Goal: Transaction & Acquisition: Purchase product/service

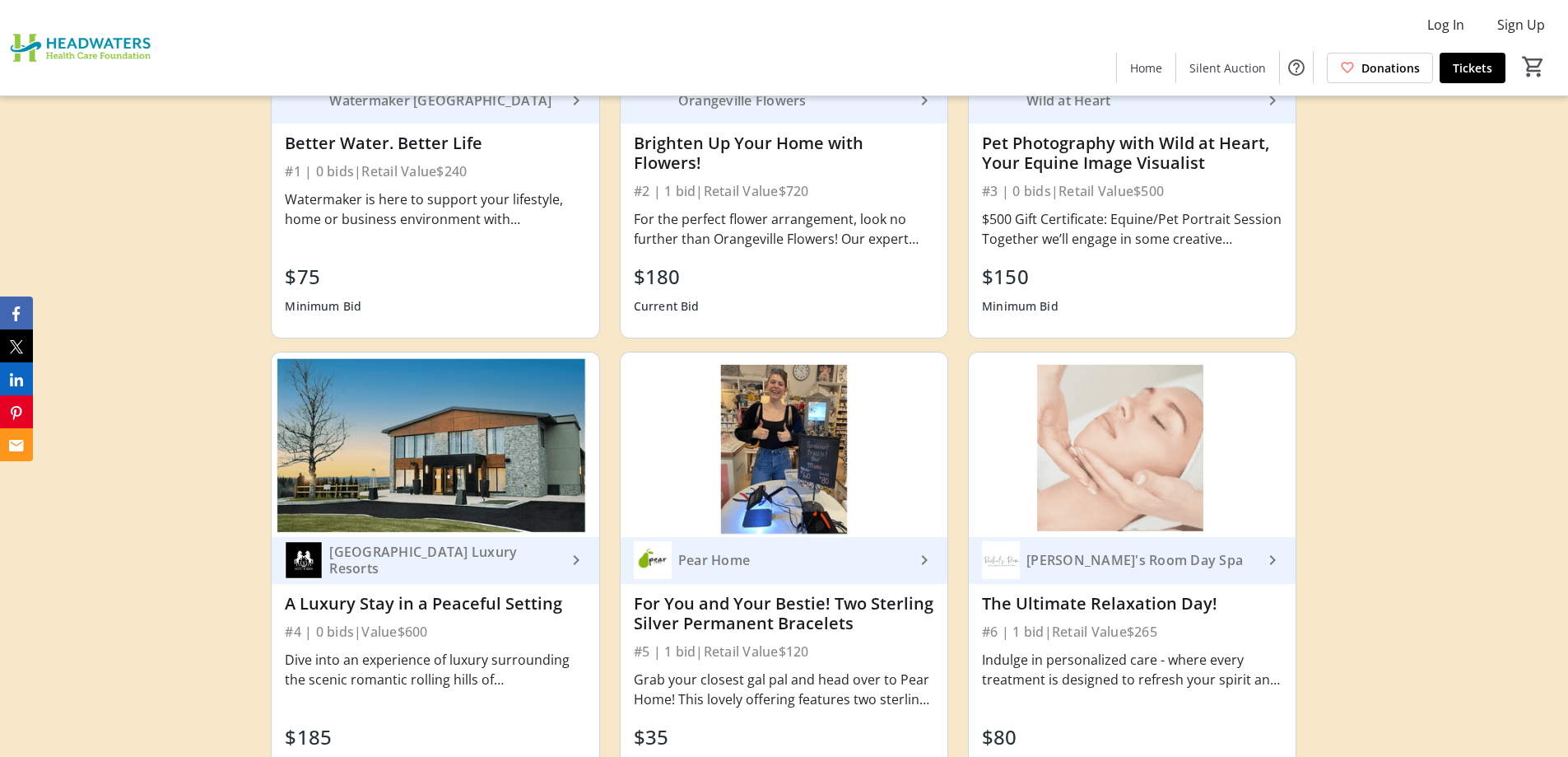
scroll to position [5435, 0]
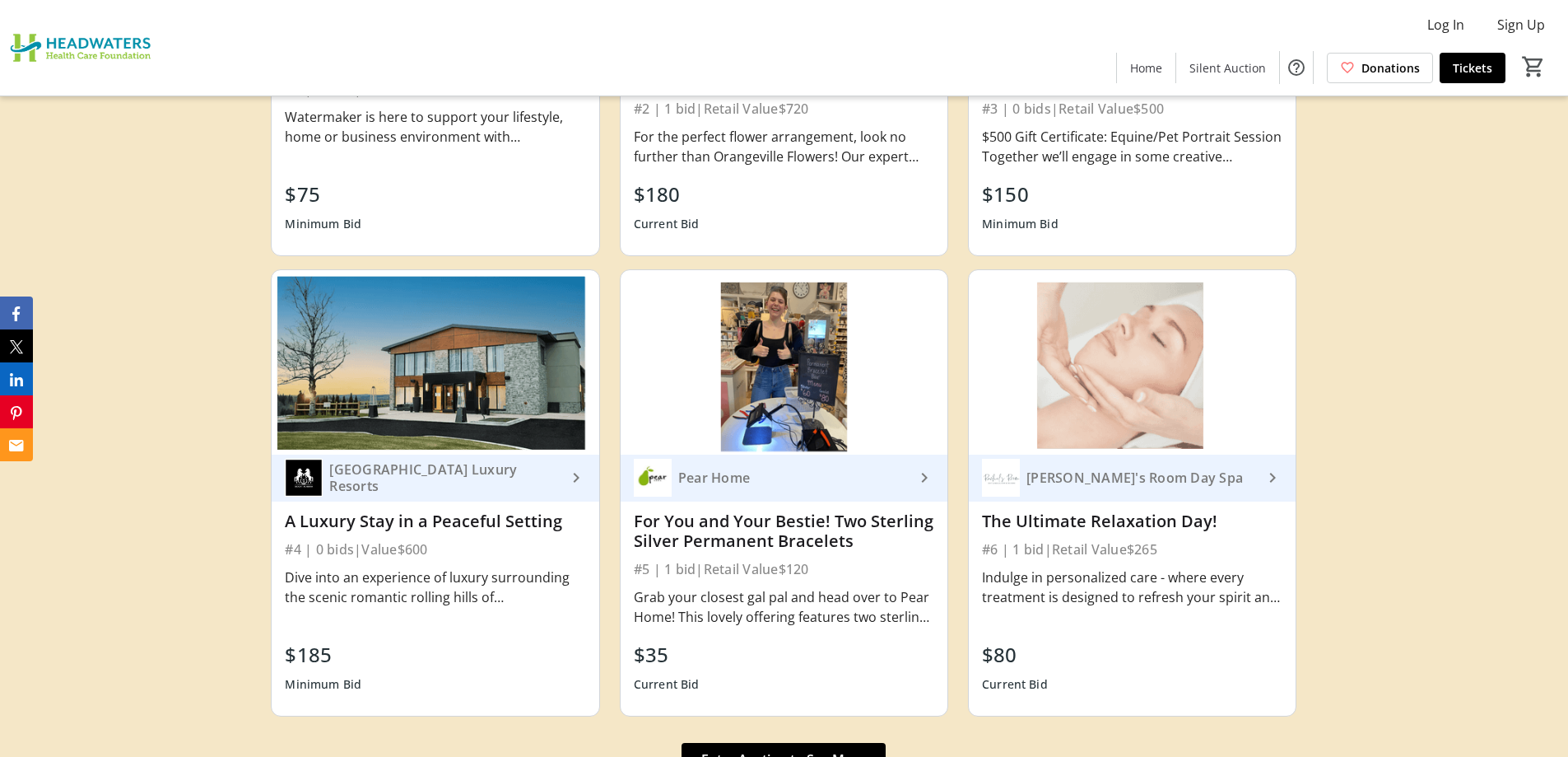
click at [566, 468] on mat-icon "keyboard_arrow_right" at bounding box center [576, 478] width 20 height 20
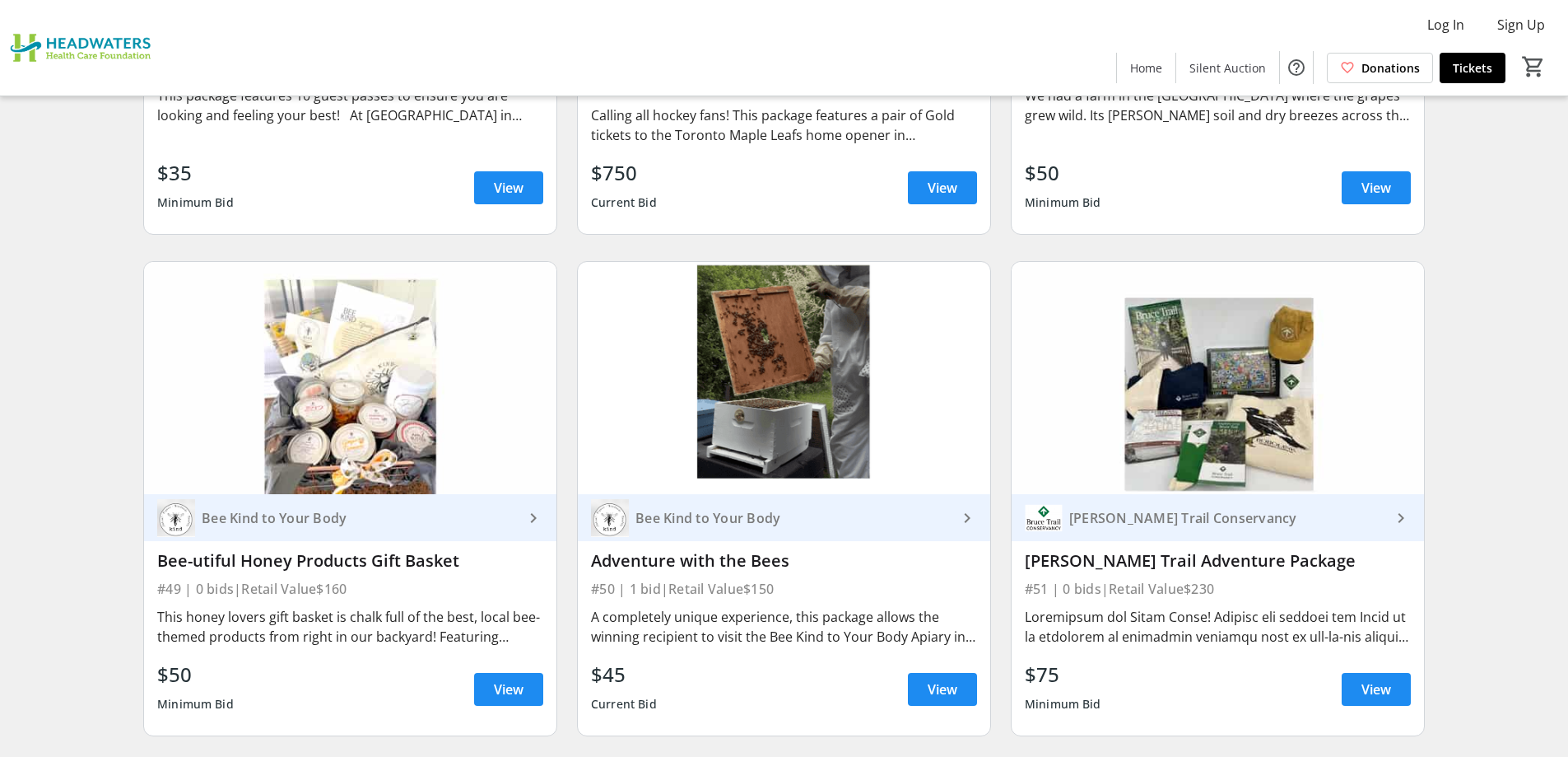
scroll to position [8318, 0]
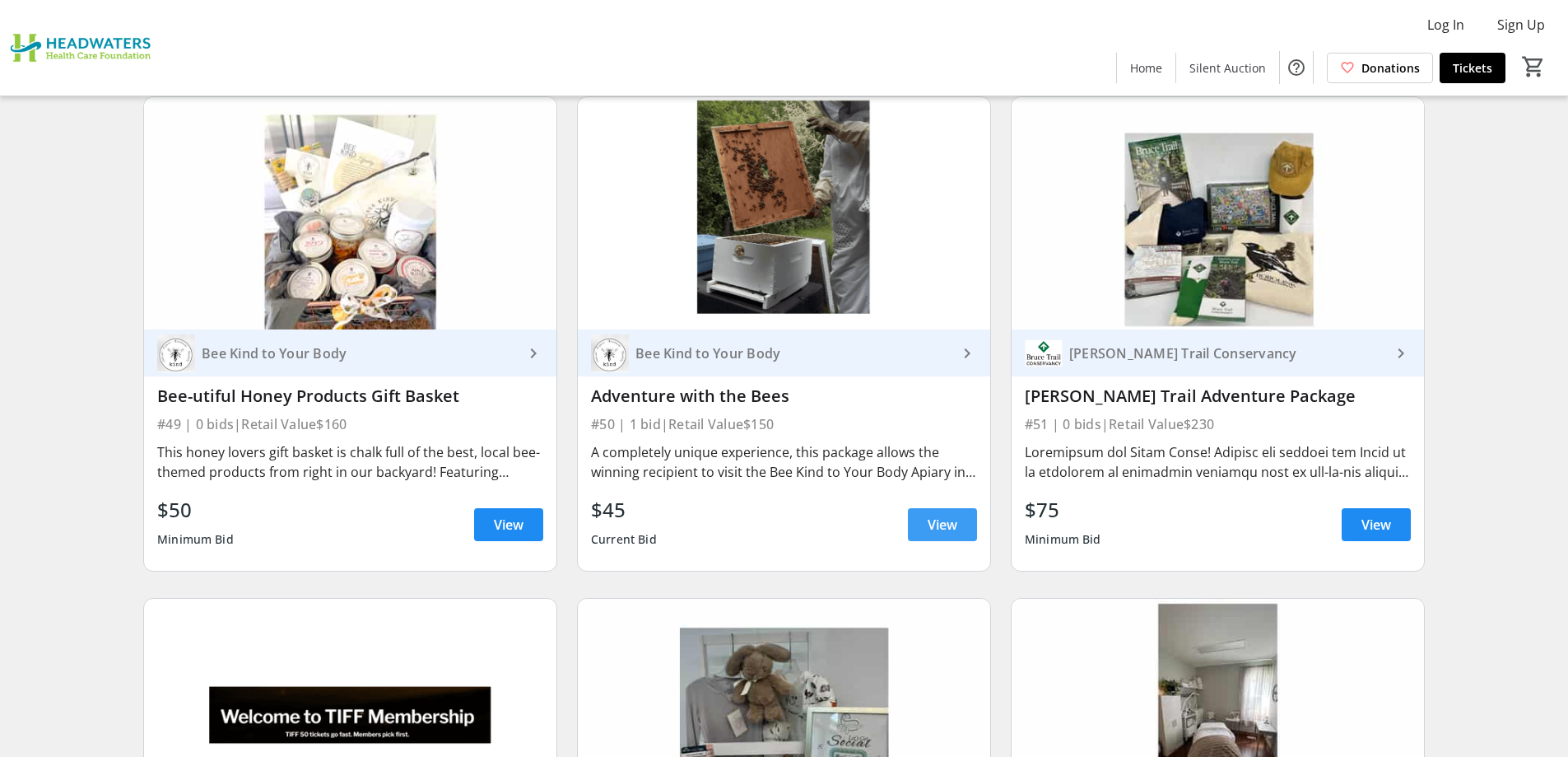
drag, startPoint x: 949, startPoint y: 454, endPoint x: 925, endPoint y: 501, distance: 52.8
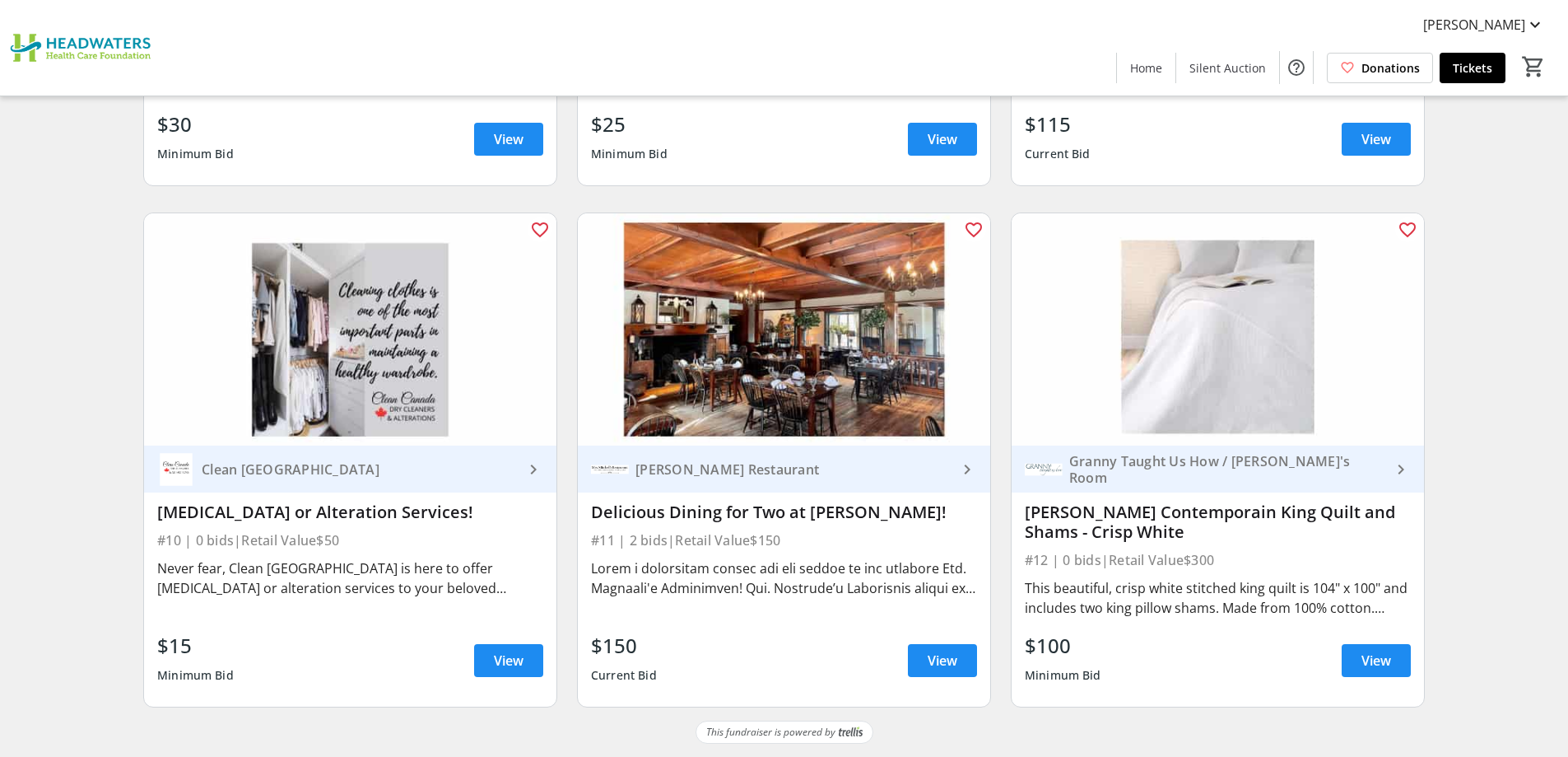
scroll to position [0, 0]
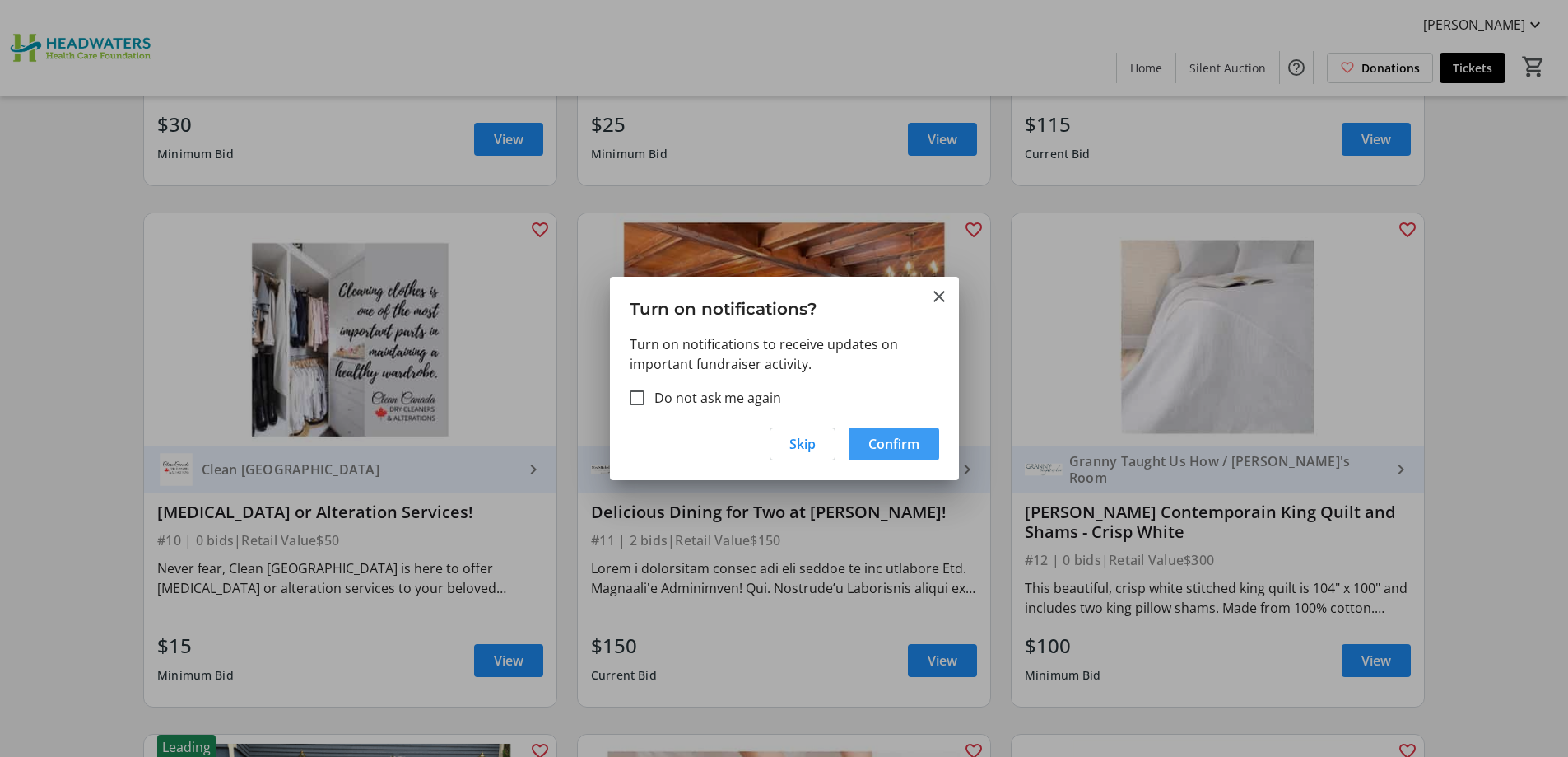
click at [866, 451] on span "button" at bounding box center [893, 444] width 90 height 40
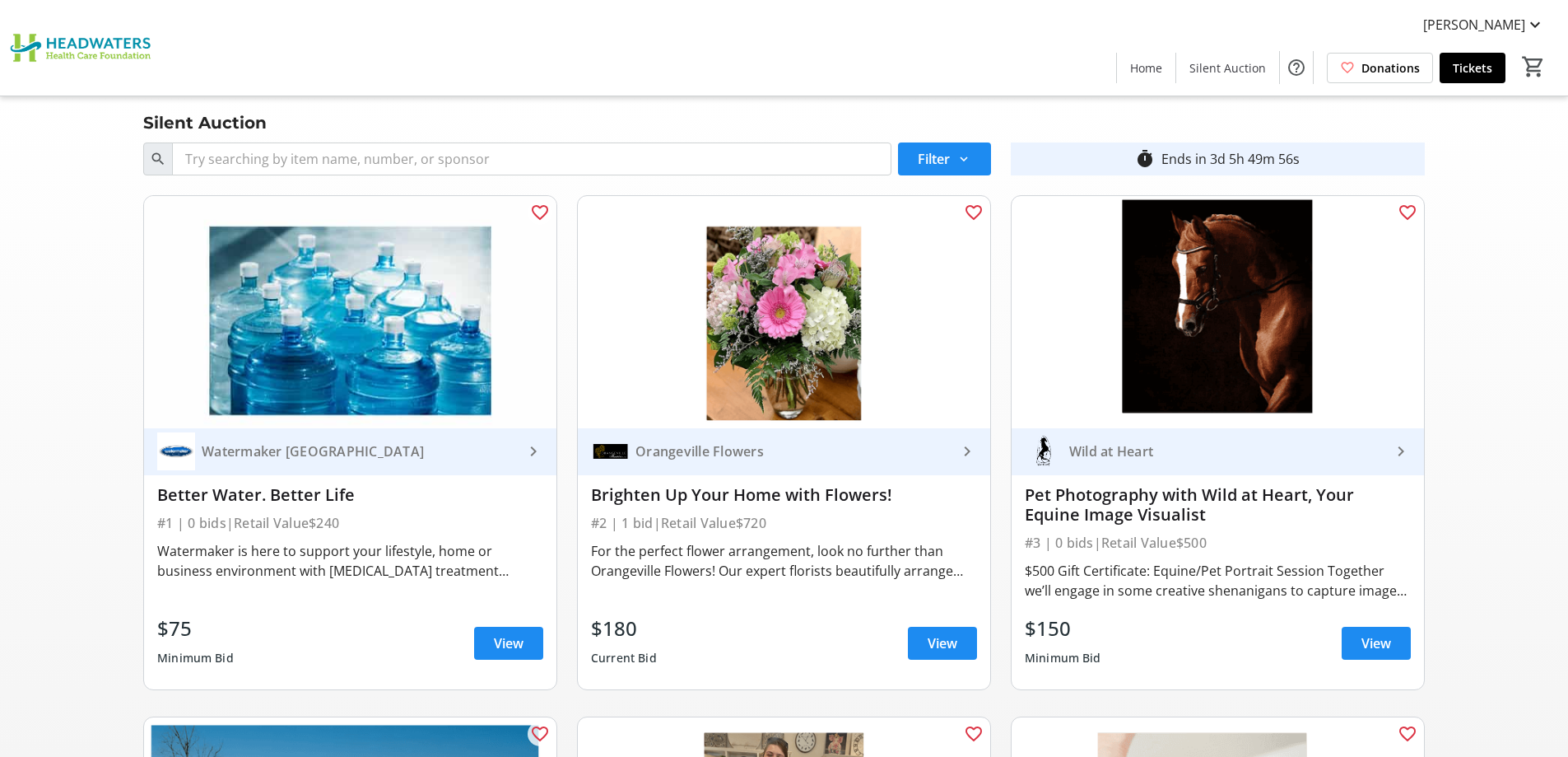
scroll to position [1526, 0]
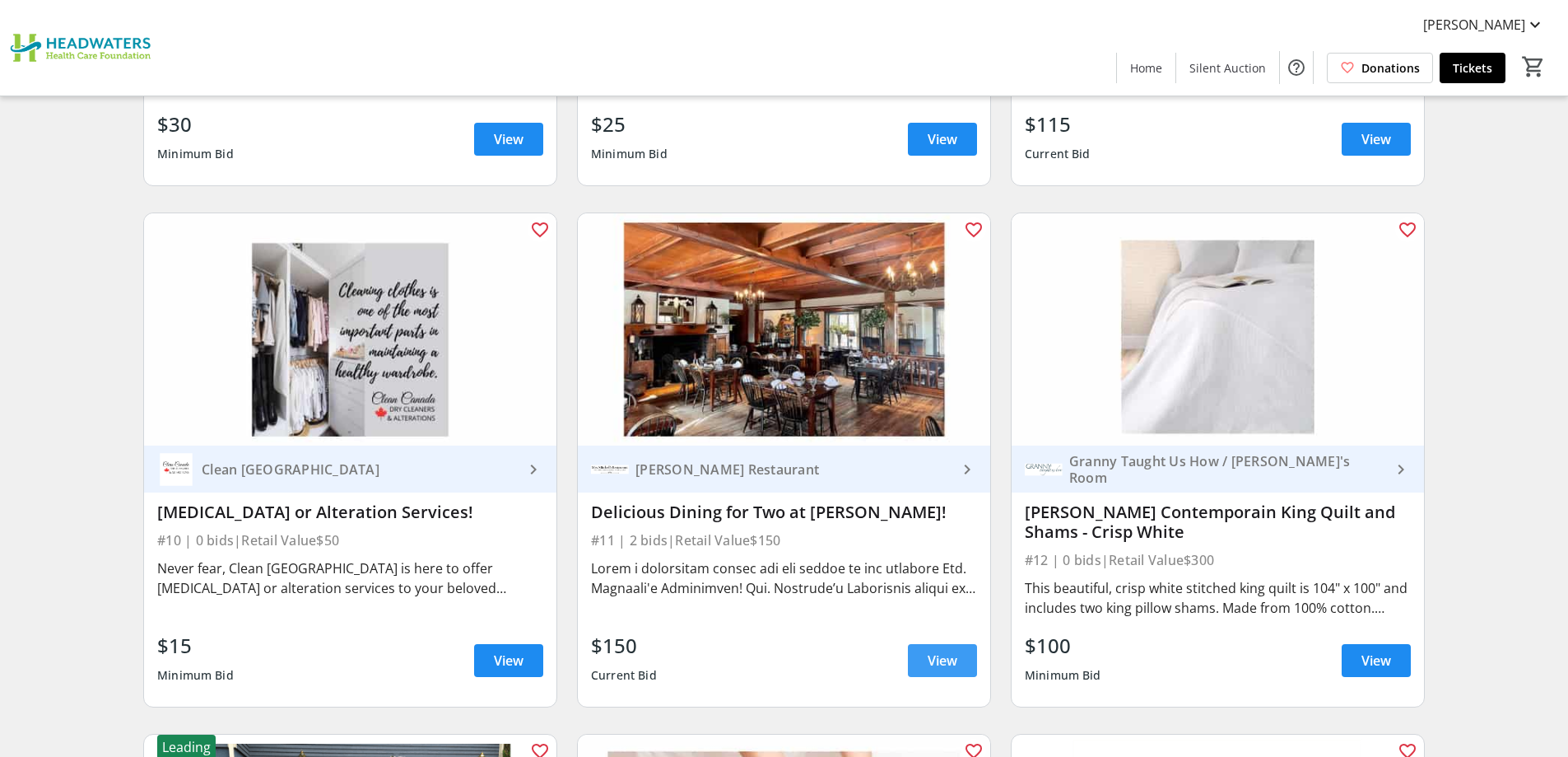
click at [942, 658] on span "View" at bounding box center [943, 661] width 30 height 20
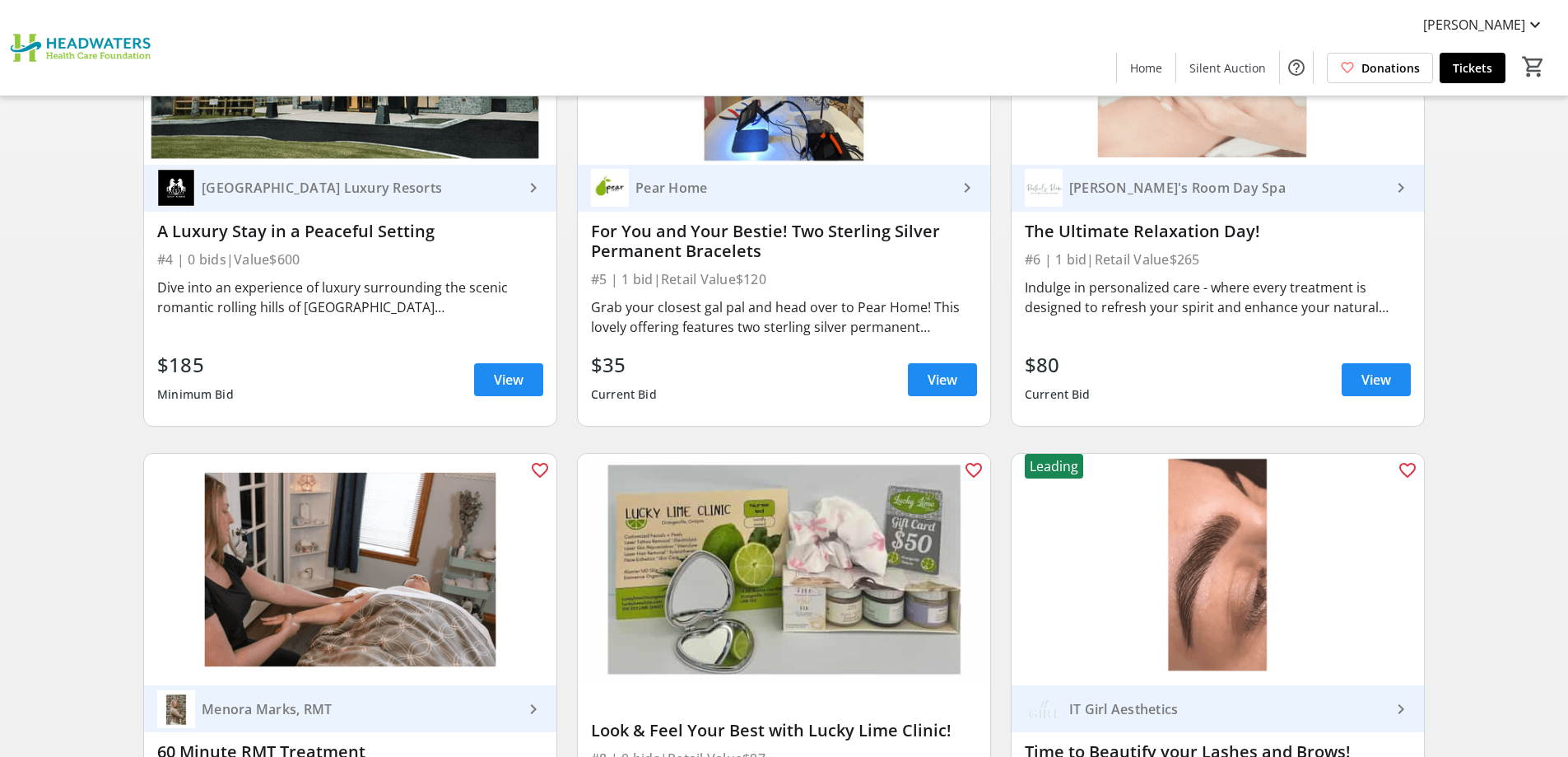
scroll to position [702, 0]
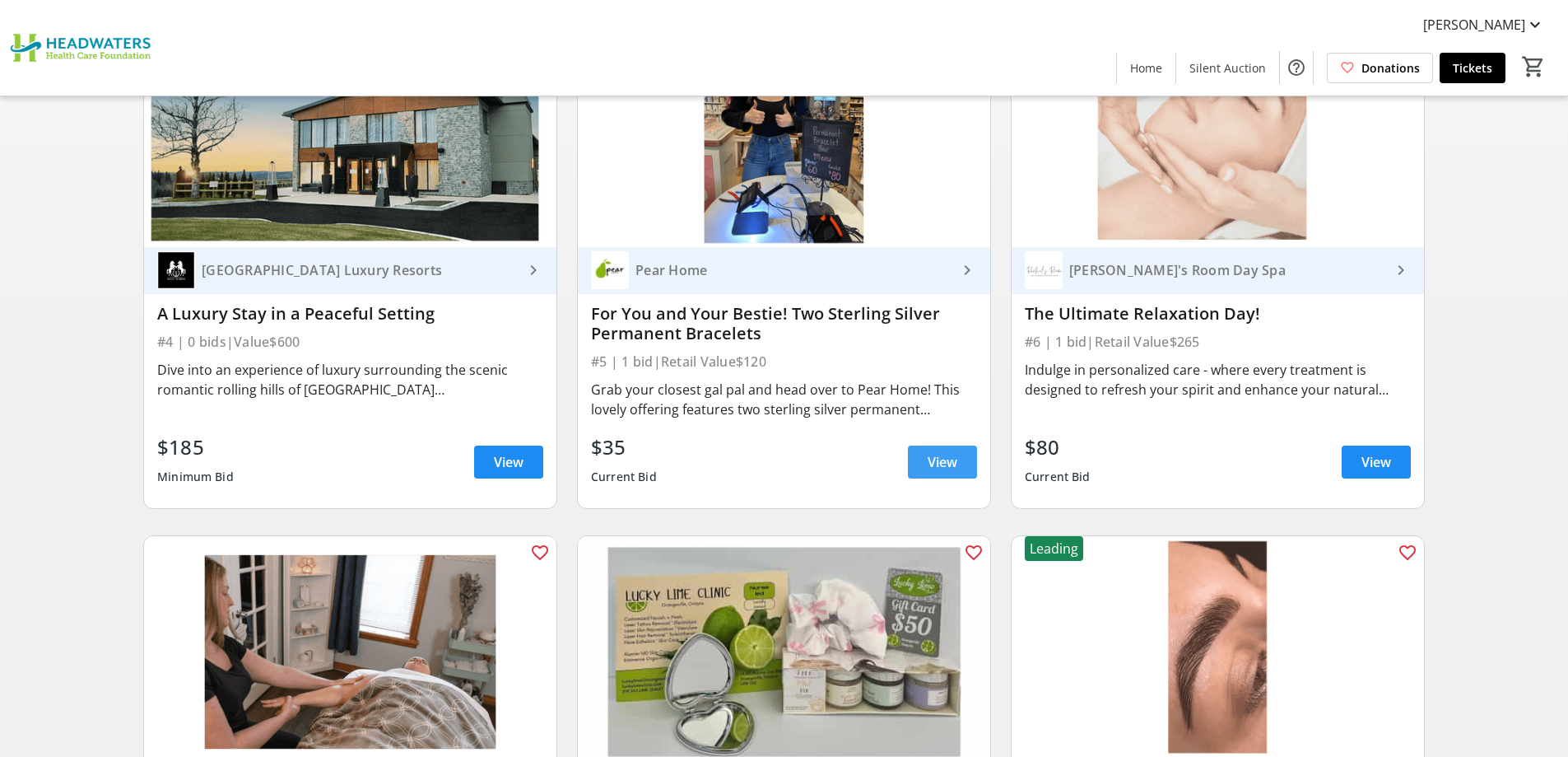
click at [928, 468] on span "View" at bounding box center [943, 462] width 30 height 20
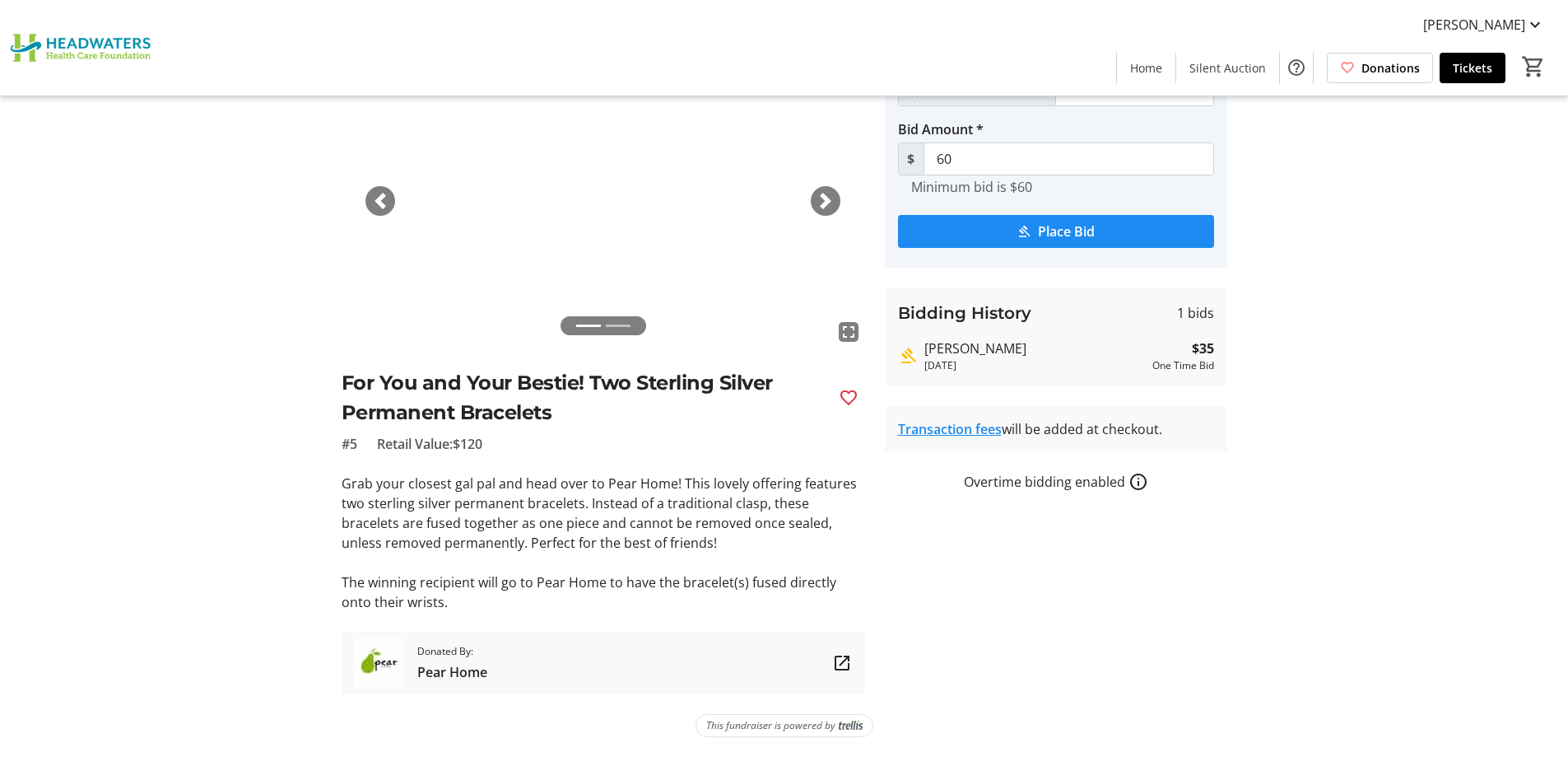
scroll to position [20, 0]
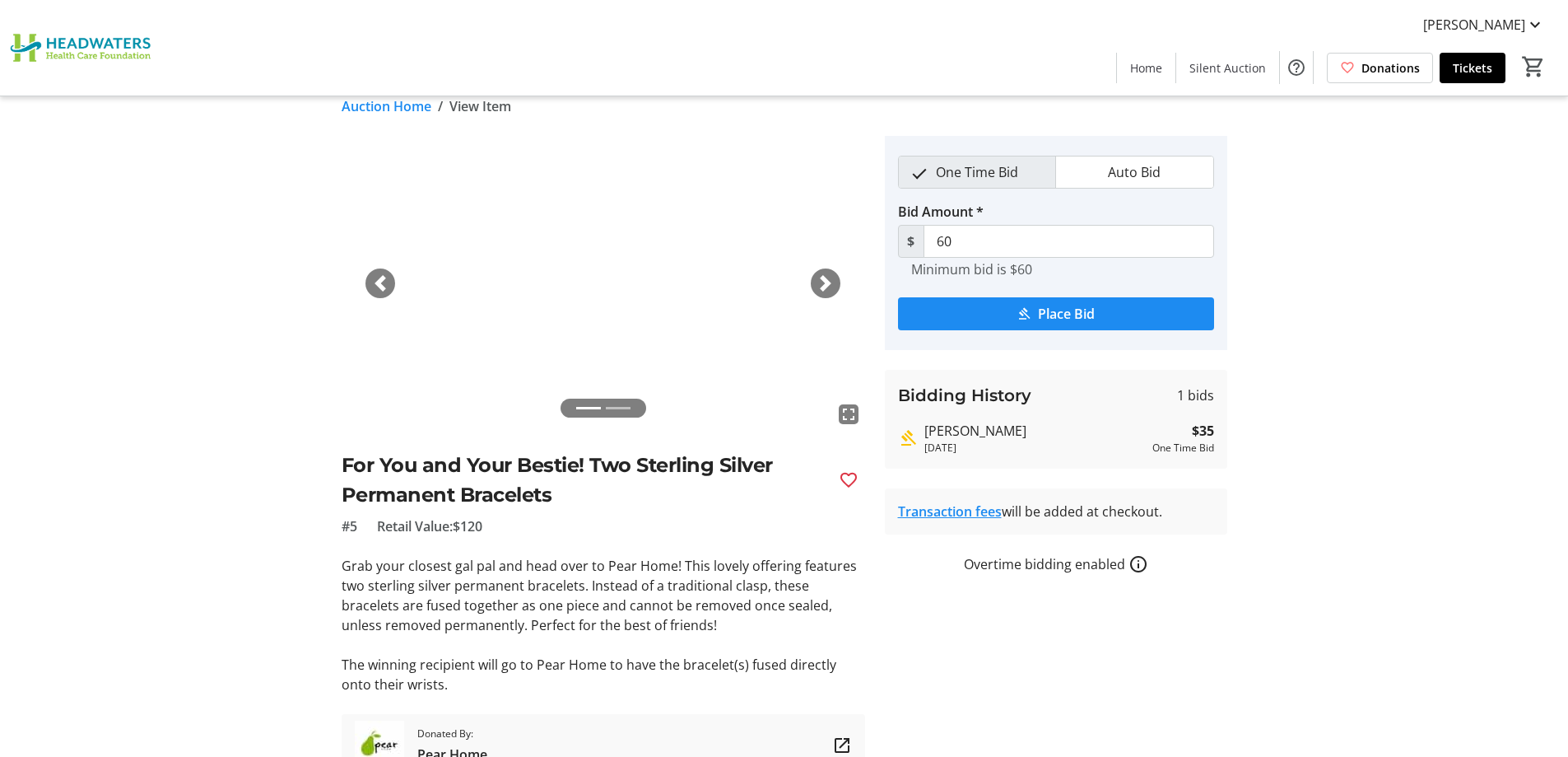
click at [818, 291] on span "button" at bounding box center [825, 283] width 17 height 17
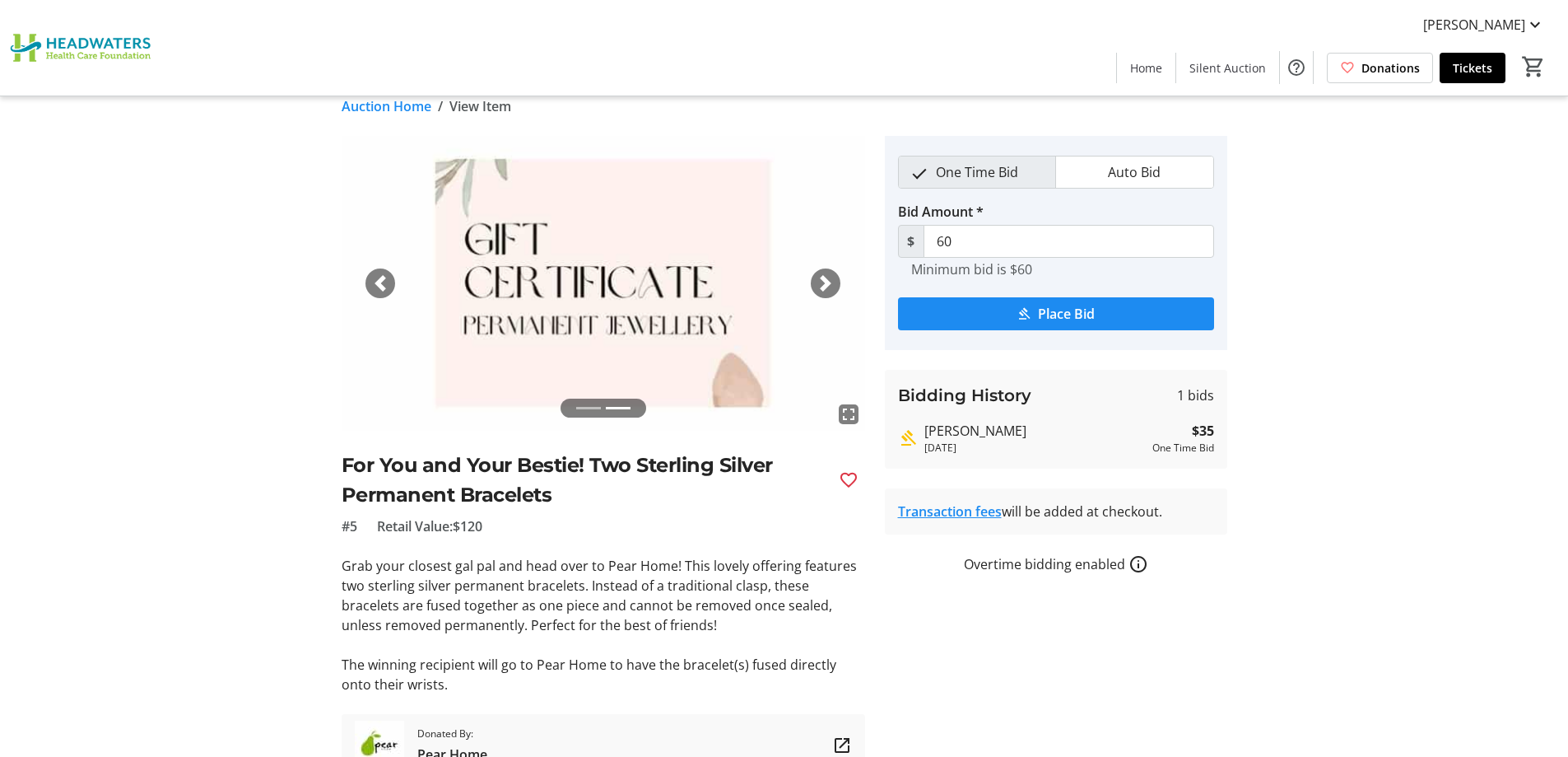
click at [378, 281] on span "button" at bounding box center [380, 283] width 17 height 17
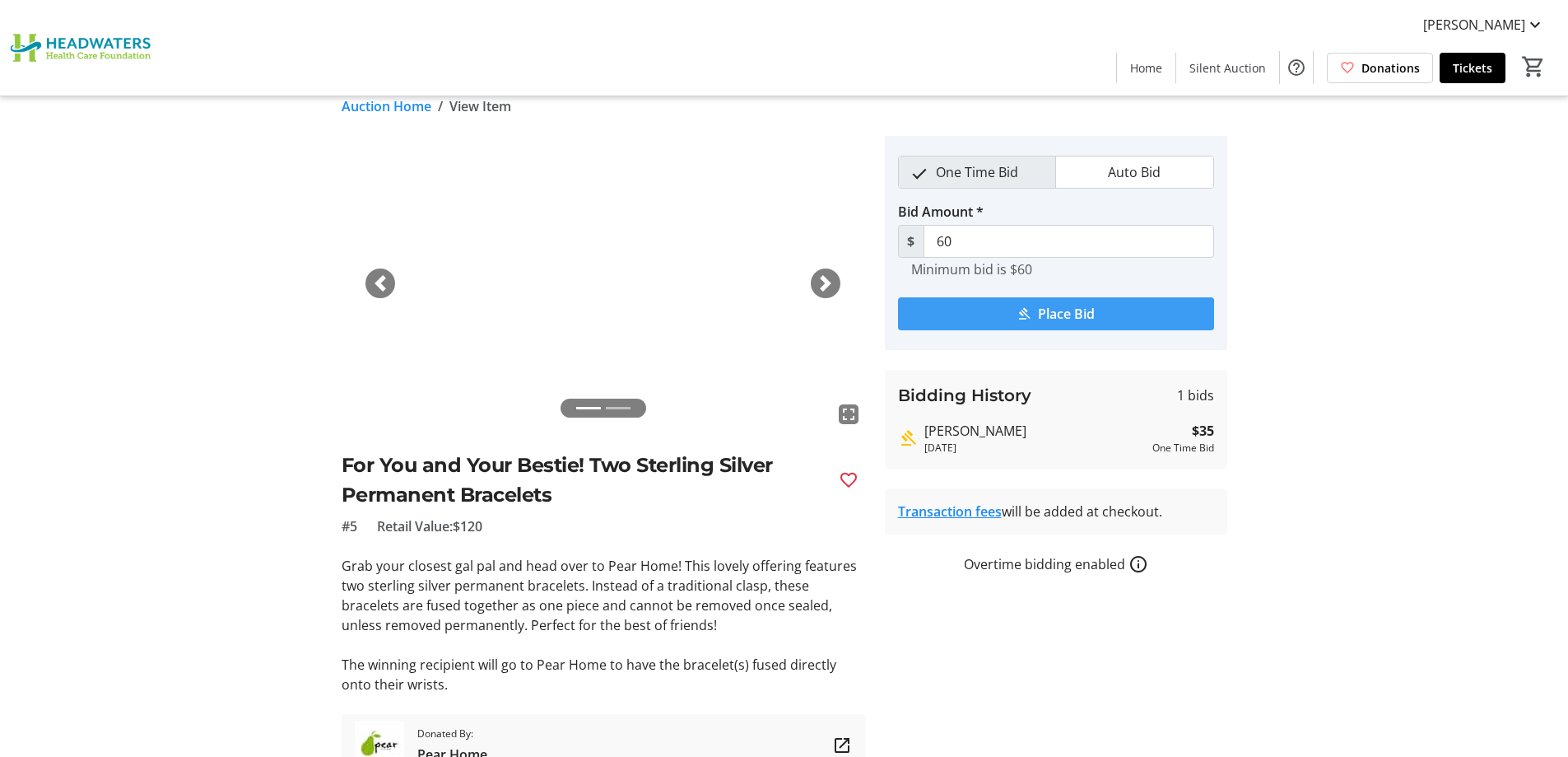
click at [1073, 308] on span "Place Bid" at bounding box center [1066, 314] width 57 height 20
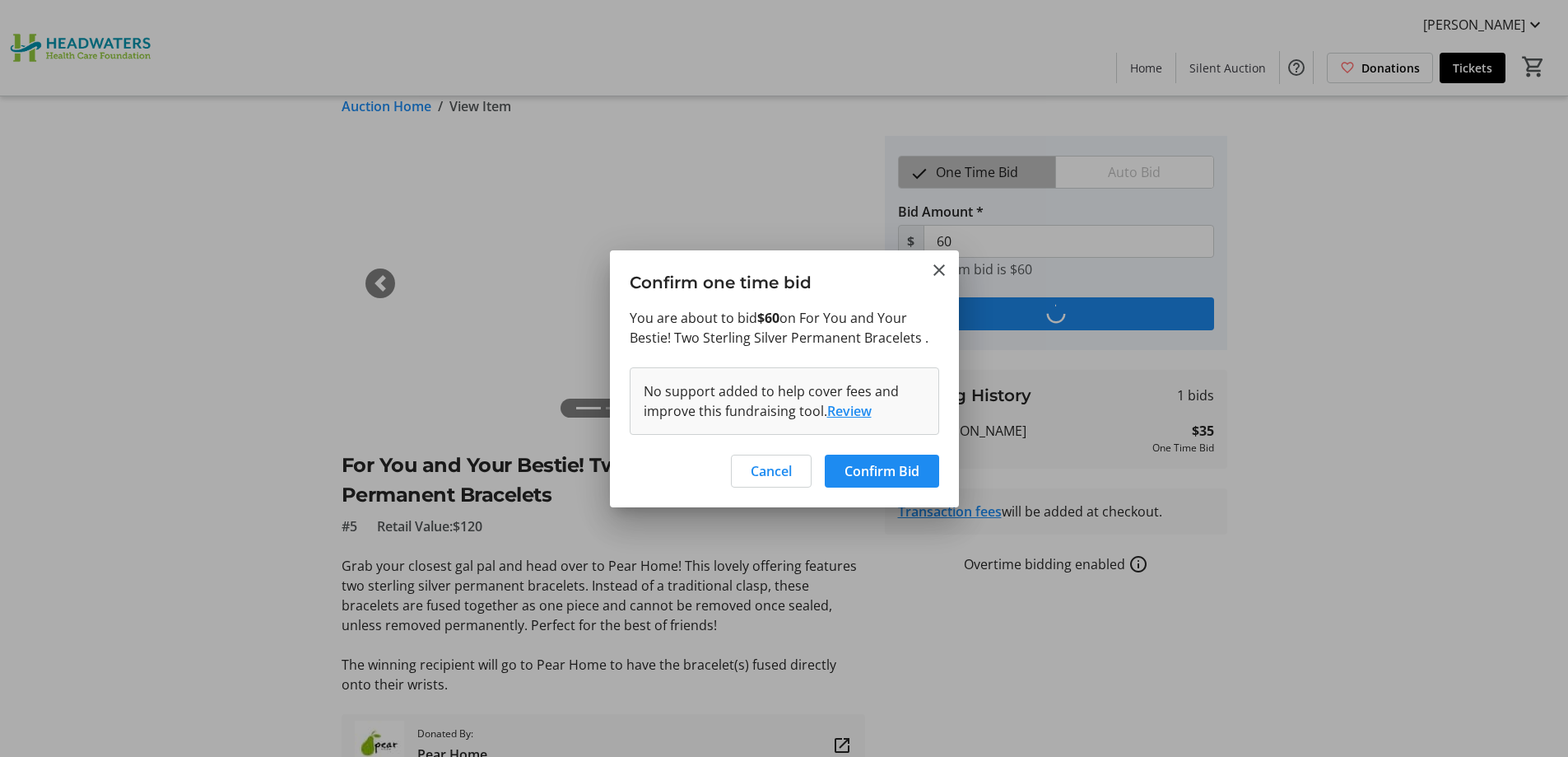
scroll to position [0, 0]
click at [919, 475] on span "Confirm Bid" at bounding box center [882, 471] width 75 height 20
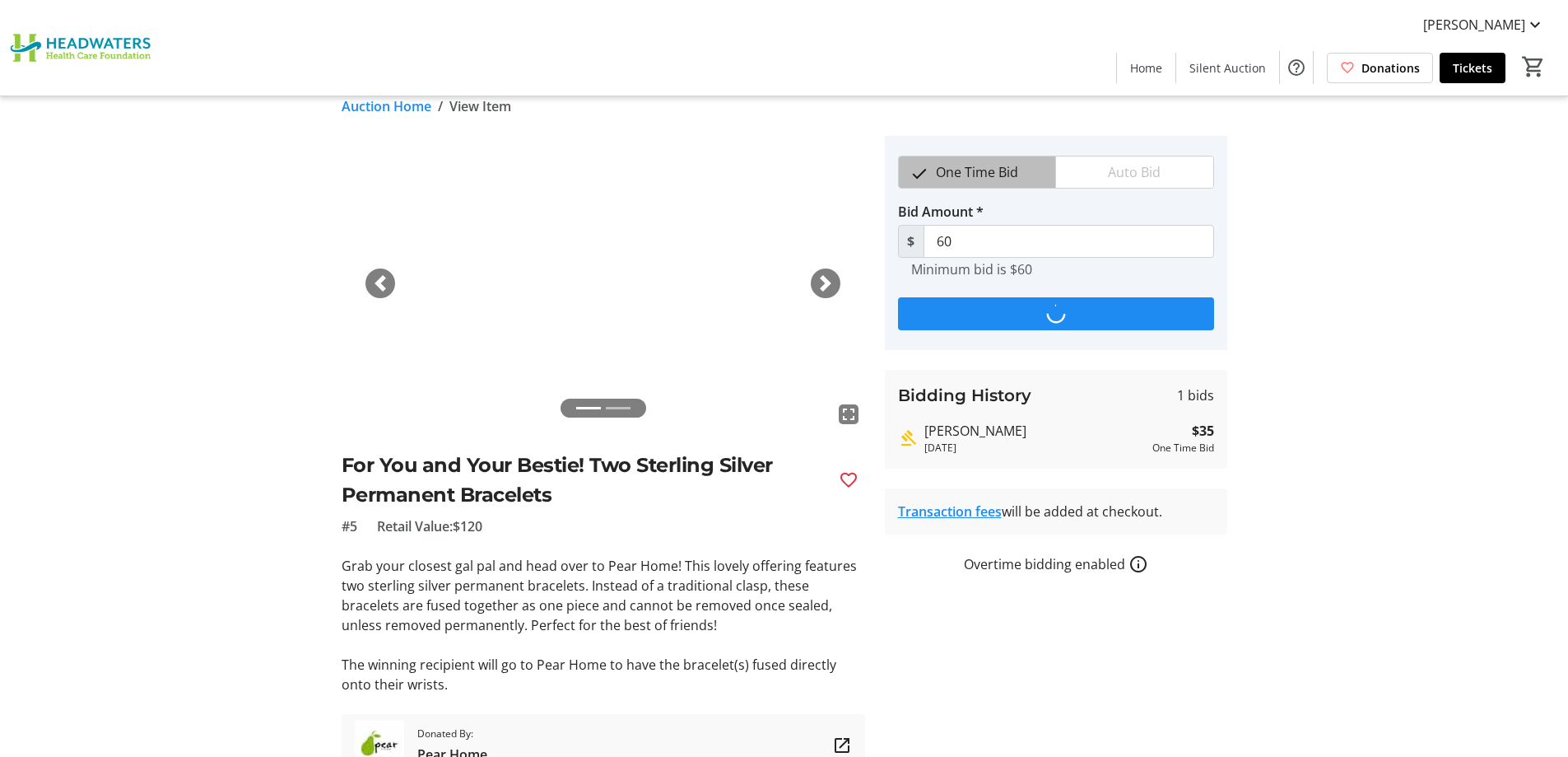
scroll to position [20, 0]
type input "85"
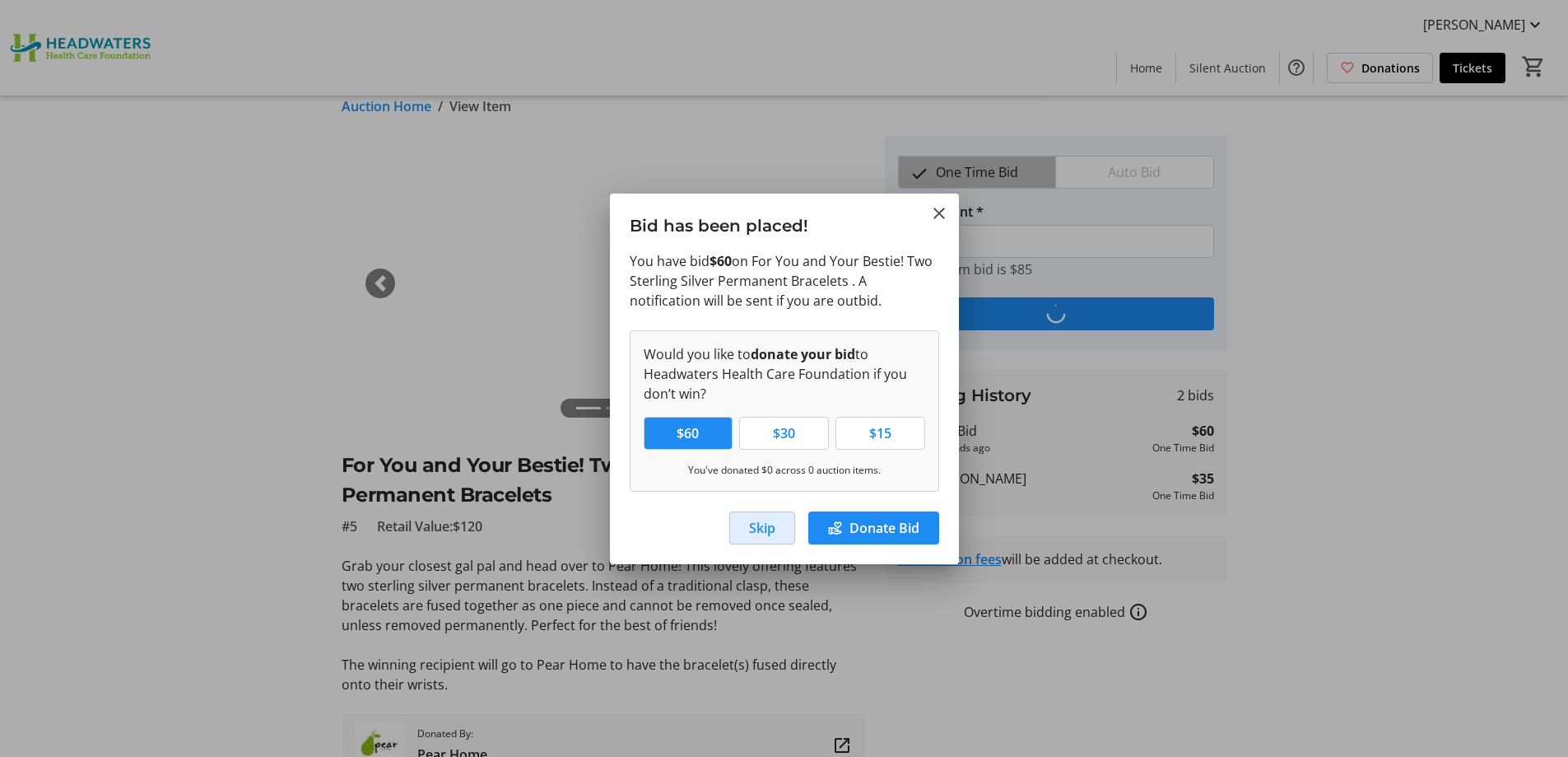
click at [774, 532] on span "Skip" at bounding box center [762, 528] width 26 height 20
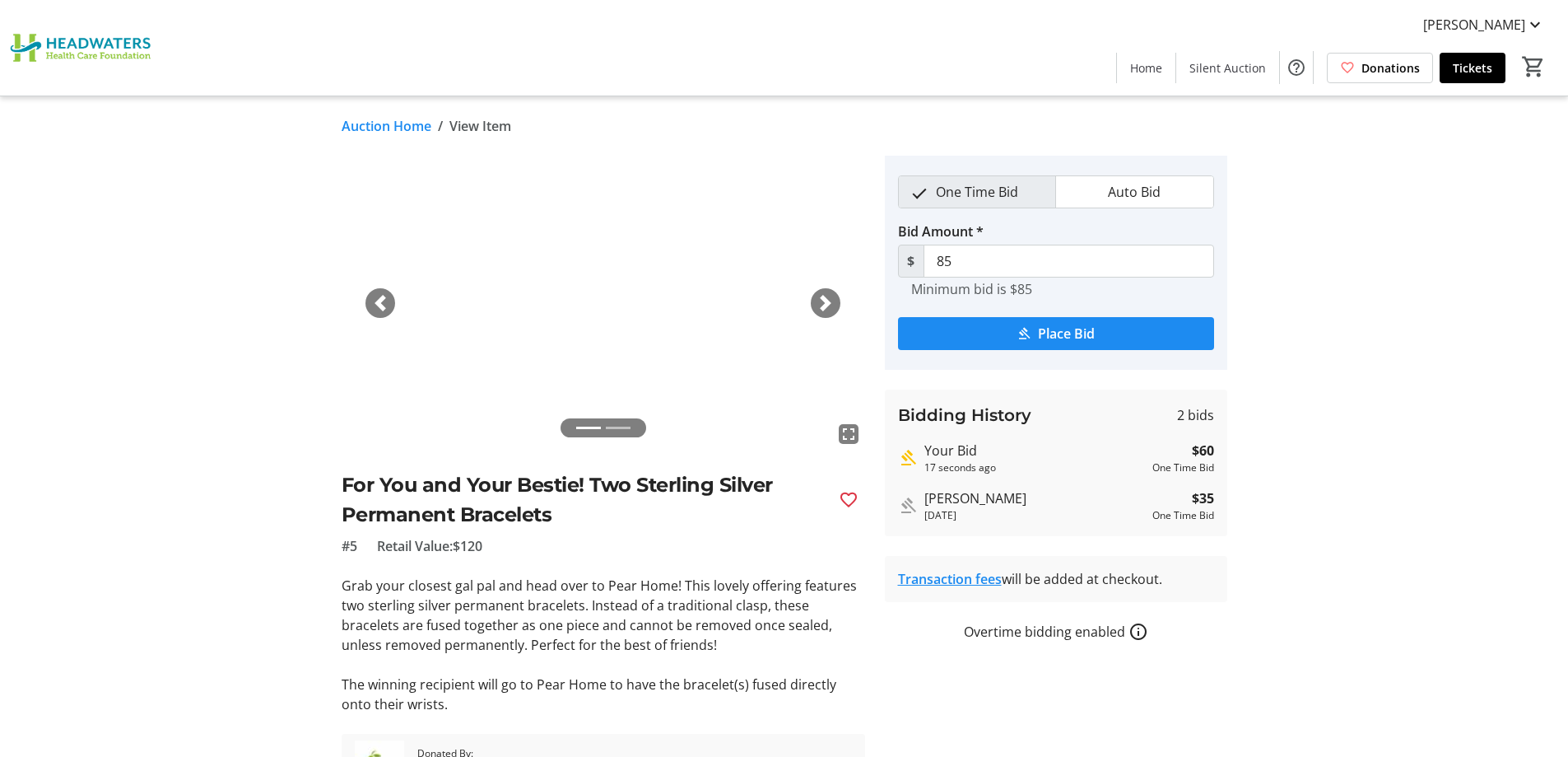
click at [403, 129] on link "Auction Home" at bounding box center [387, 126] width 89 height 20
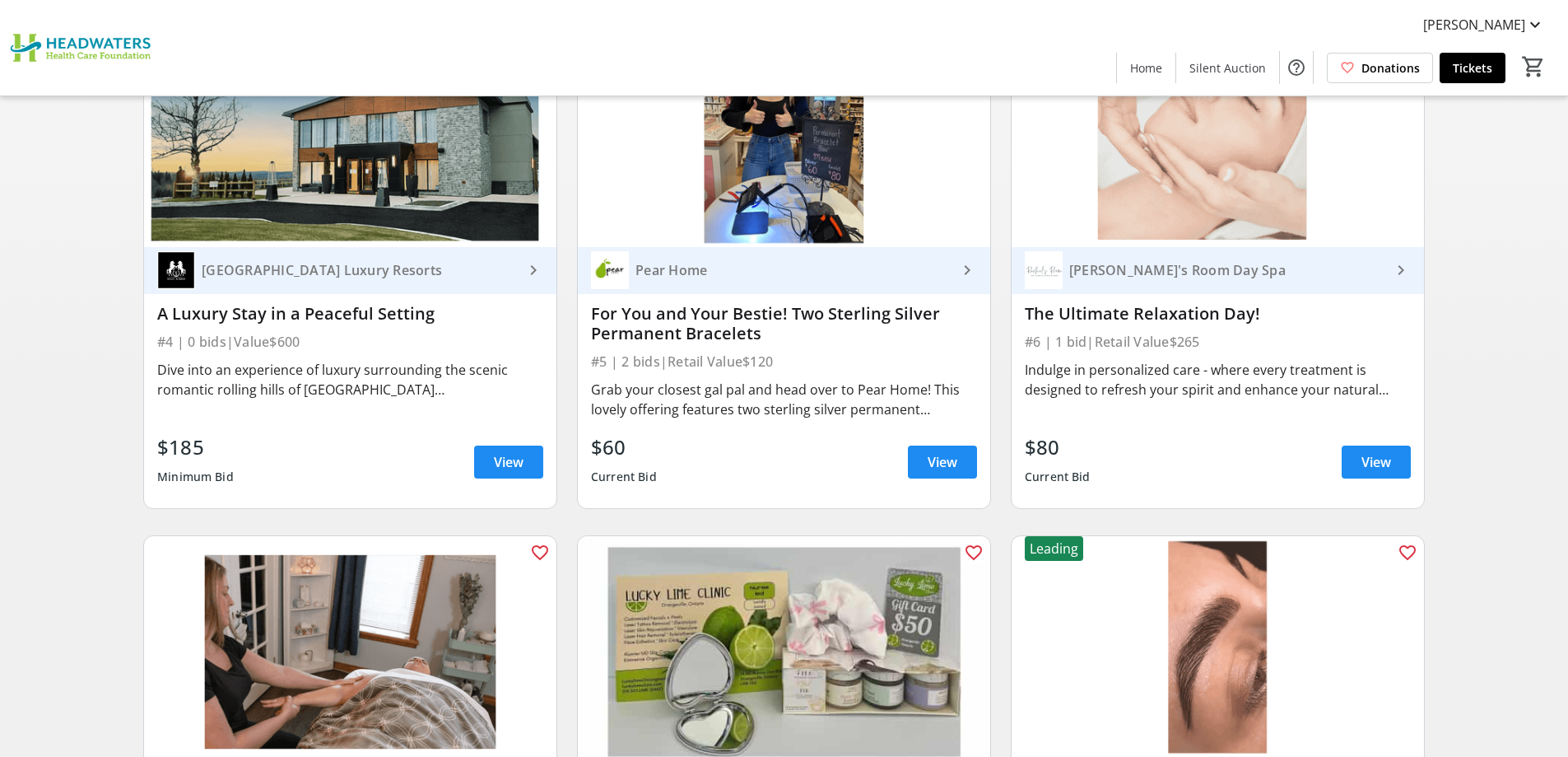
scroll to position [620, 0]
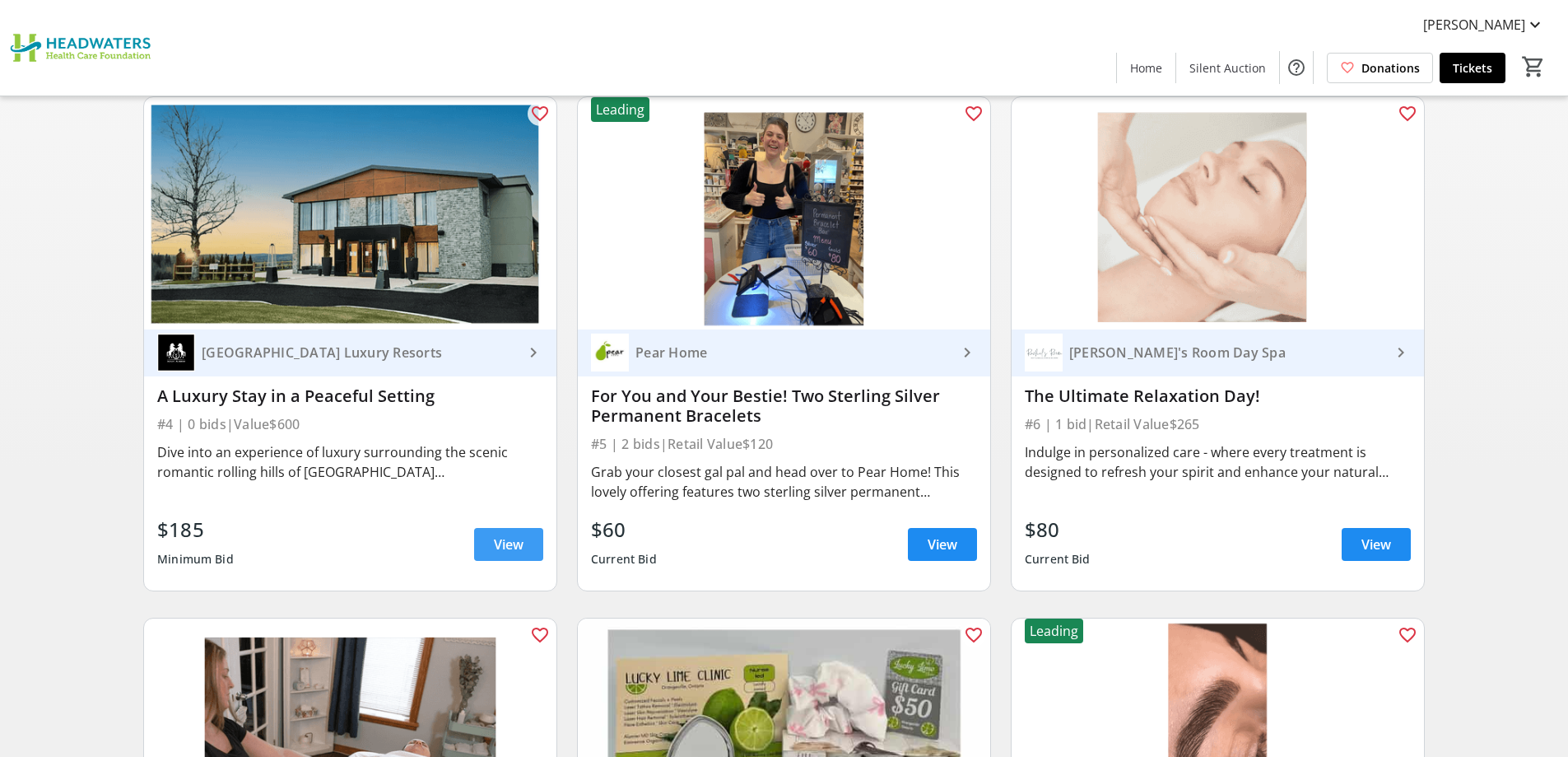
click at [494, 549] on span "View" at bounding box center [509, 544] width 30 height 20
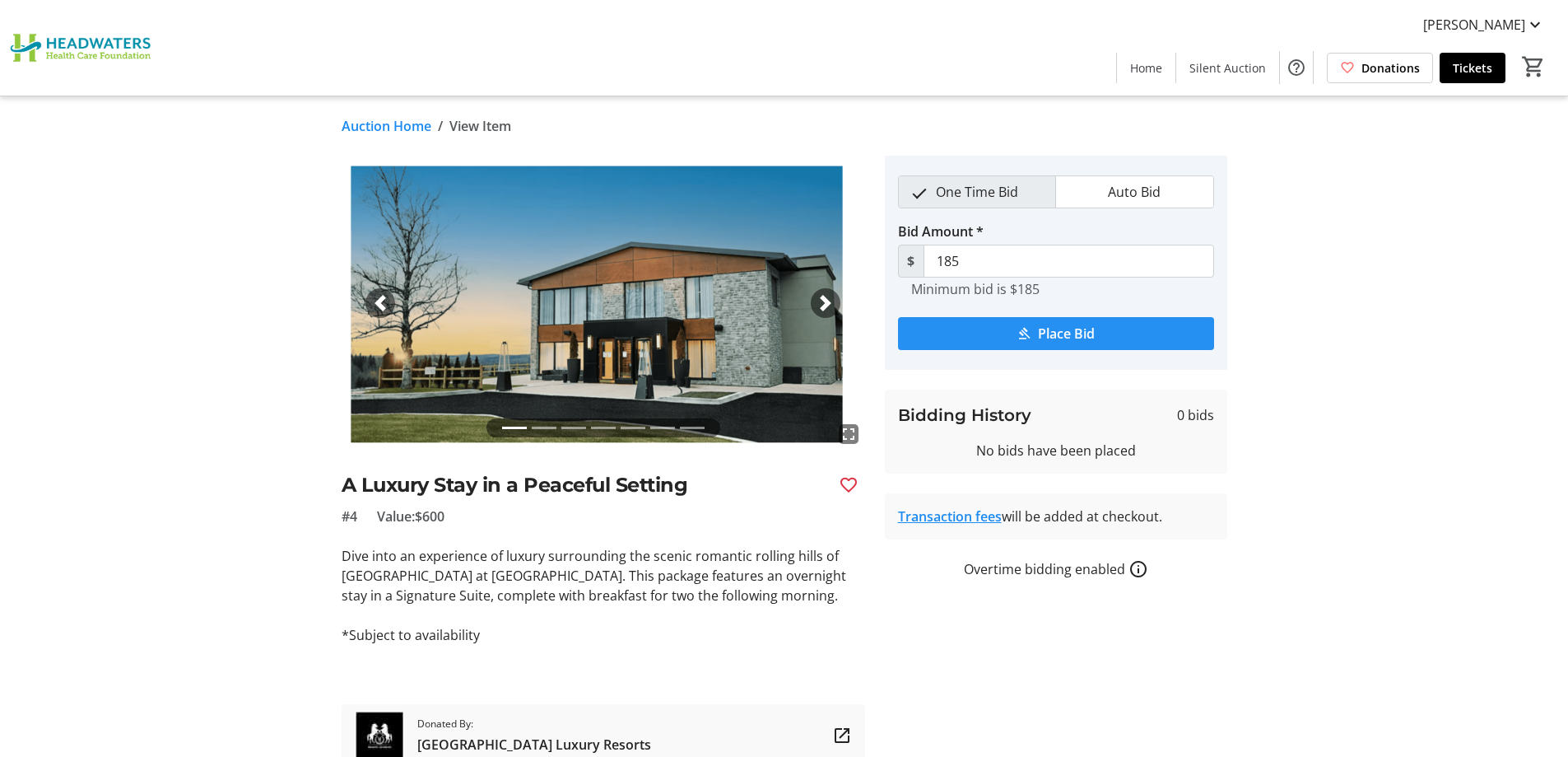
click at [1036, 332] on span "submit" at bounding box center [1056, 334] width 316 height 40
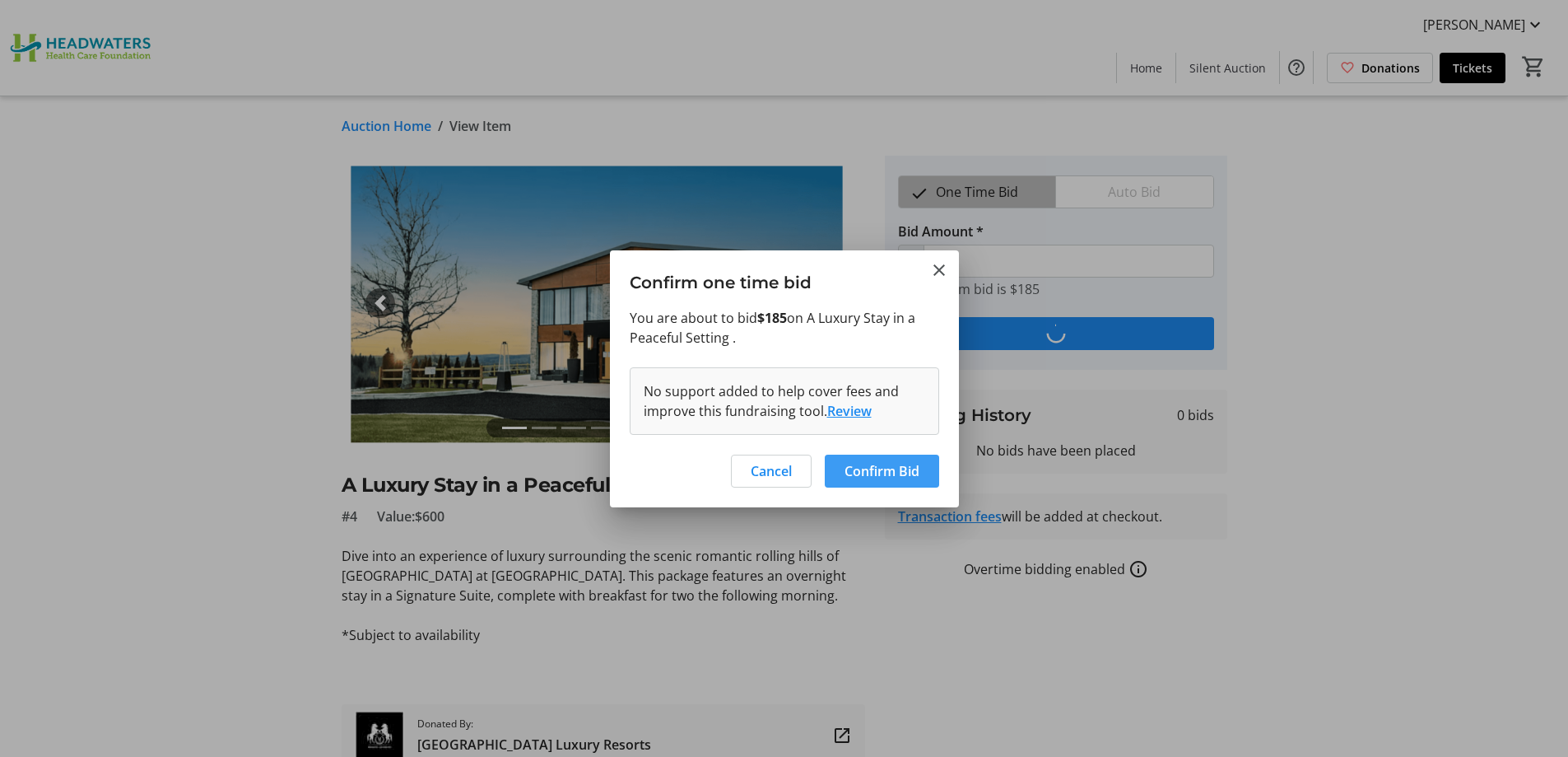
click at [876, 479] on span "Confirm Bid" at bounding box center [882, 471] width 75 height 20
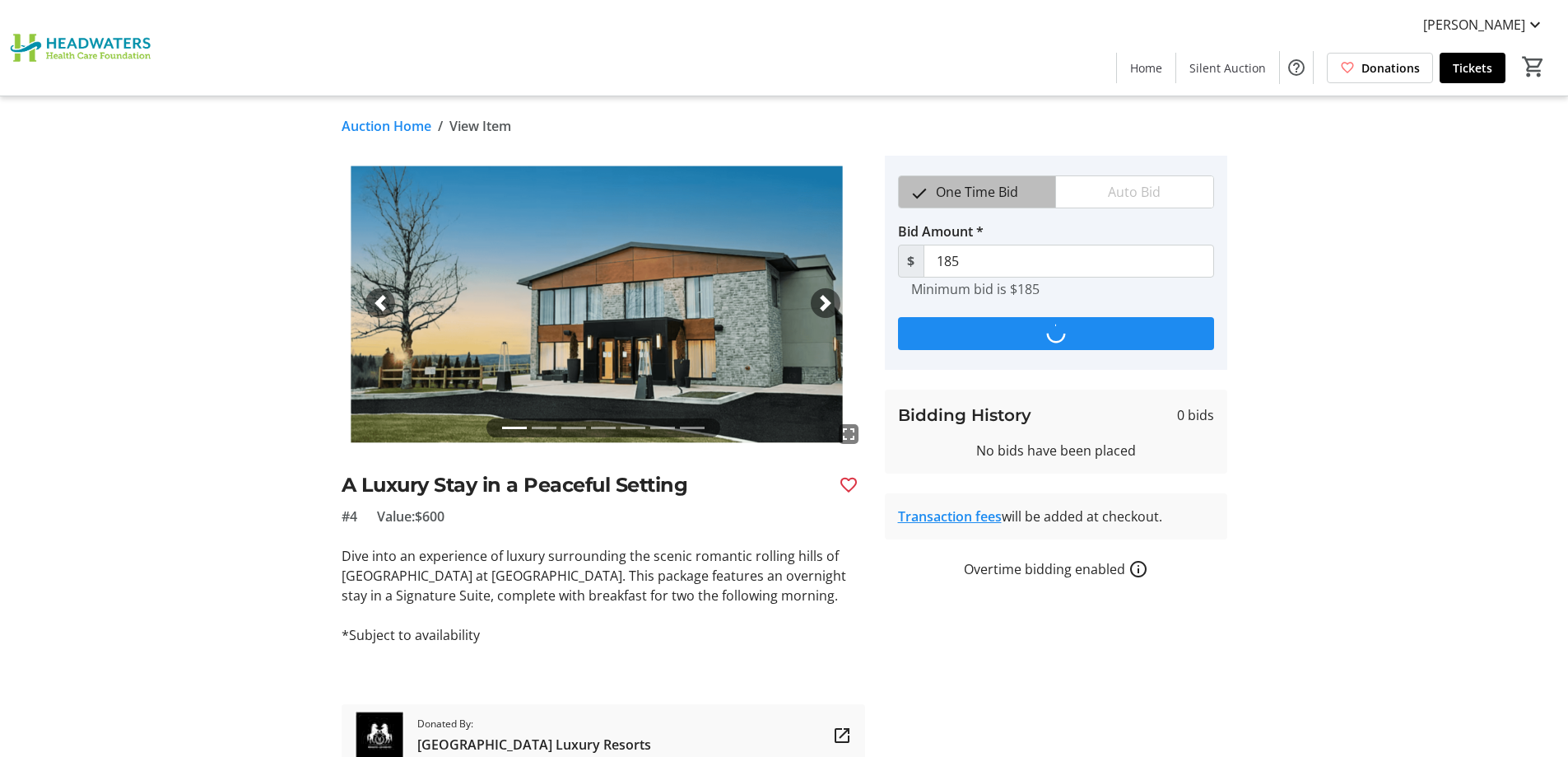
type input "285"
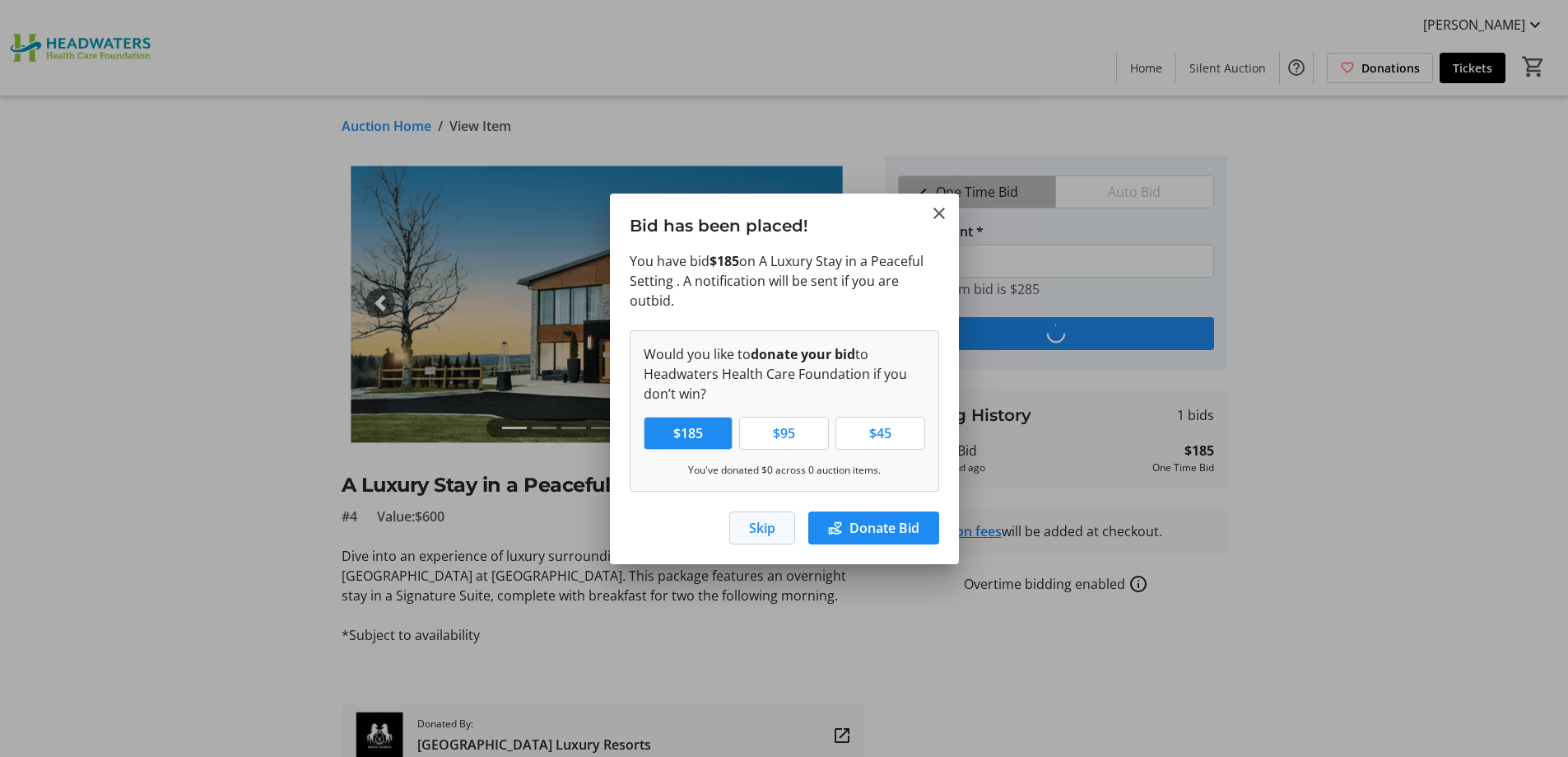
click at [739, 532] on span "button" at bounding box center [762, 528] width 65 height 40
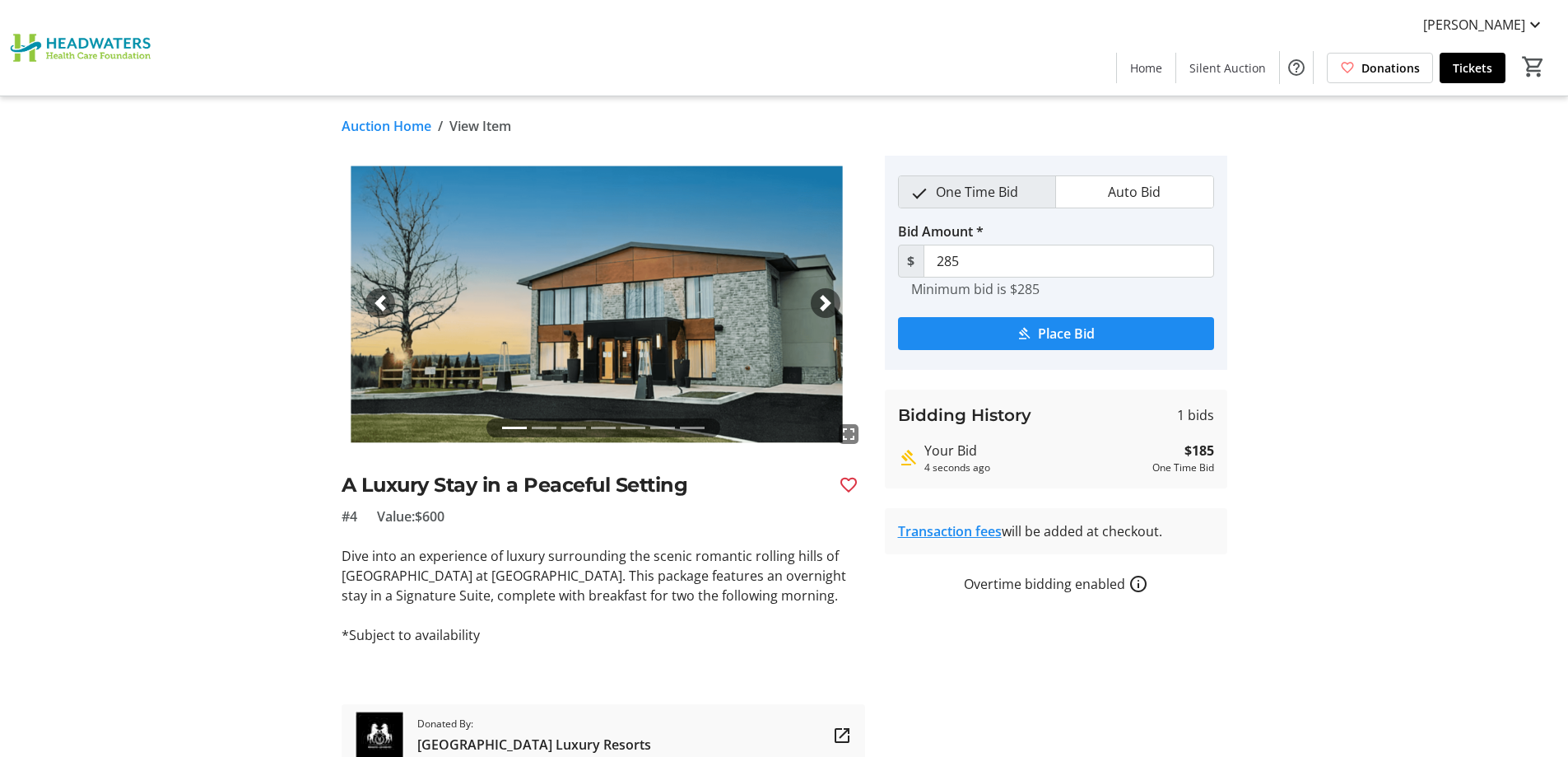
click at [830, 301] on span "button" at bounding box center [825, 303] width 17 height 17
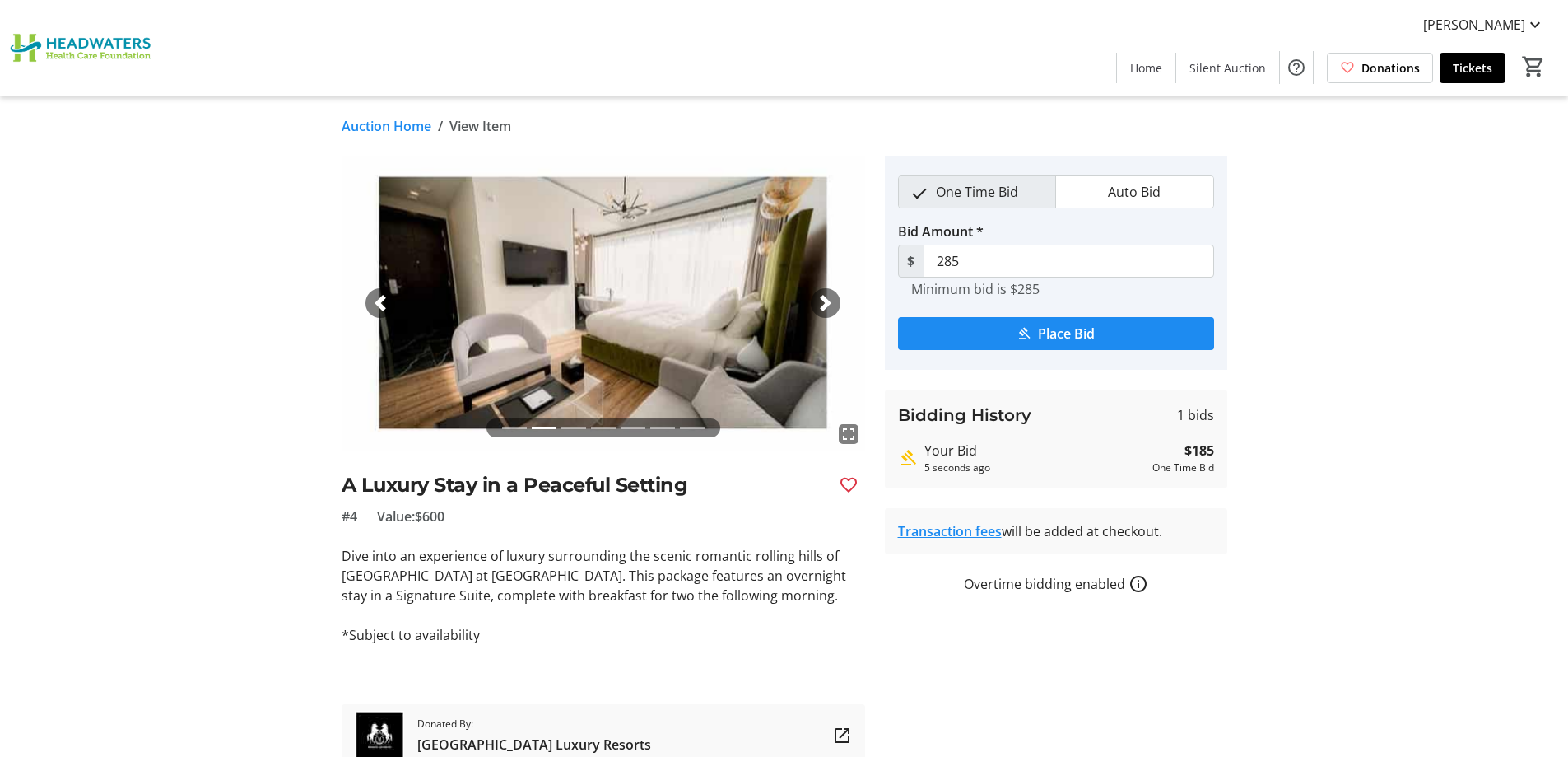
click at [830, 301] on span "button" at bounding box center [825, 303] width 17 height 17
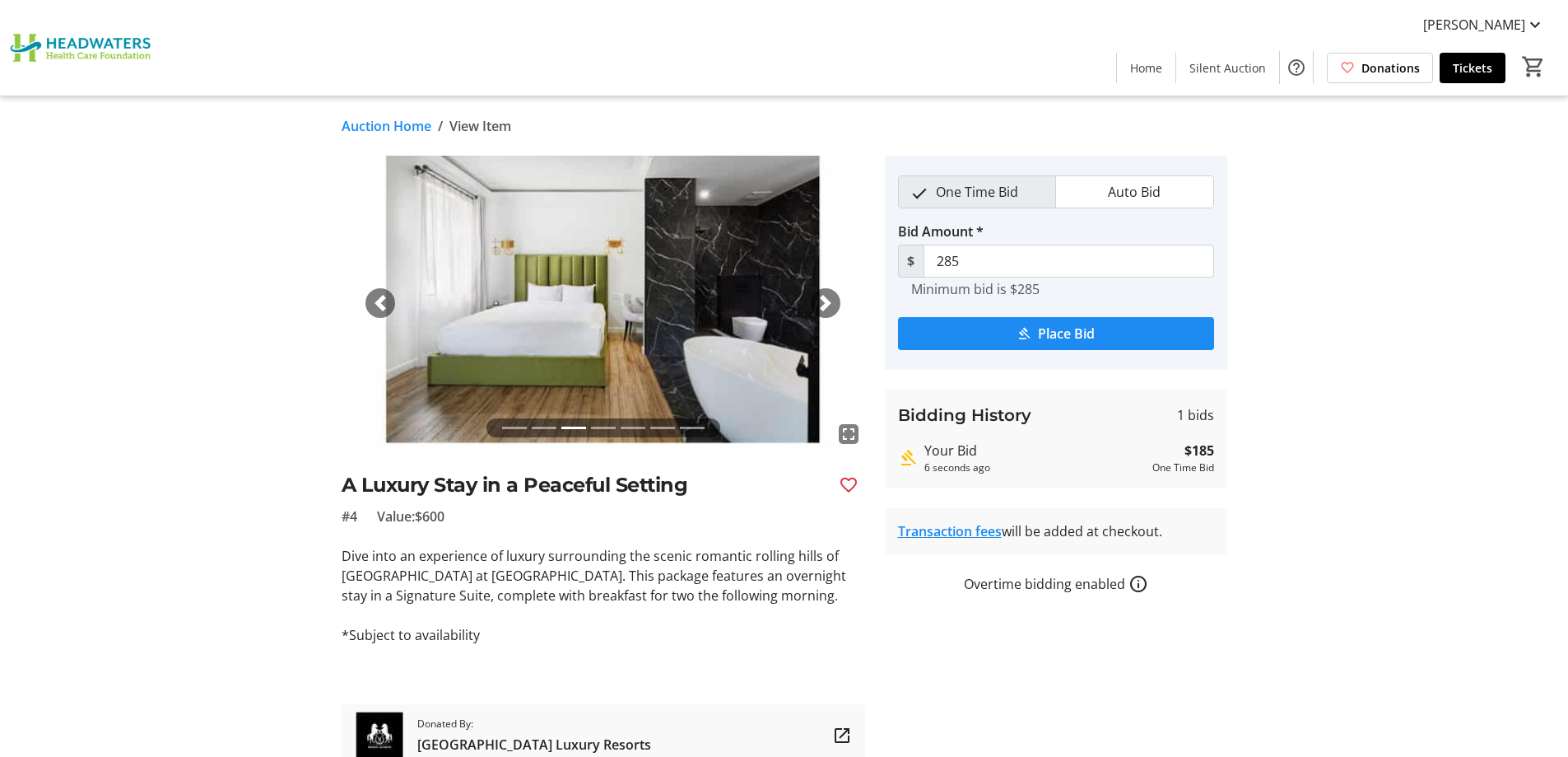
click at [830, 301] on span "button" at bounding box center [825, 303] width 17 height 17
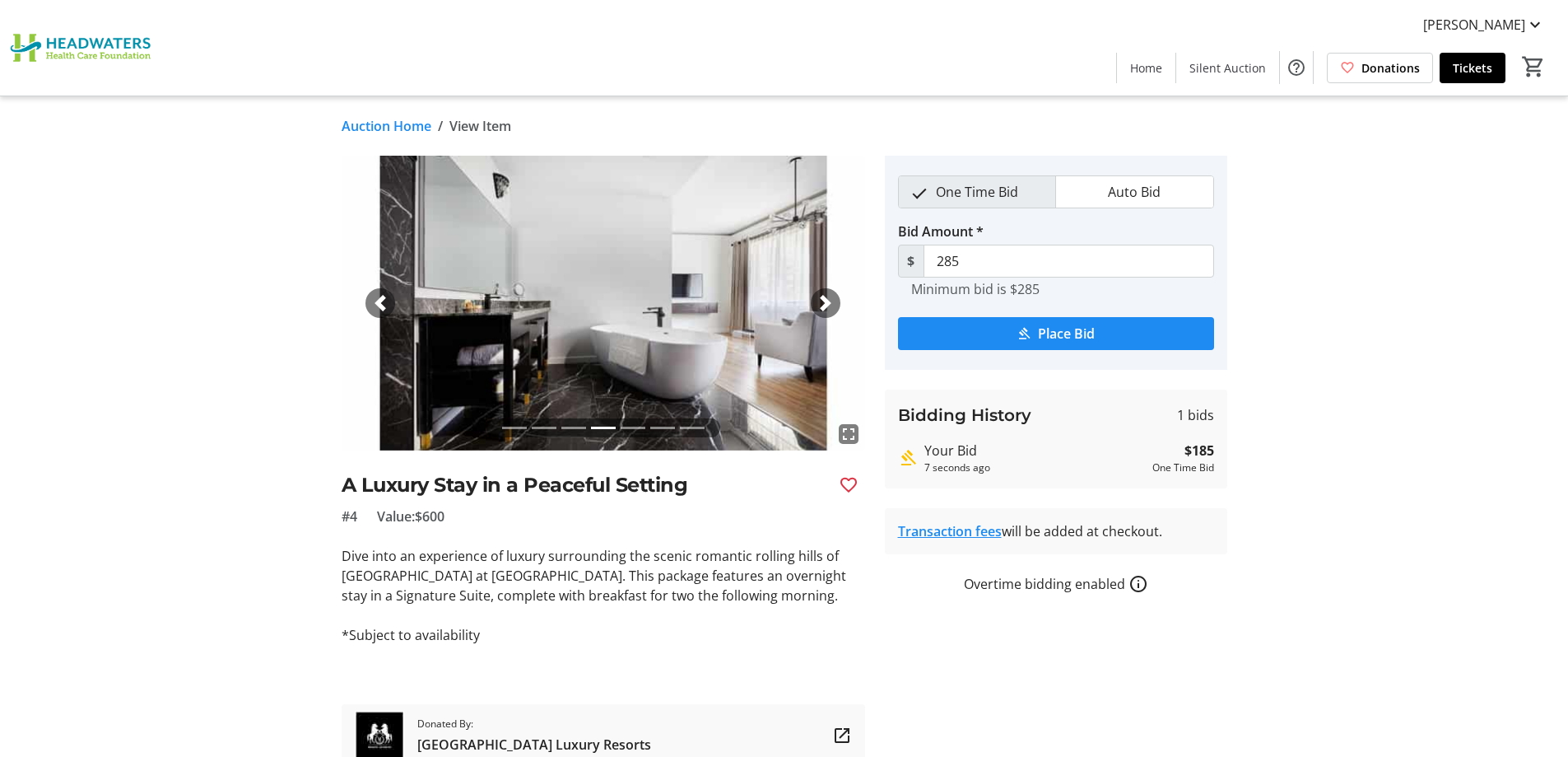
click at [830, 301] on span "button" at bounding box center [825, 303] width 17 height 17
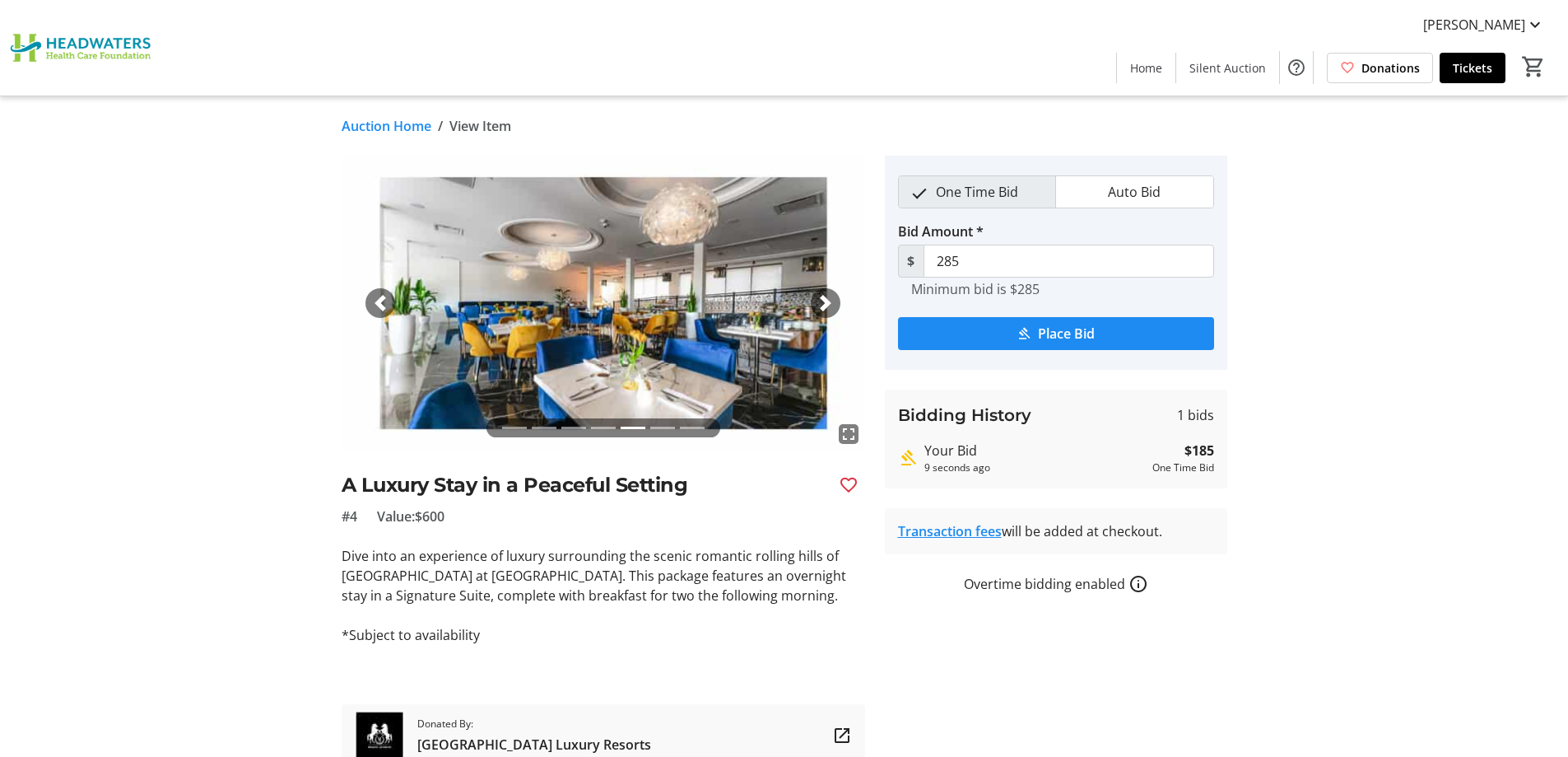
click at [830, 301] on span "button" at bounding box center [825, 303] width 17 height 17
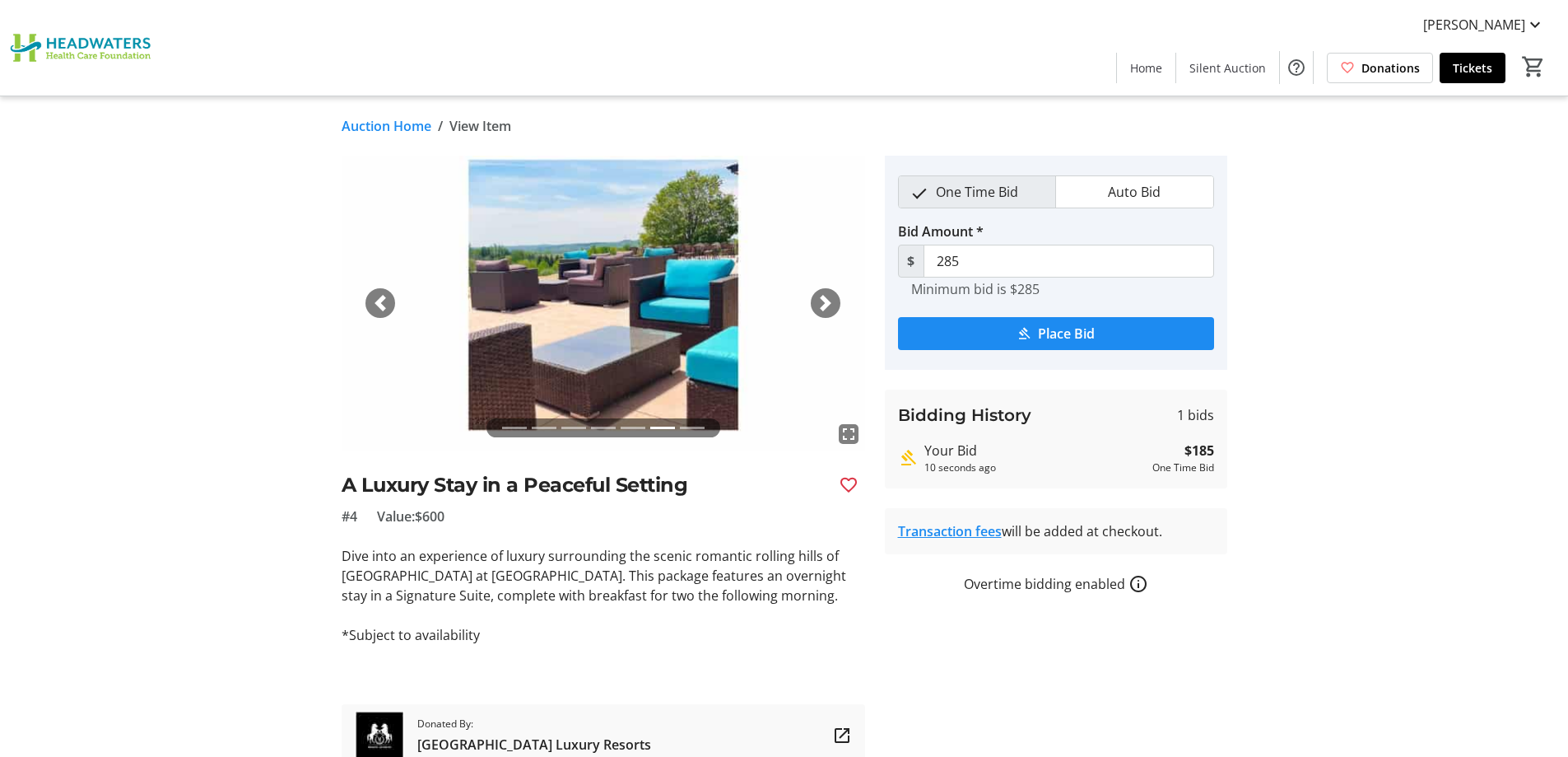
click at [830, 301] on span "button" at bounding box center [825, 303] width 17 height 17
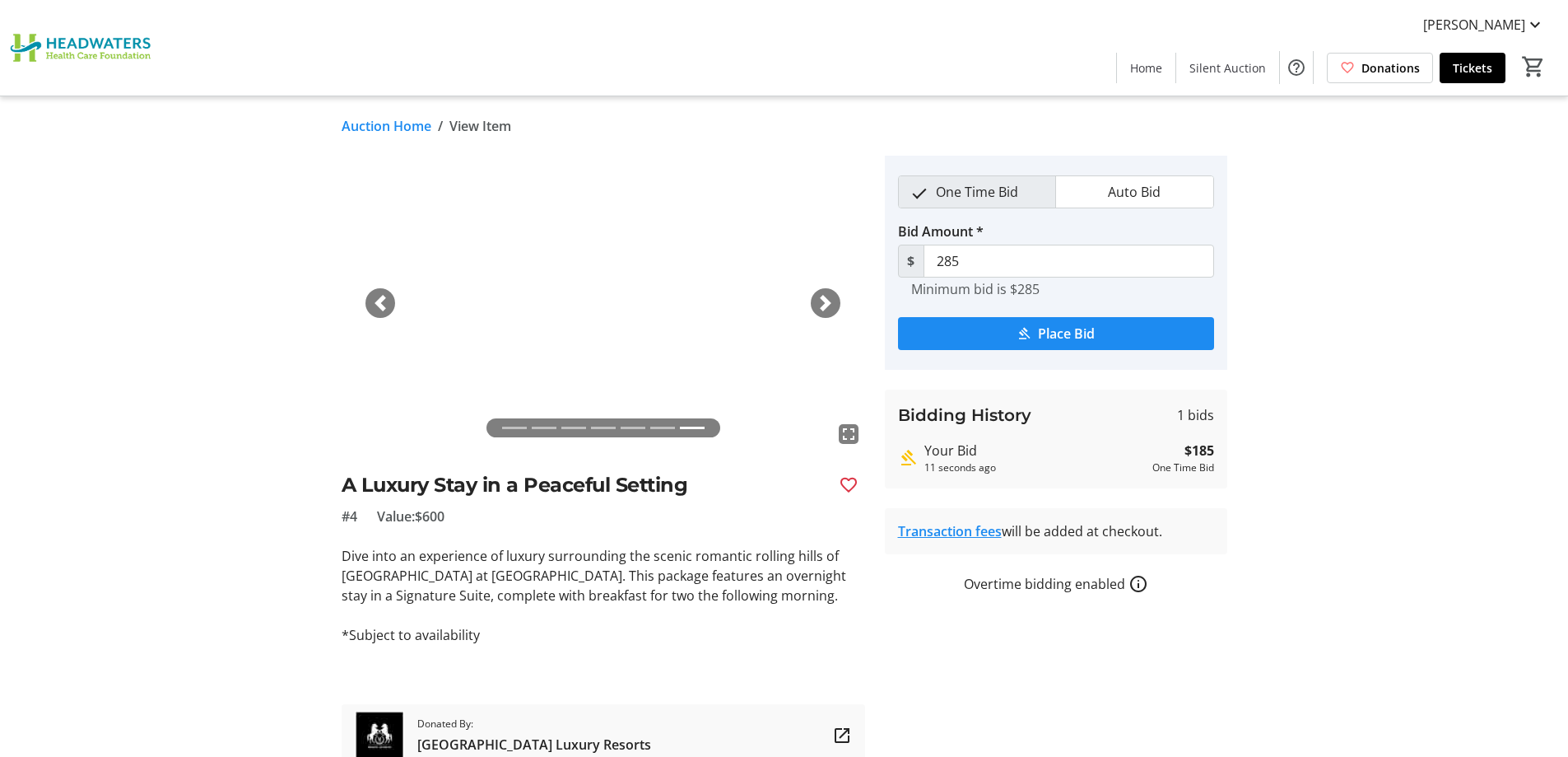
click at [830, 301] on span "button" at bounding box center [825, 303] width 17 height 17
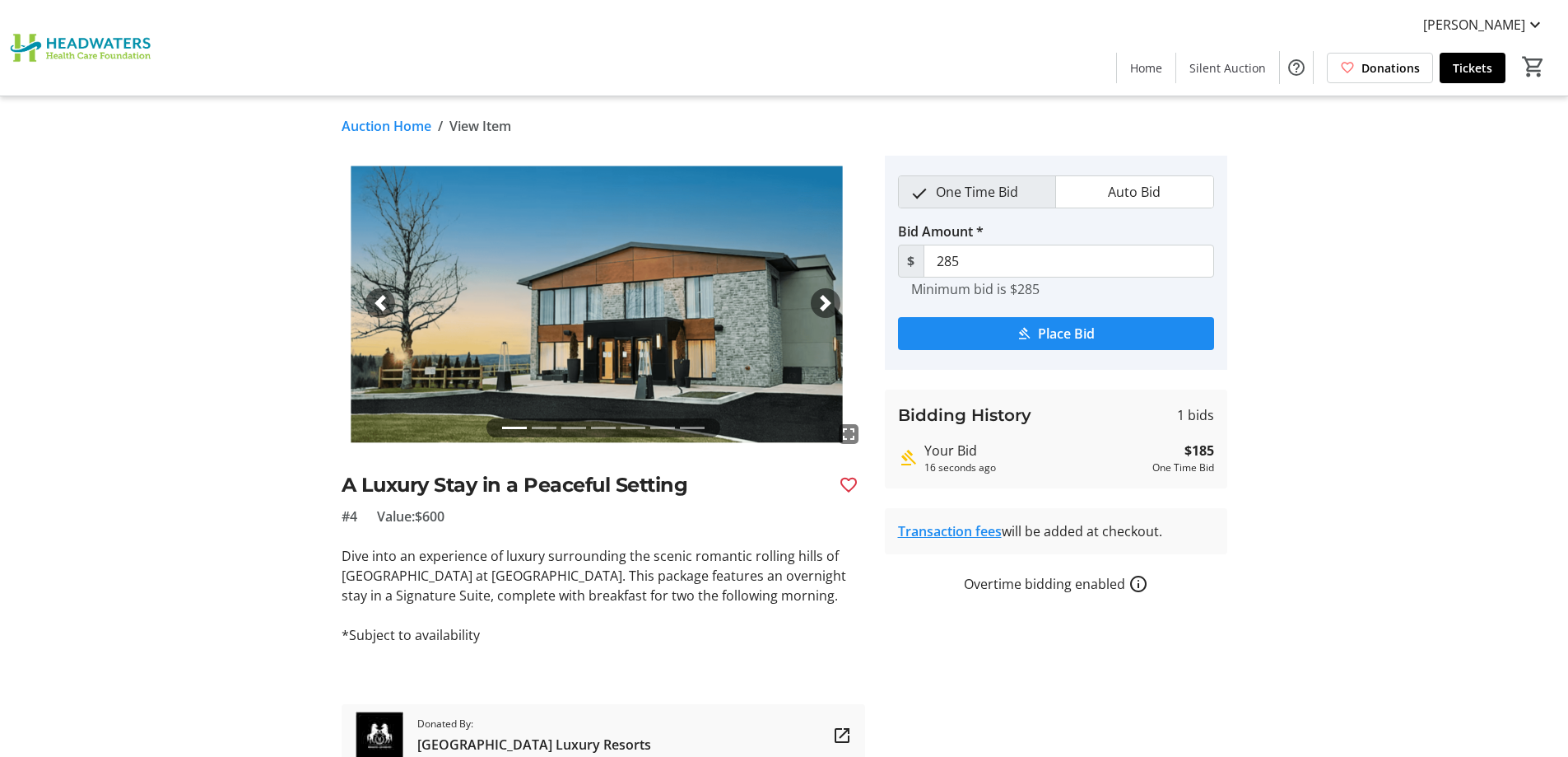
click at [421, 128] on link "Auction Home" at bounding box center [387, 126] width 89 height 20
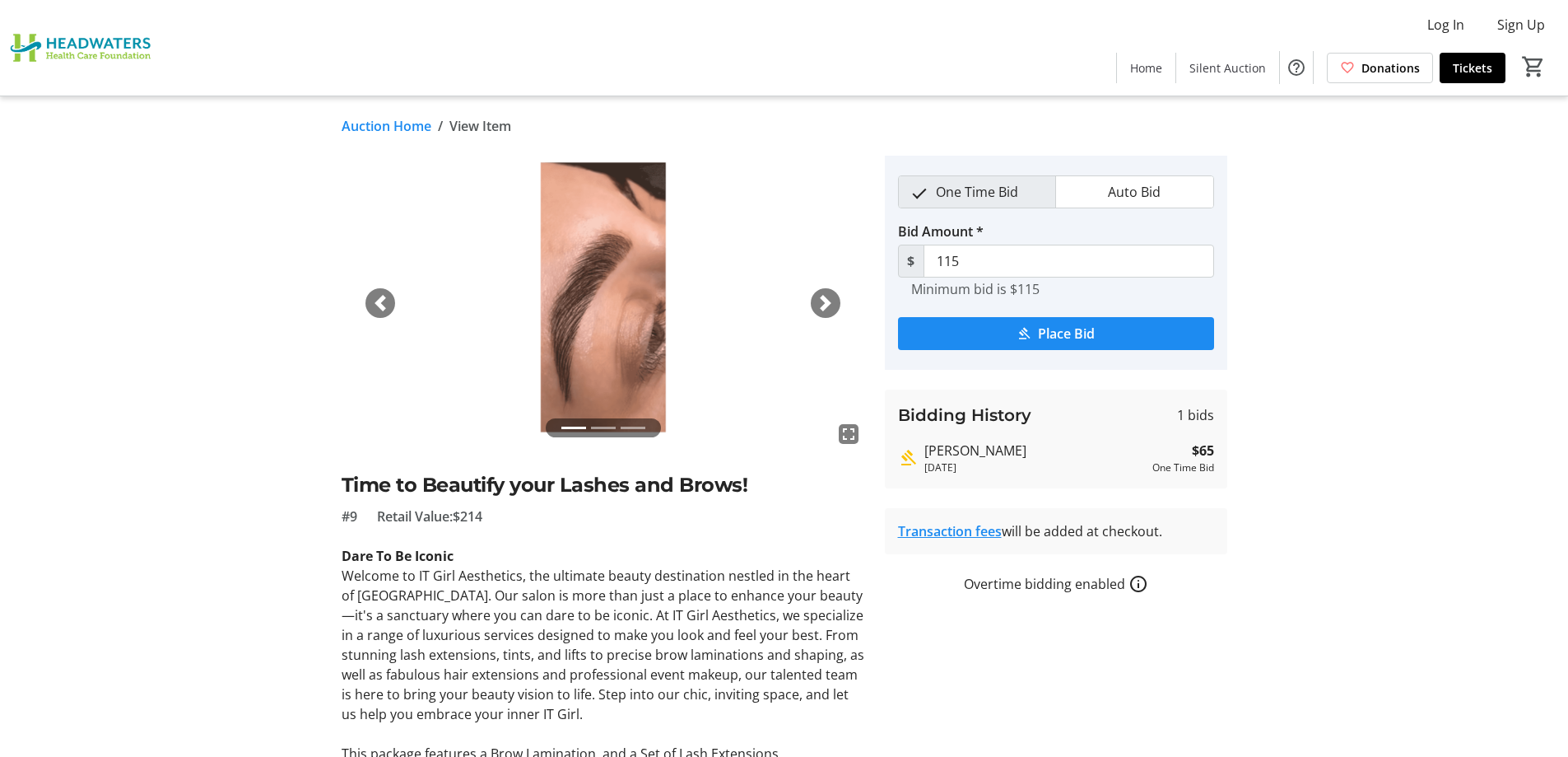
click at [823, 306] on span "button" at bounding box center [825, 303] width 17 height 17
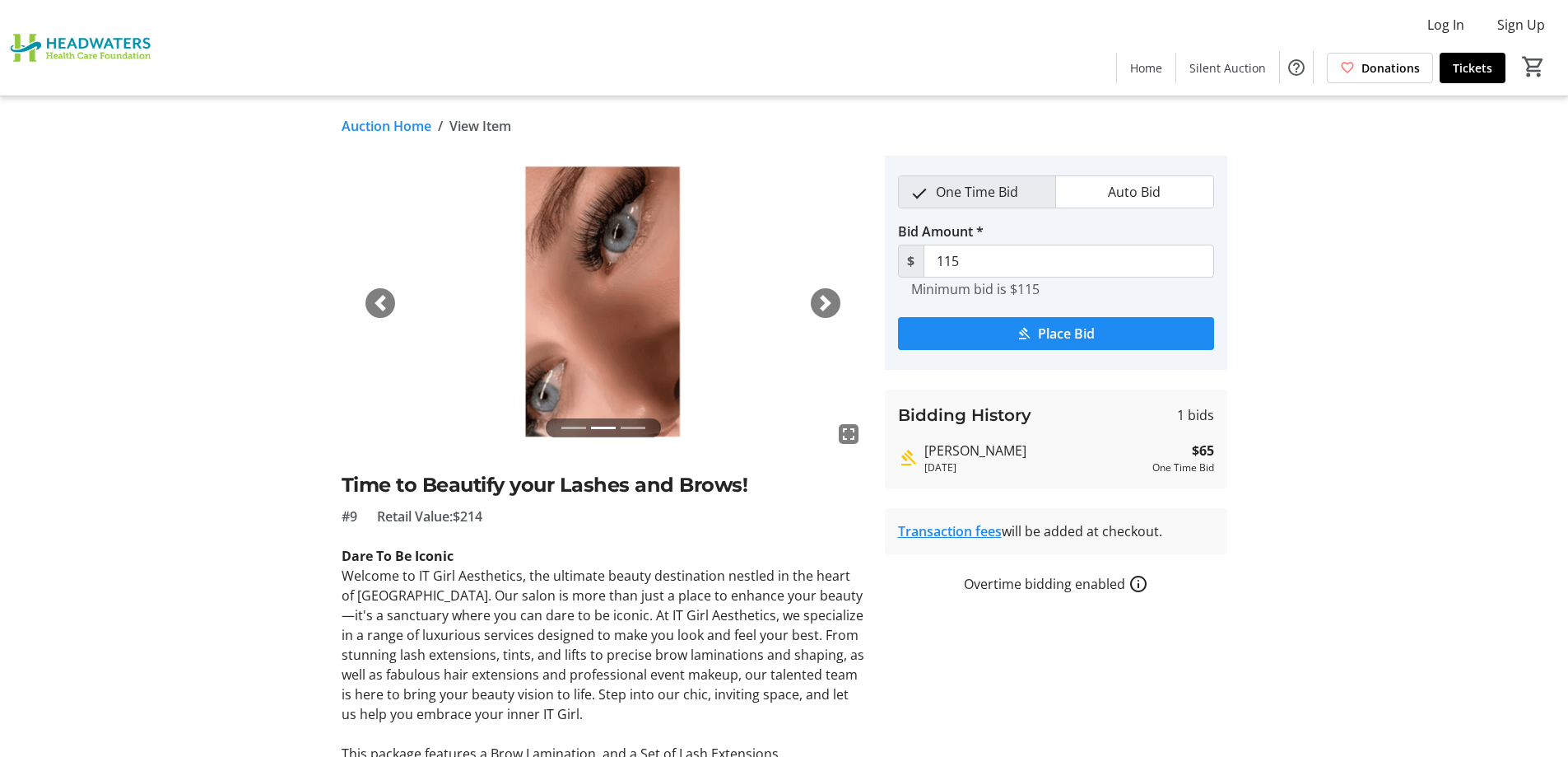
click at [823, 306] on span "button" at bounding box center [825, 303] width 17 height 17
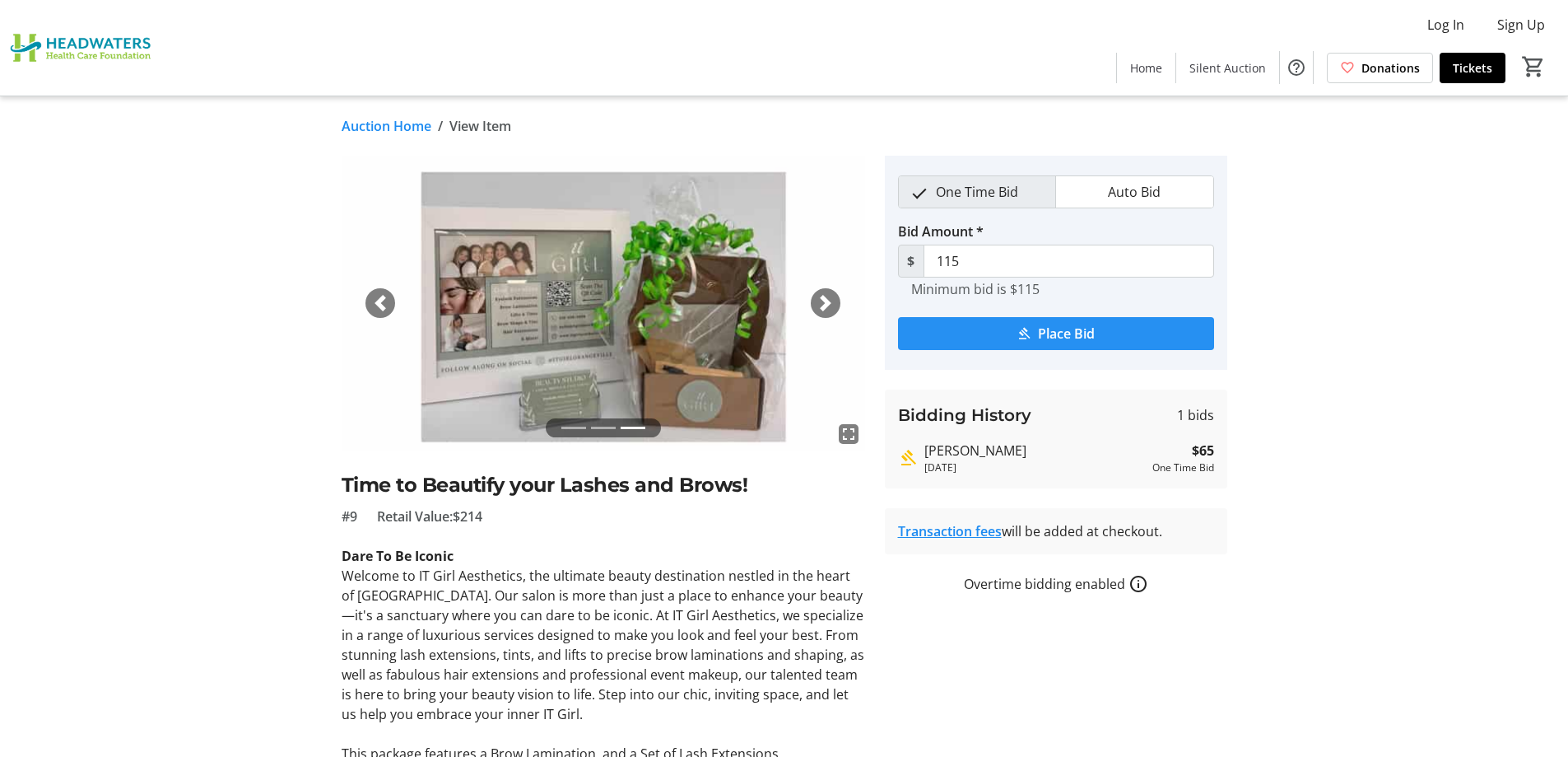
click at [1010, 330] on span "submit" at bounding box center [1056, 334] width 316 height 40
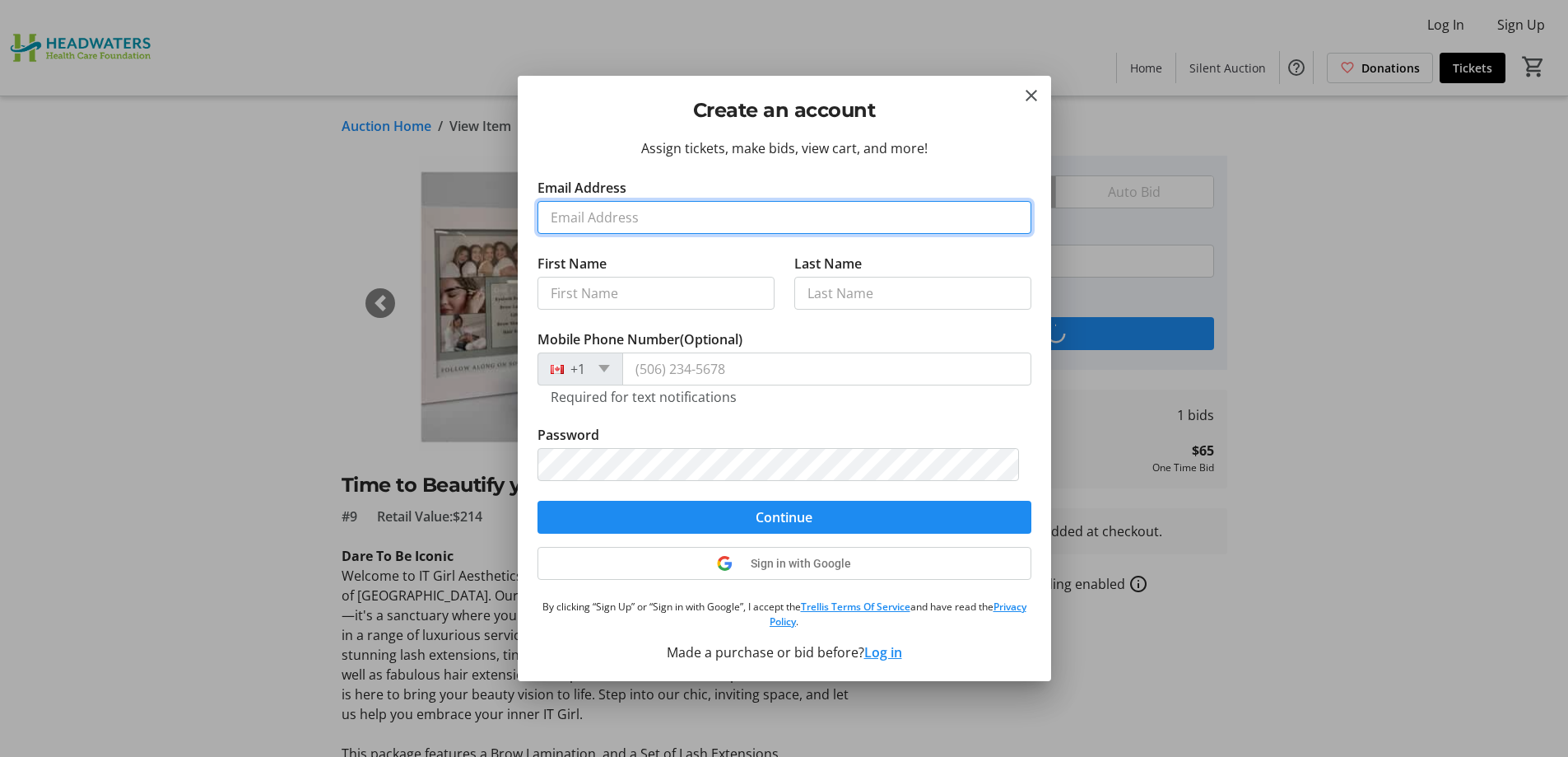
click at [624, 228] on input "Email Address" at bounding box center [784, 218] width 494 height 33
type input "kathyd@jamesdick.com"
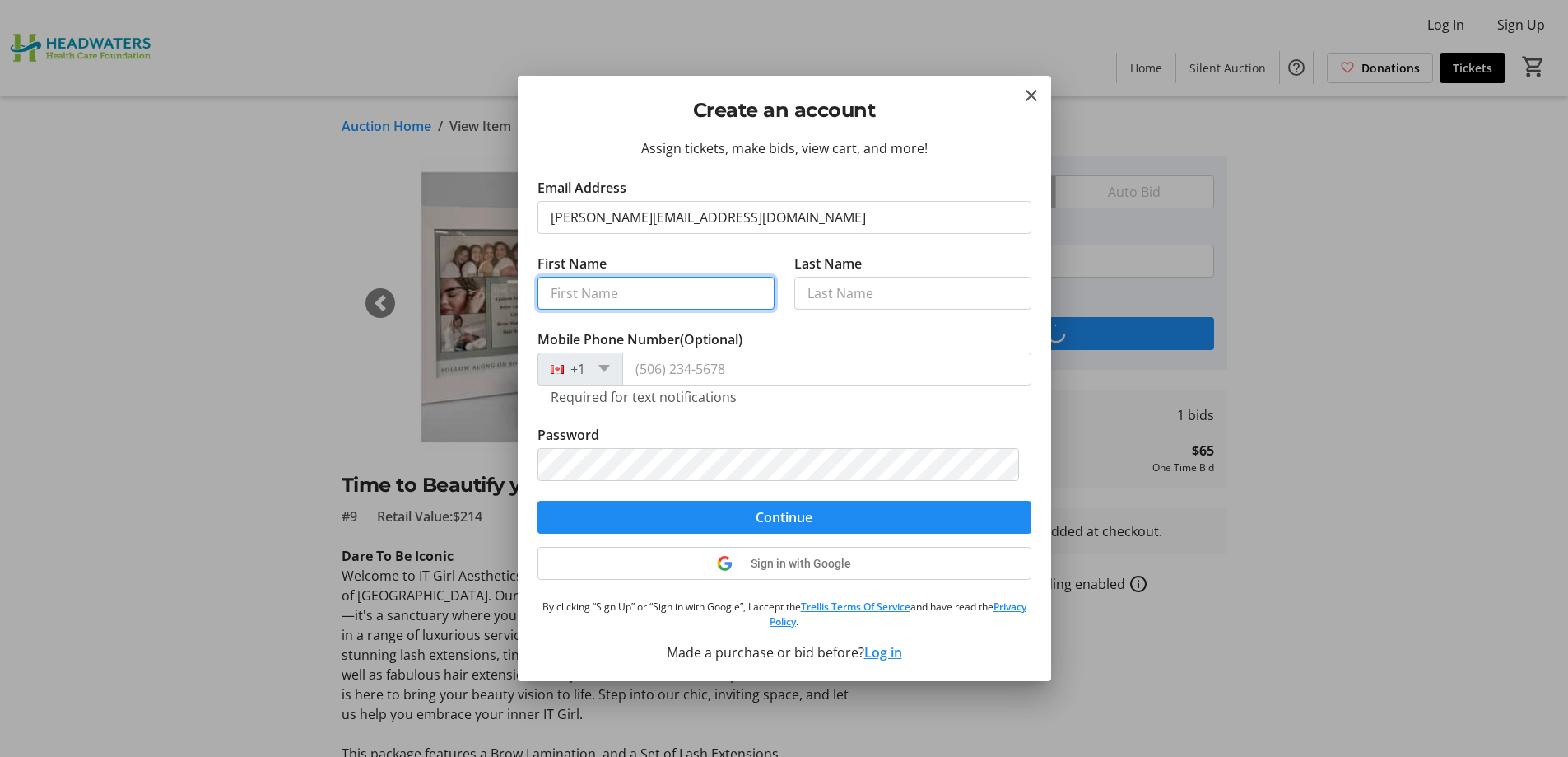
type input "Katherine"
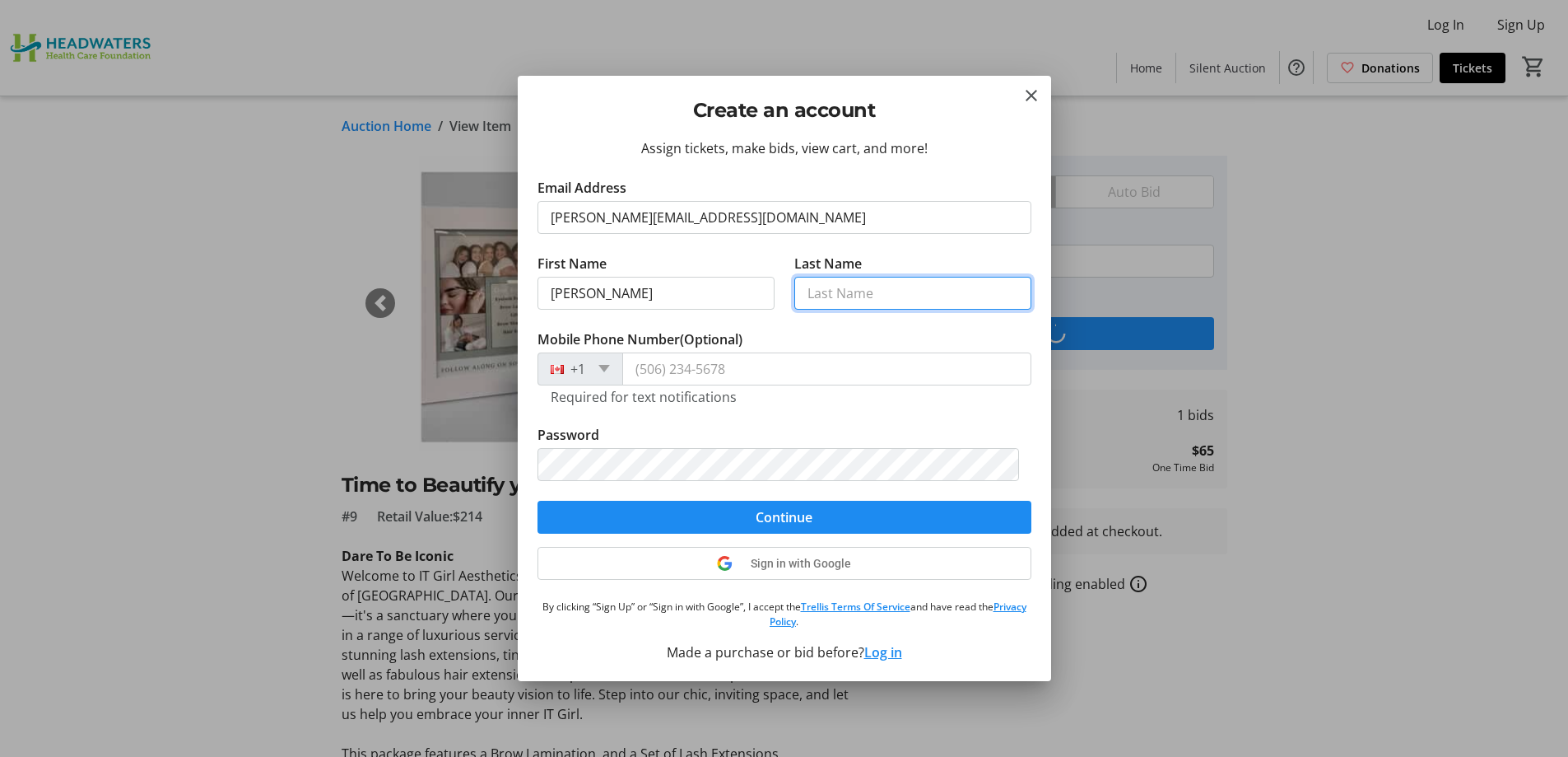
type input "Dick"
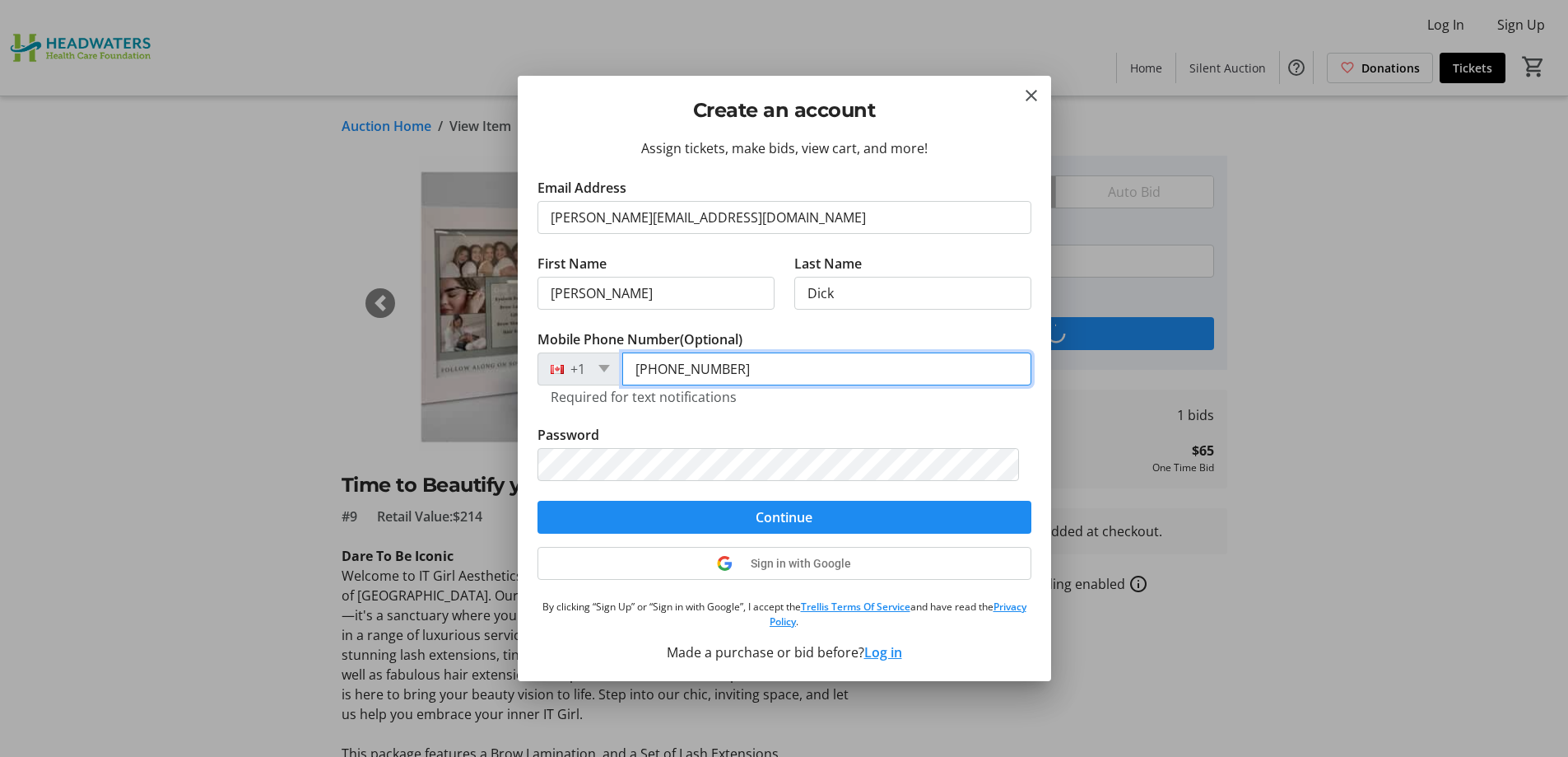
drag, startPoint x: 753, startPoint y: 371, endPoint x: 591, endPoint y: 373, distance: 162.0
click at [591, 373] on div "+1 (905) 880-2827" at bounding box center [784, 369] width 494 height 33
type input "(416) 729-3811"
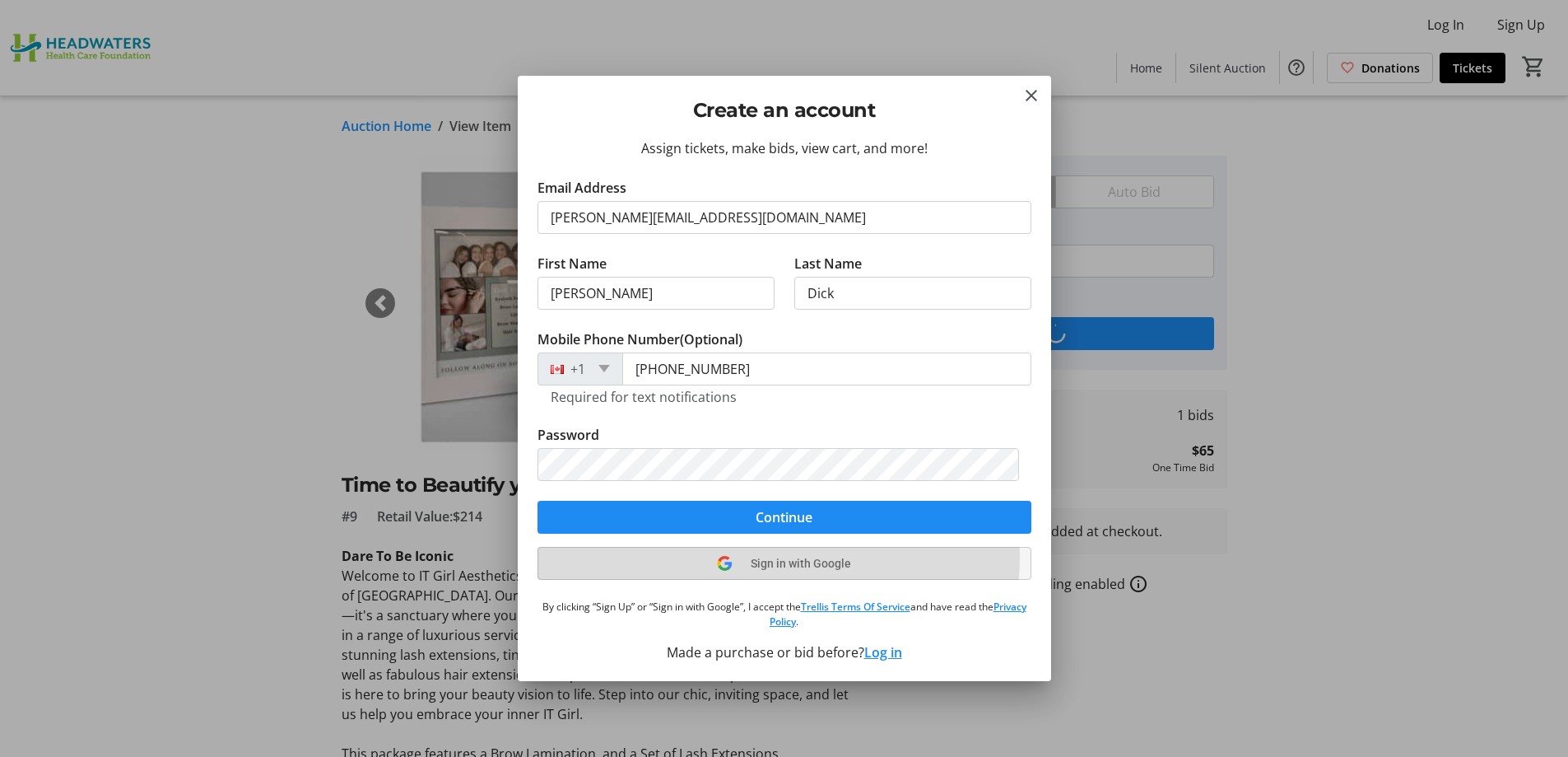
click at [778, 557] on span "Sign in with Google" at bounding box center [801, 563] width 100 height 13
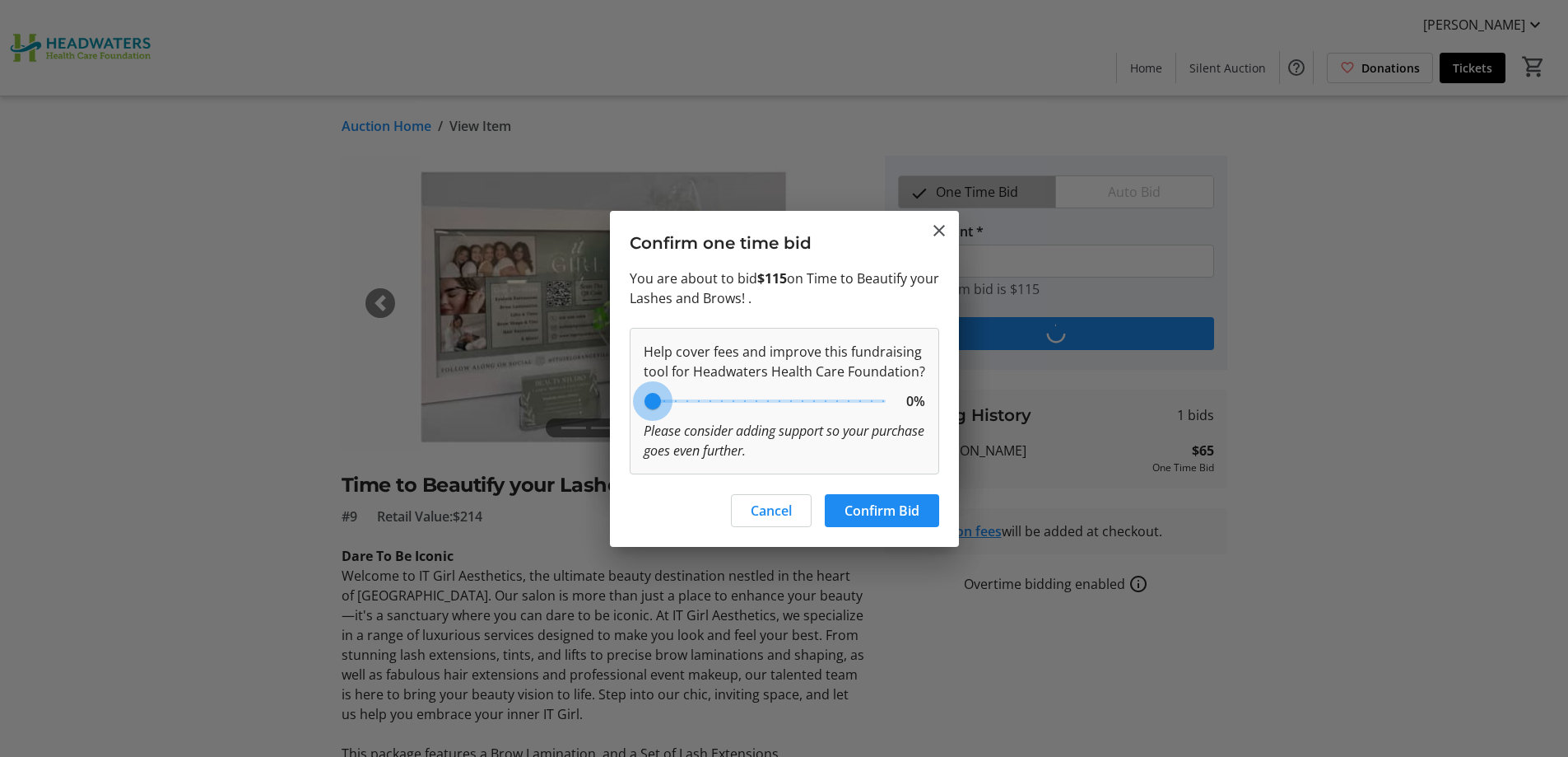
drag, startPoint x: 741, startPoint y: 412, endPoint x: 651, endPoint y: 414, distance: 90.0
type input "0"
click at [651, 414] on input "range" at bounding box center [768, 401] width 270 height 36
click at [877, 513] on span "Confirm Bid" at bounding box center [882, 511] width 75 height 20
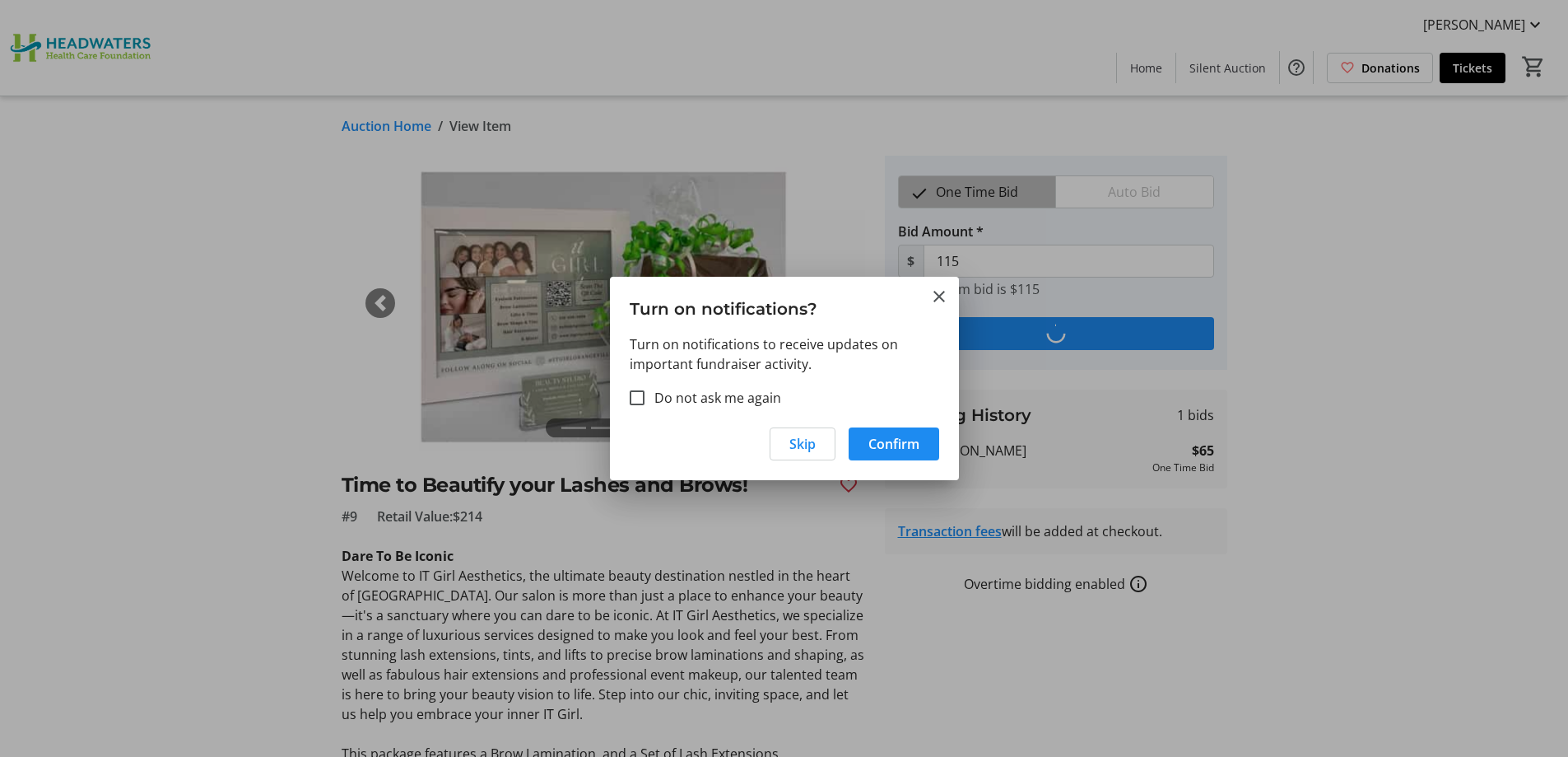
type input "165"
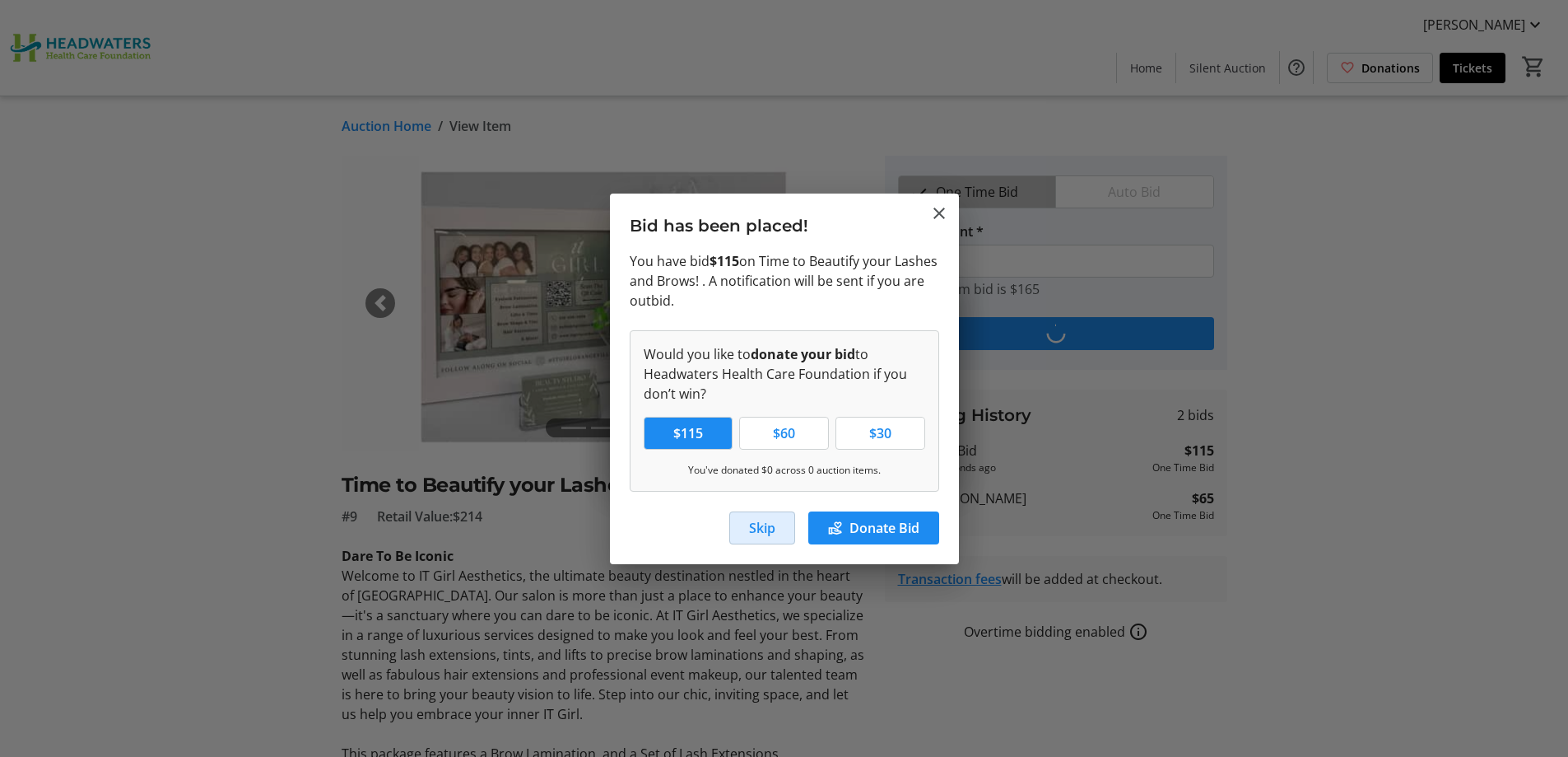
click at [762, 534] on span "Skip" at bounding box center [762, 528] width 26 height 20
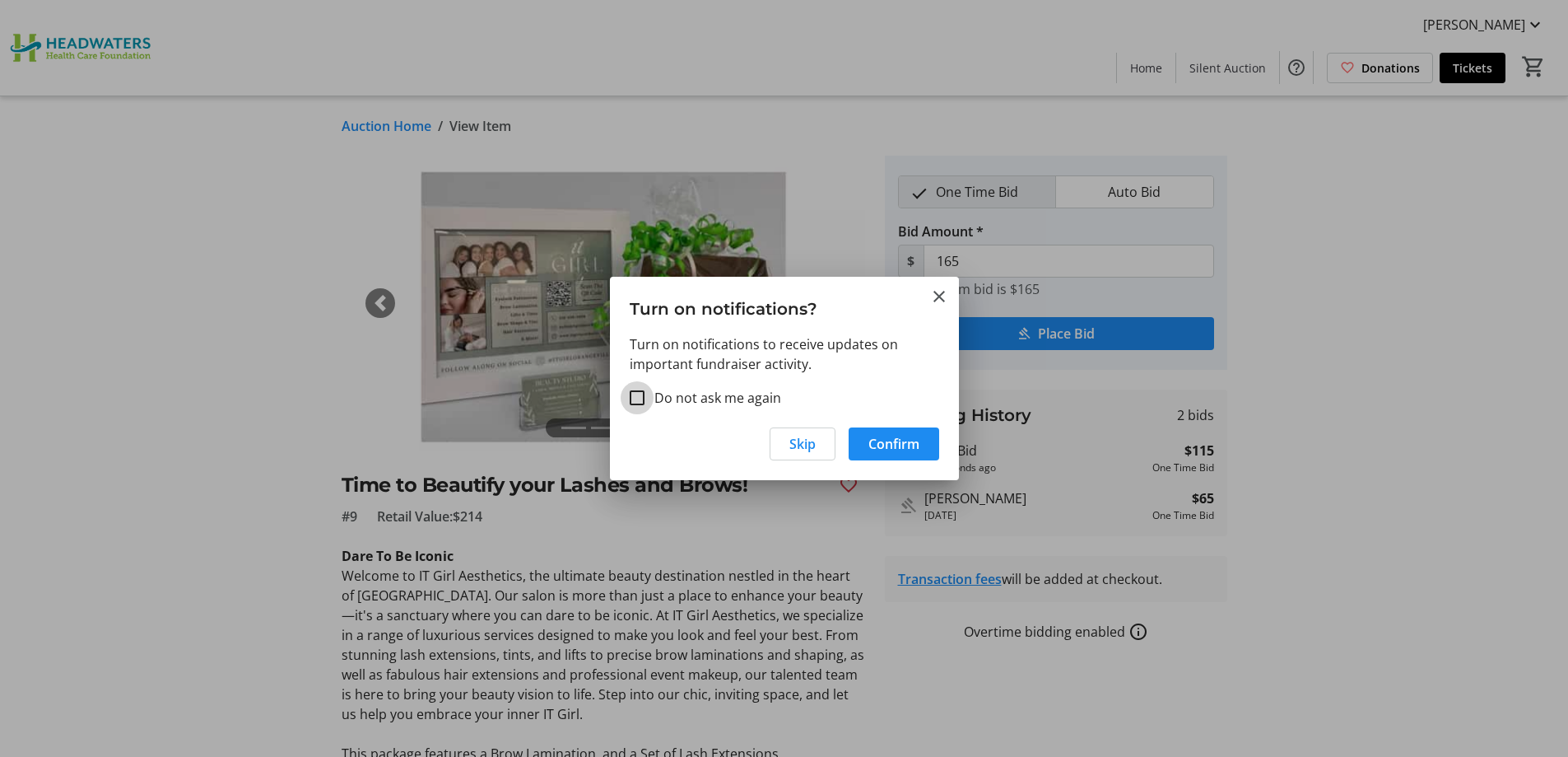
click at [638, 395] on input "Do not ask me again" at bounding box center [637, 398] width 15 height 15
checkbox input "true"
click at [881, 434] on span "Confirm" at bounding box center [894, 444] width 51 height 20
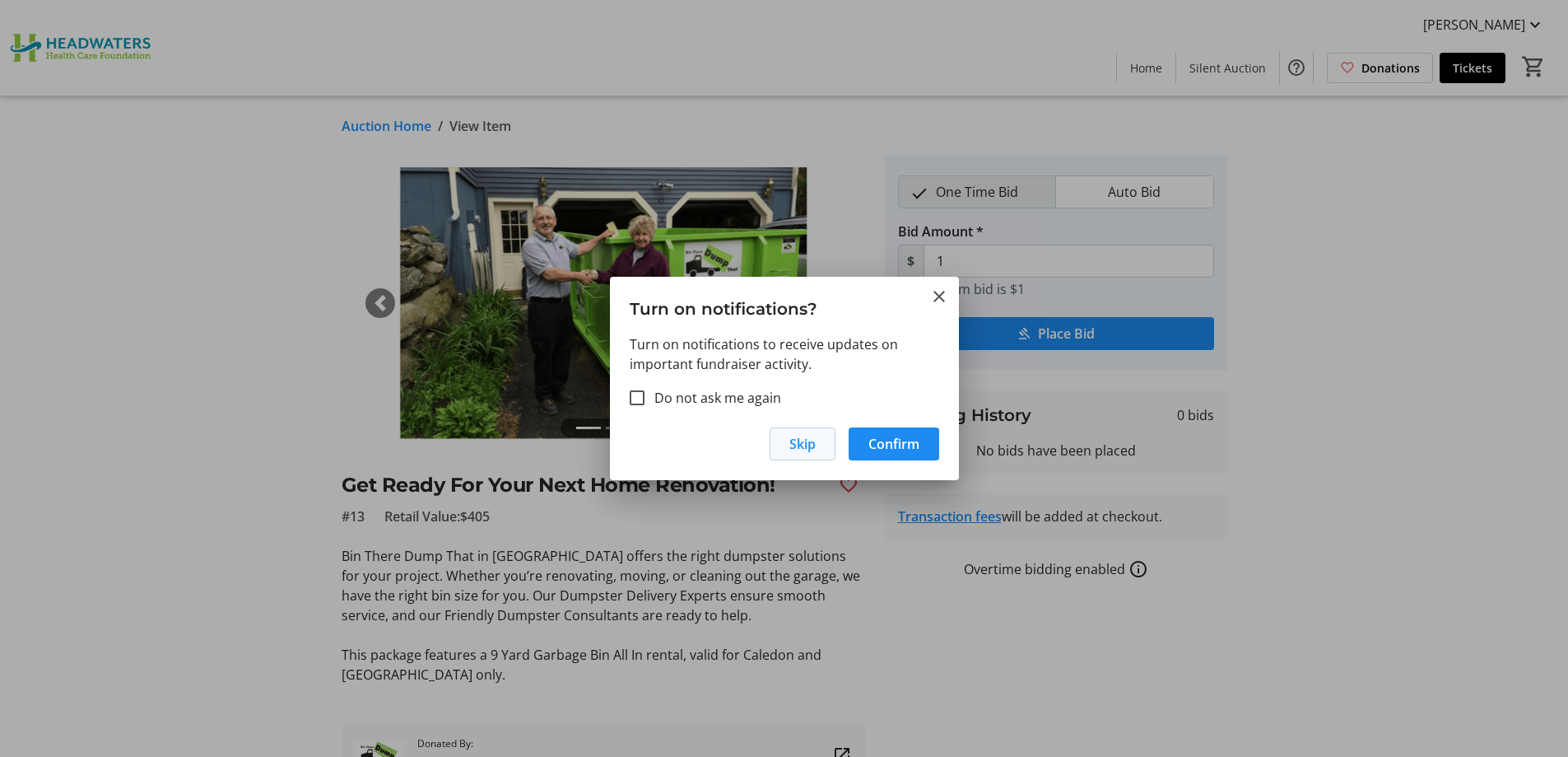
click at [816, 441] on span "button" at bounding box center [803, 444] width 65 height 40
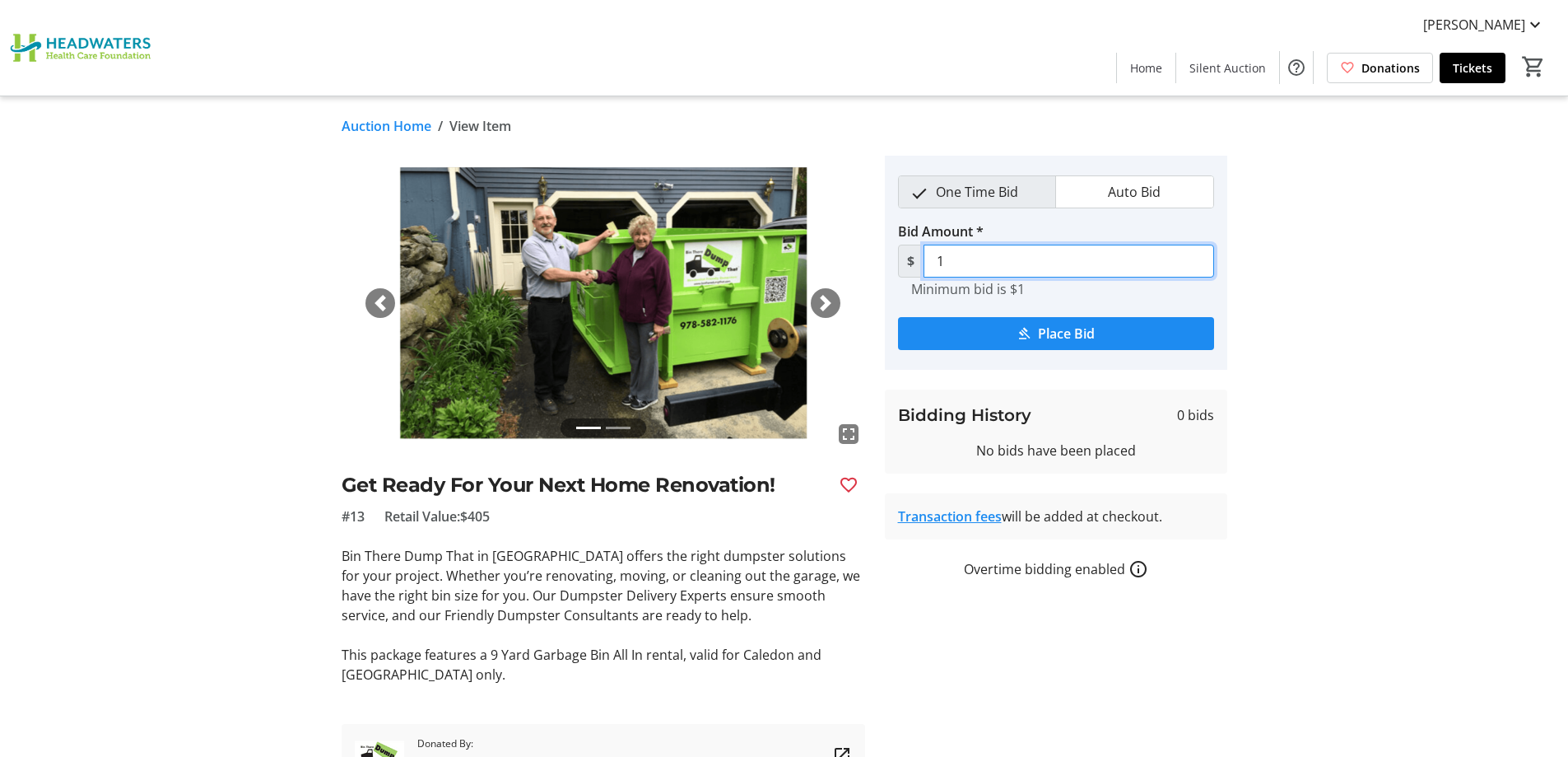
drag, startPoint x: 991, startPoint y: 259, endPoint x: 932, endPoint y: 258, distance: 59.0
click at [932, 258] on input "1" at bounding box center [1069, 261] width 291 height 33
click at [1040, 326] on span "Place Bid" at bounding box center [1066, 334] width 57 height 20
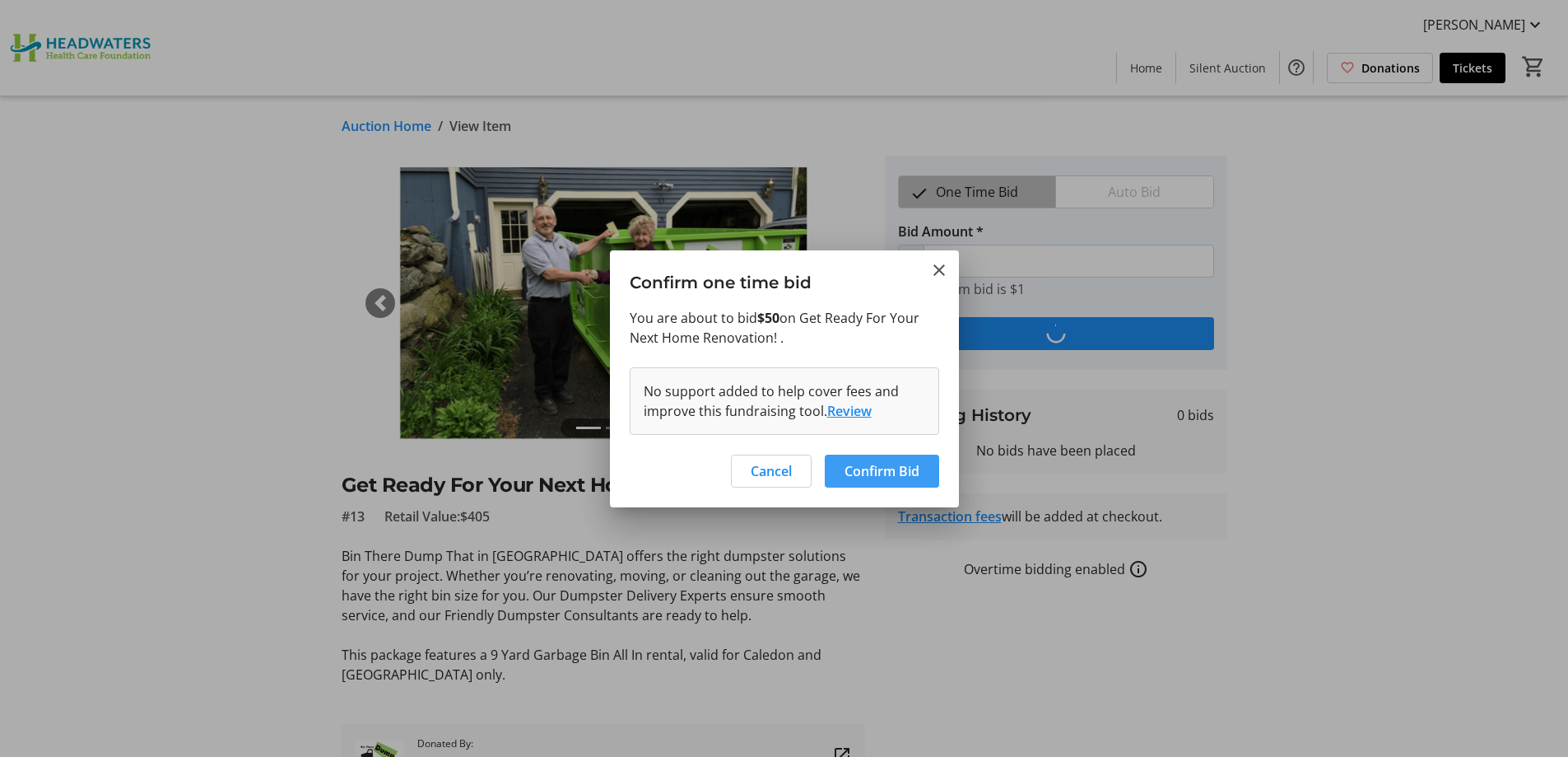
click at [859, 473] on span "Confirm Bid" at bounding box center [882, 471] width 75 height 20
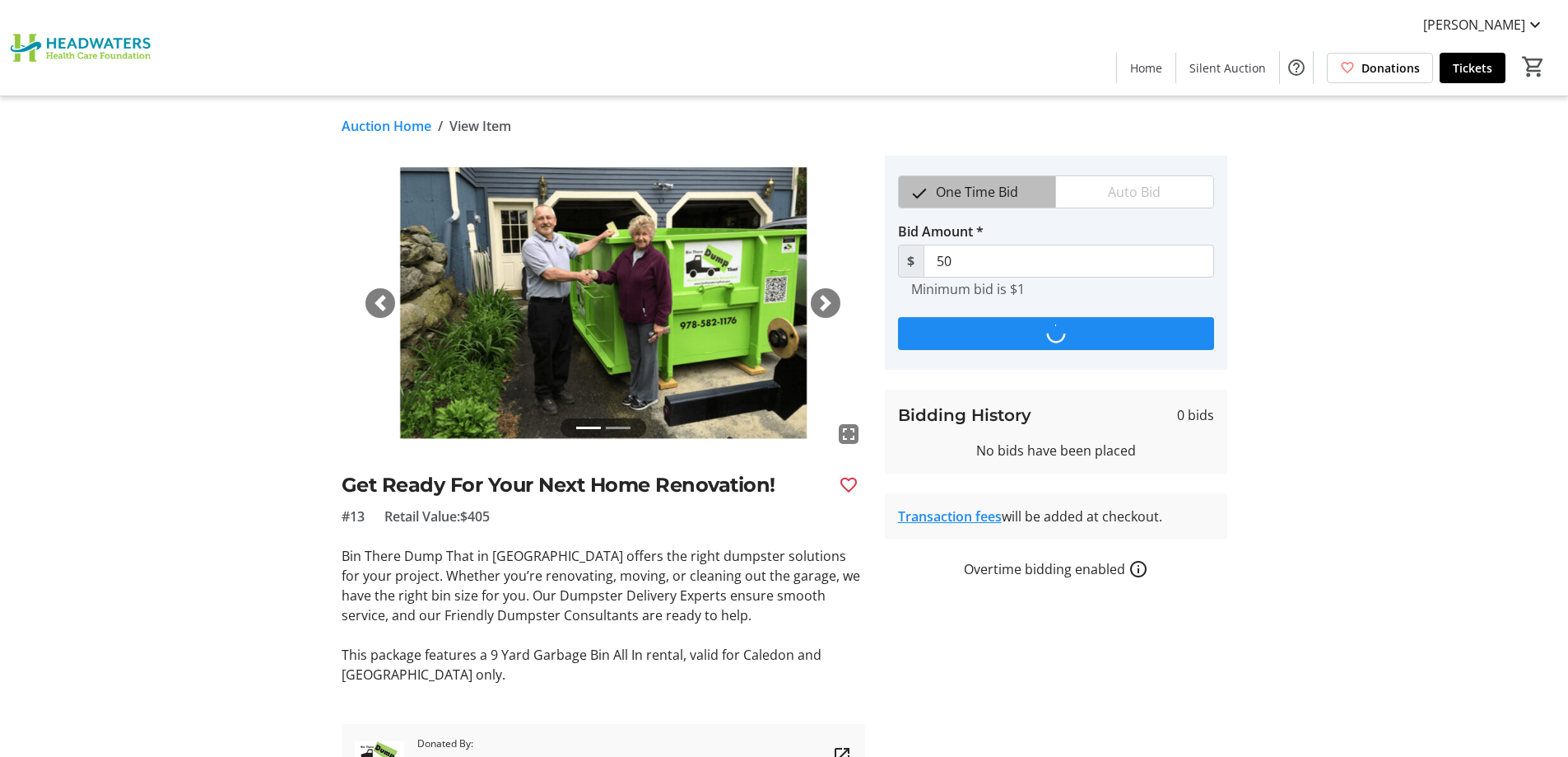
type input "51"
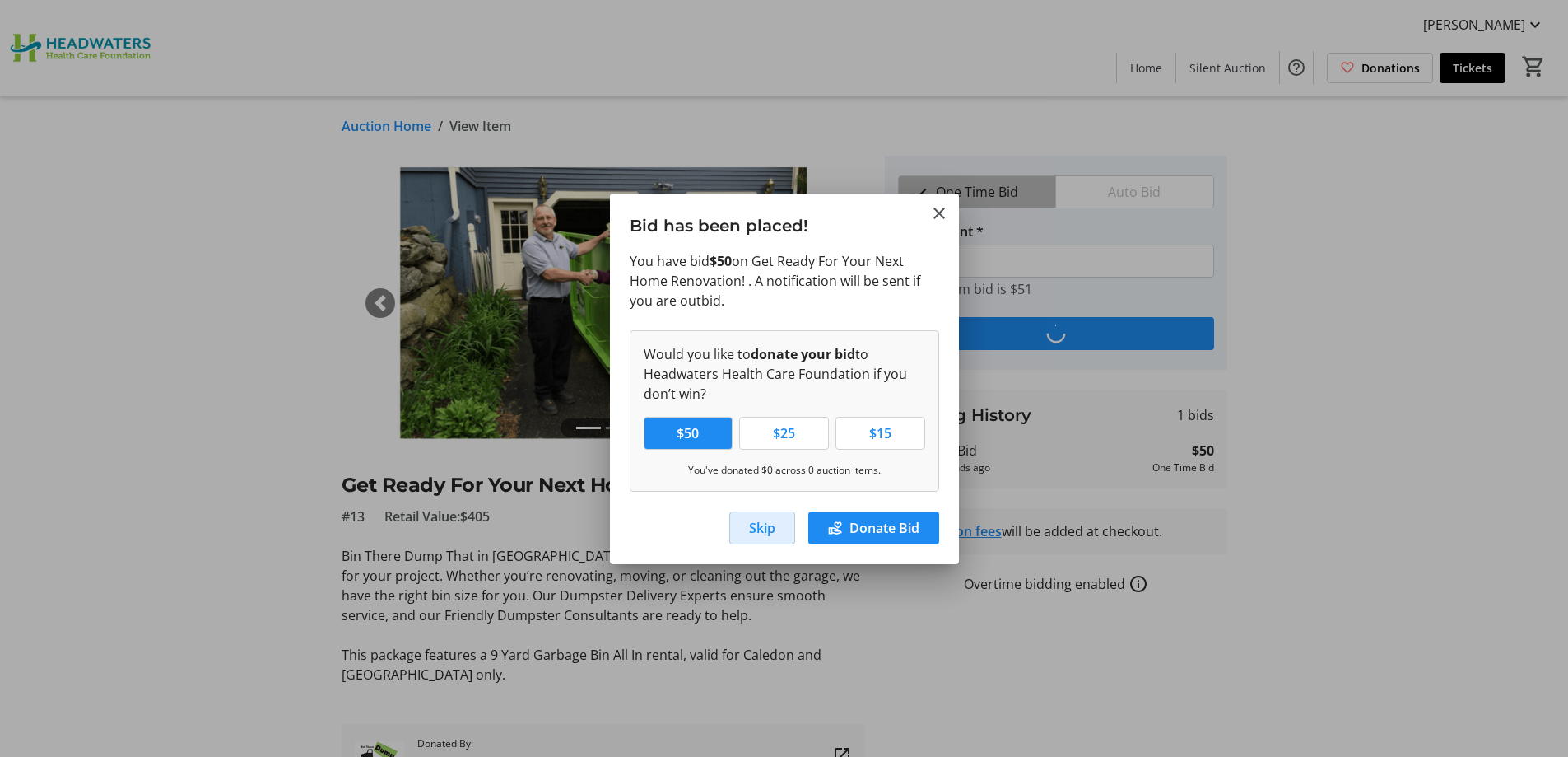
click at [767, 520] on span "Skip" at bounding box center [762, 528] width 26 height 20
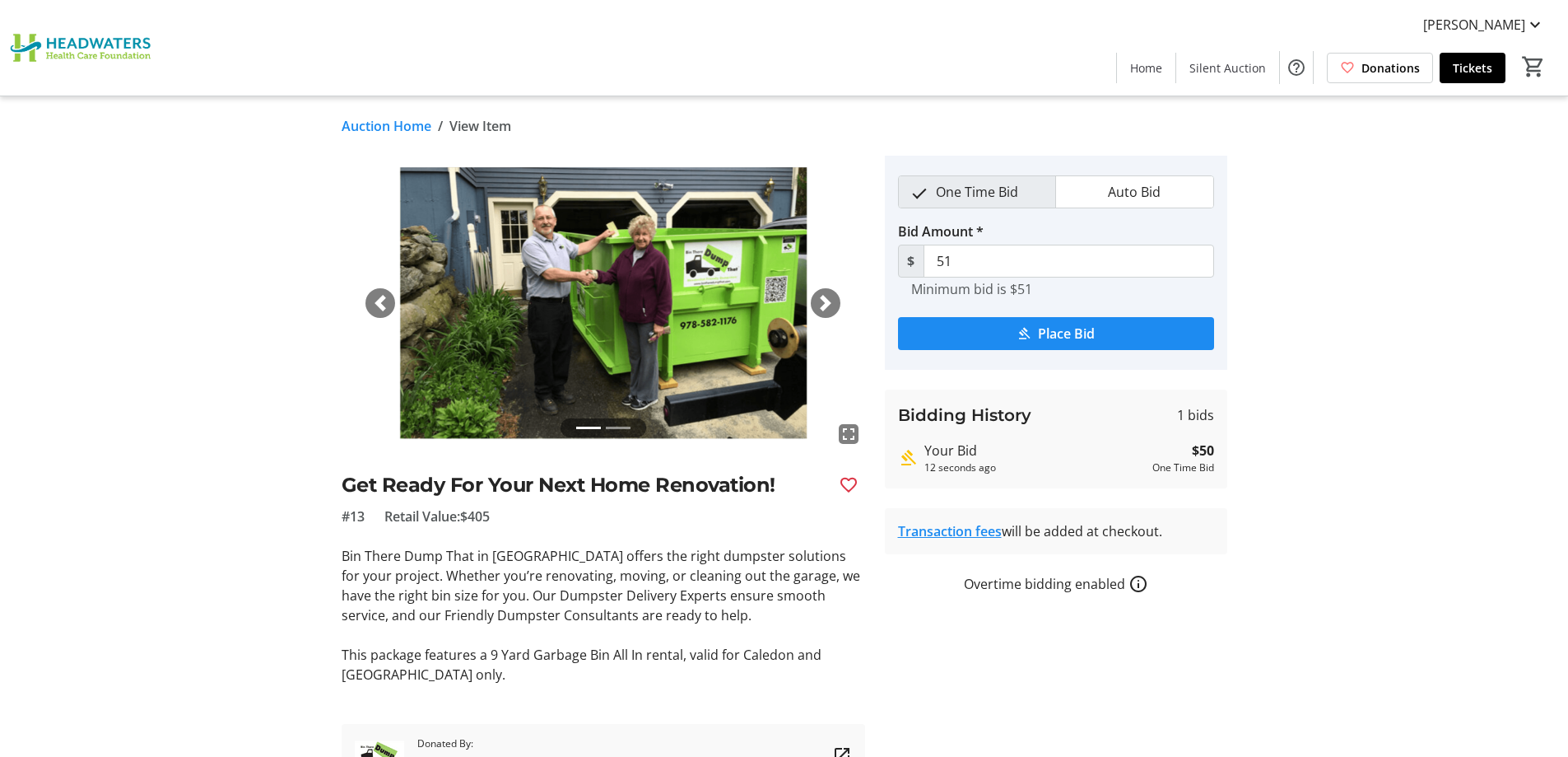
click at [637, 63] on div "Katherine Dick Home Silent Auction Donations Tickets 0" at bounding box center [784, 47] width 1568 height 95
click at [890, 55] on div "Katherine Dick Home Silent Auction Donations Tickets 0" at bounding box center [784, 47] width 1568 height 95
click at [448, 47] on div "Katherine Dick Home Silent Auction Donations Tickets 0" at bounding box center [784, 47] width 1568 height 95
click at [687, 12] on div "Katherine Dick Home Silent Auction Donations Tickets 0" at bounding box center [784, 47] width 1568 height 95
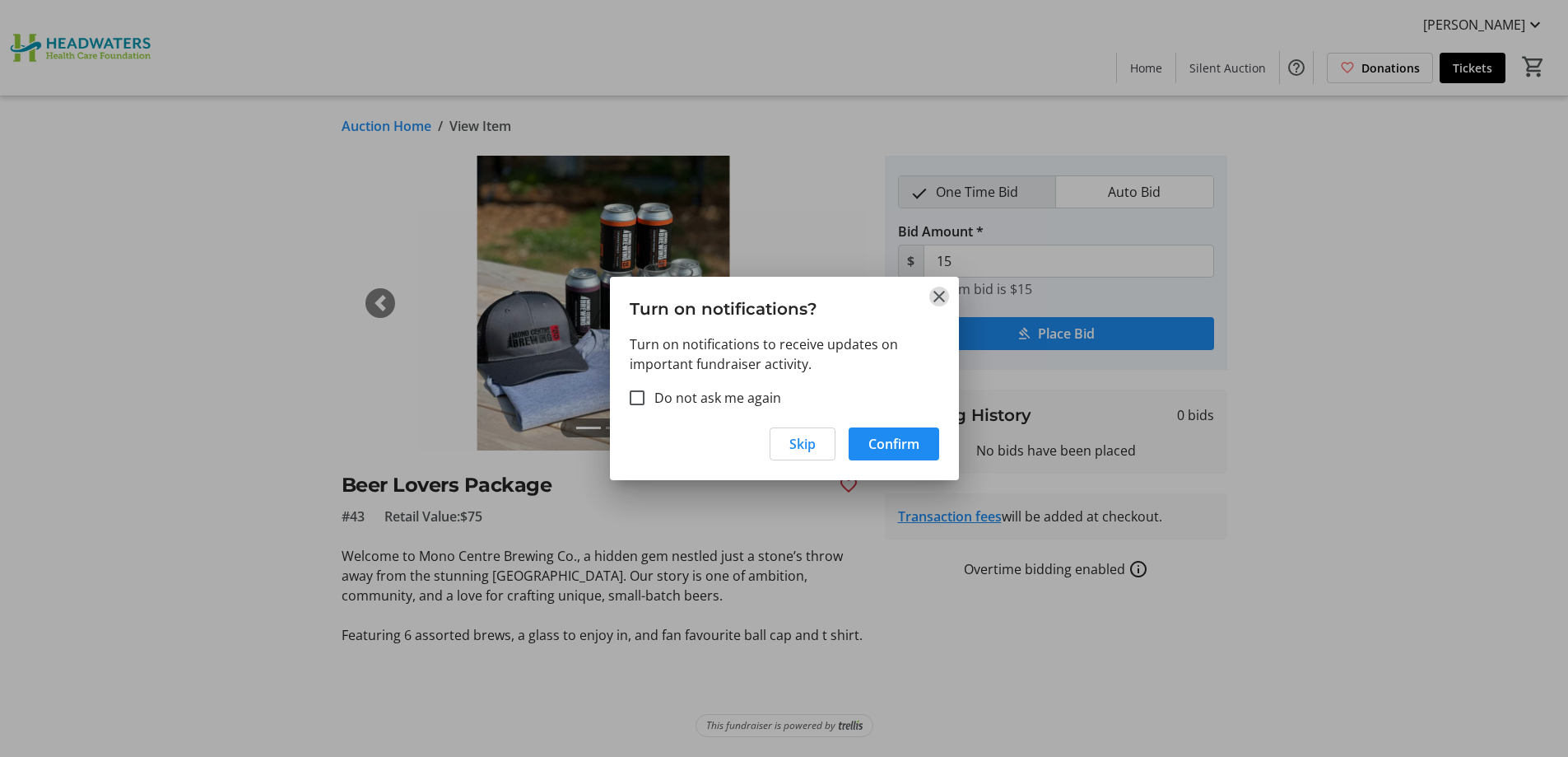
click at [940, 297] on mat-icon "Close" at bounding box center [940, 297] width 20 height 20
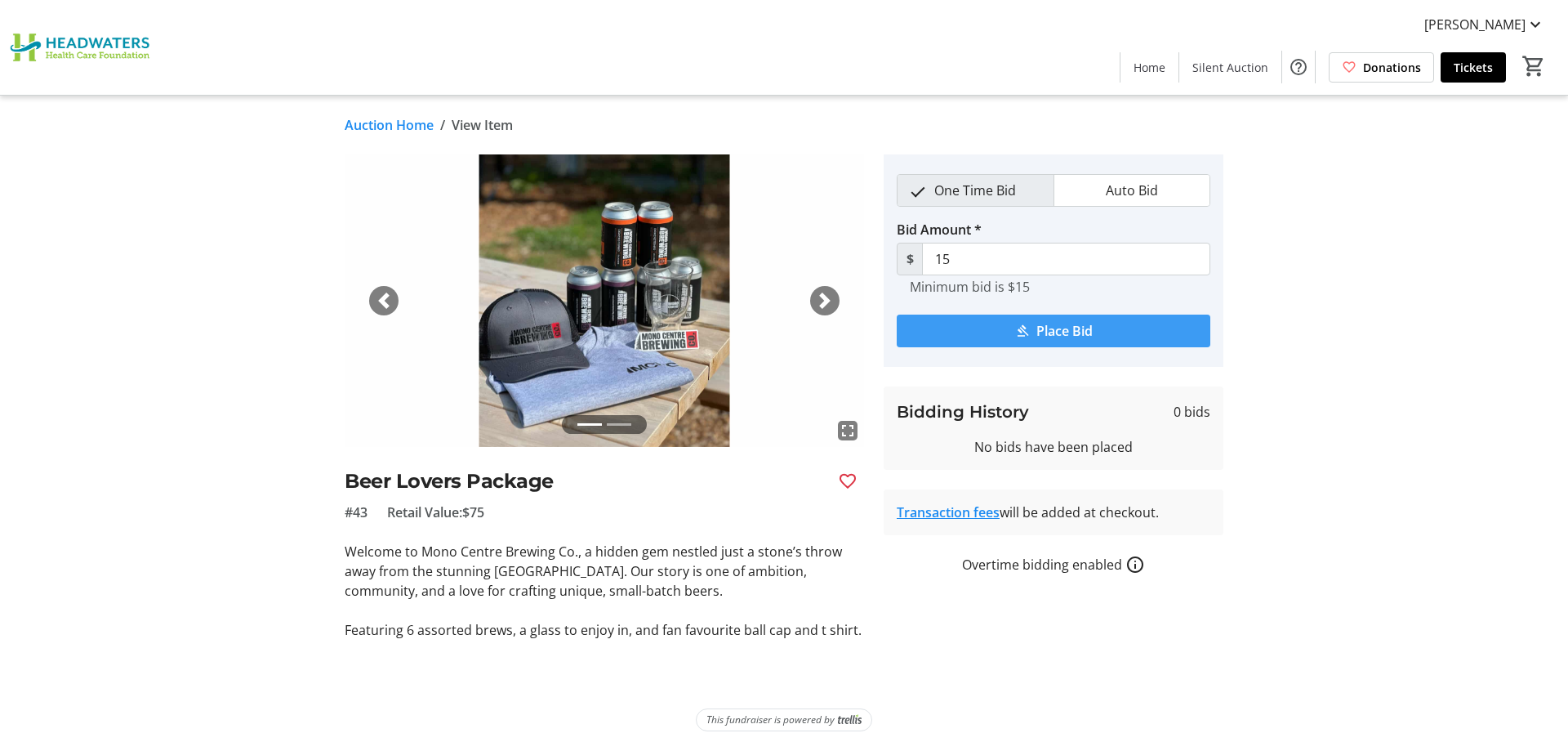
click at [1048, 328] on span "Place Bid" at bounding box center [1064, 331] width 57 height 20
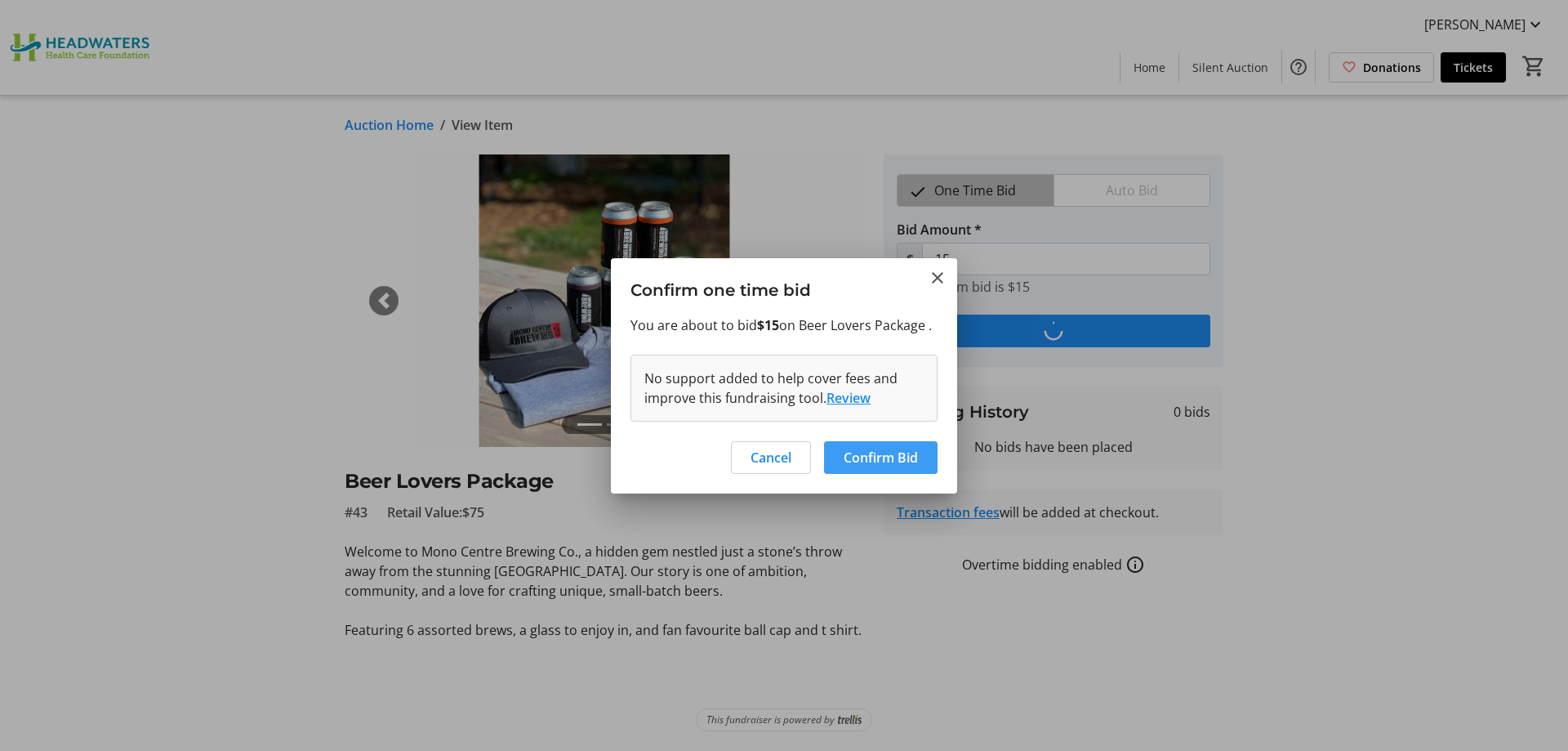
click at [879, 460] on span "Confirm Bid" at bounding box center [881, 458] width 74 height 20
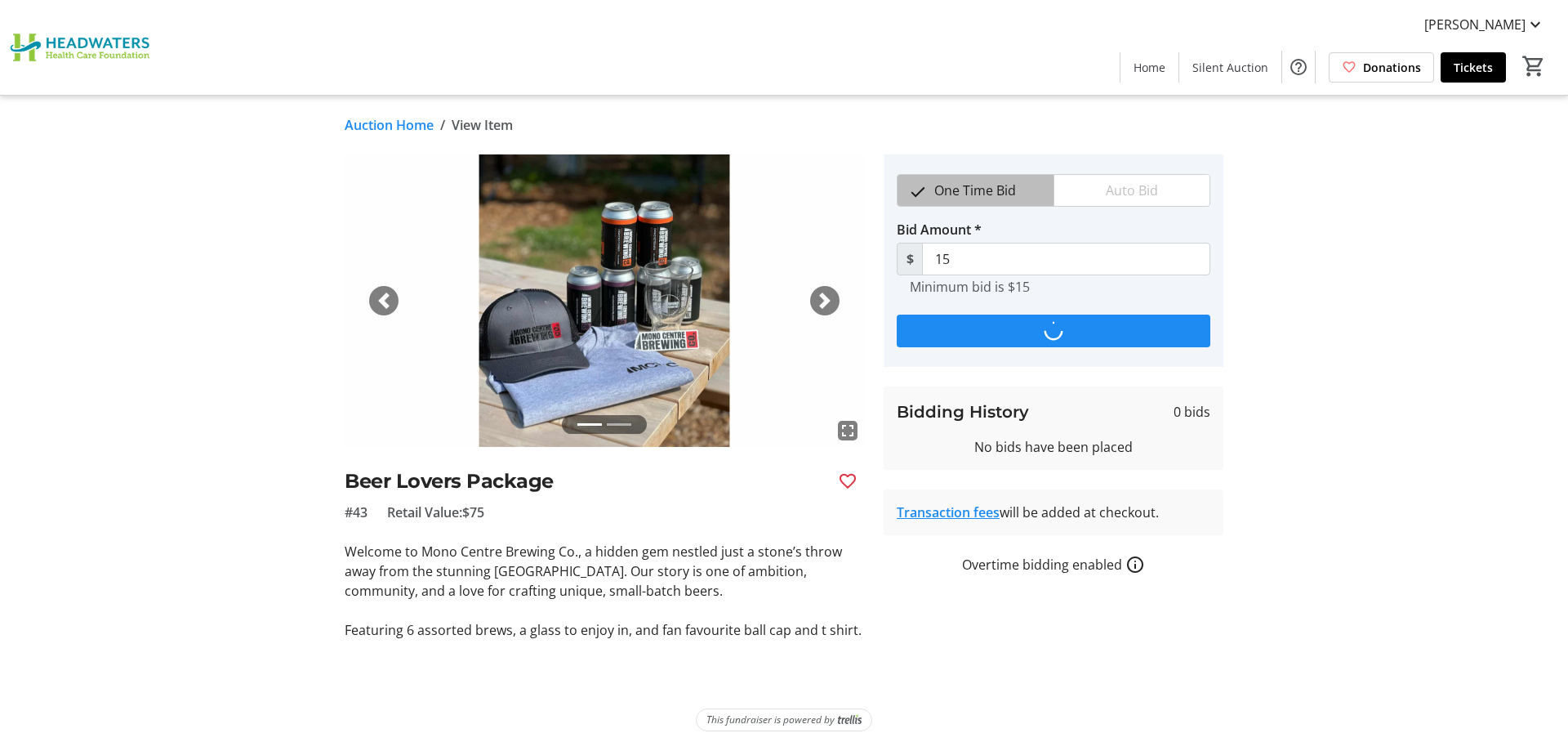
type input "30"
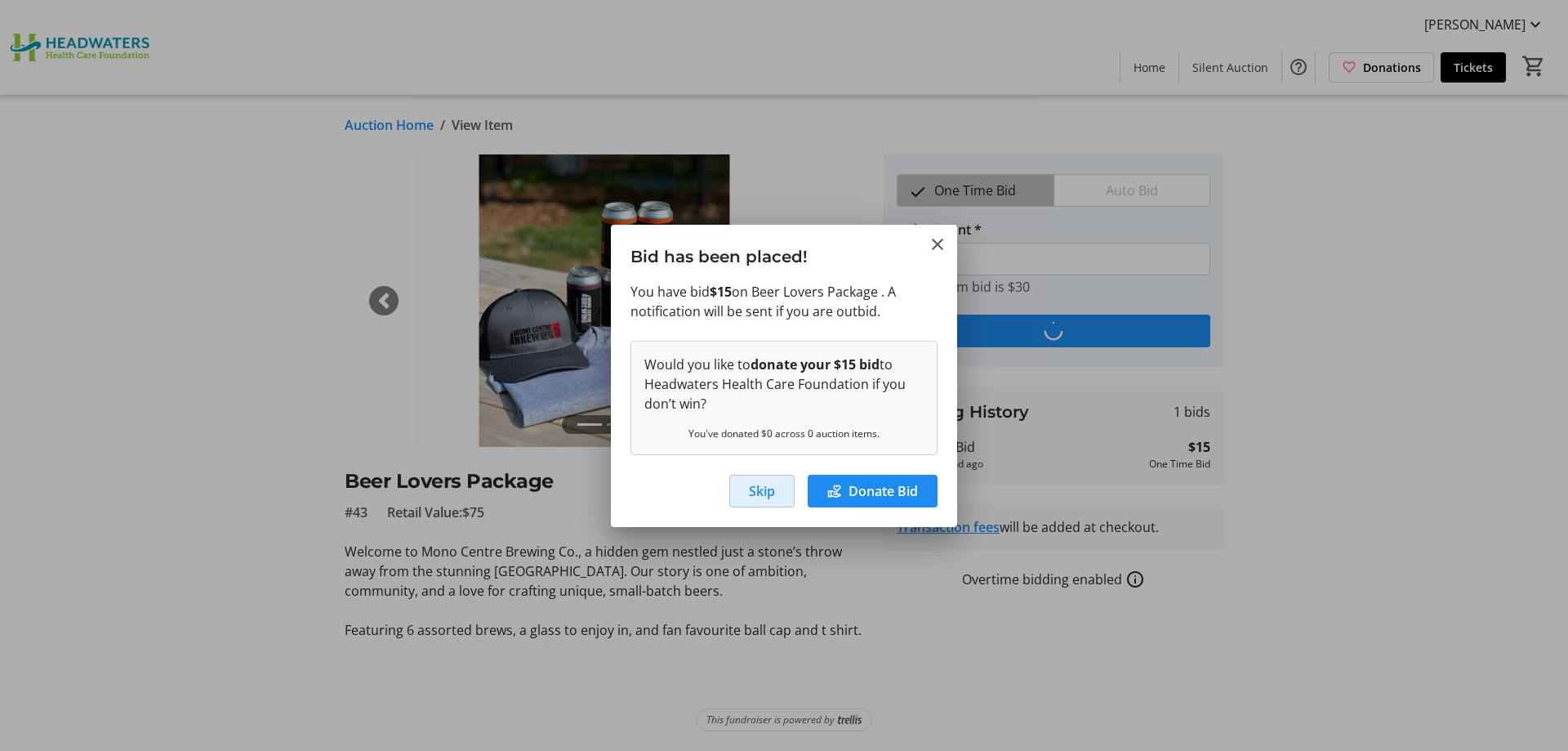
click at [758, 497] on span "Skip" at bounding box center [762, 491] width 26 height 20
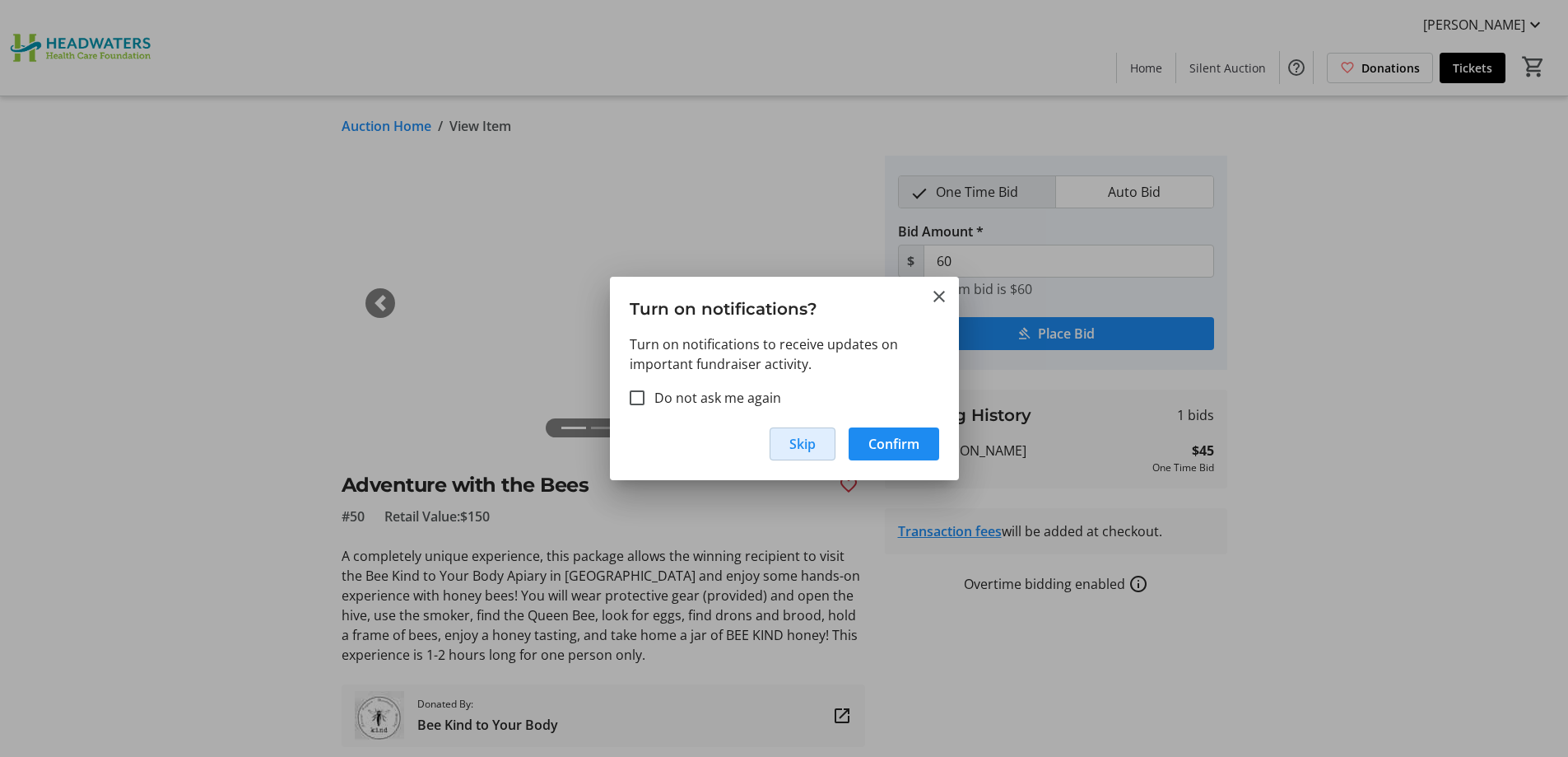
click at [801, 454] on span "Skip" at bounding box center [803, 444] width 26 height 20
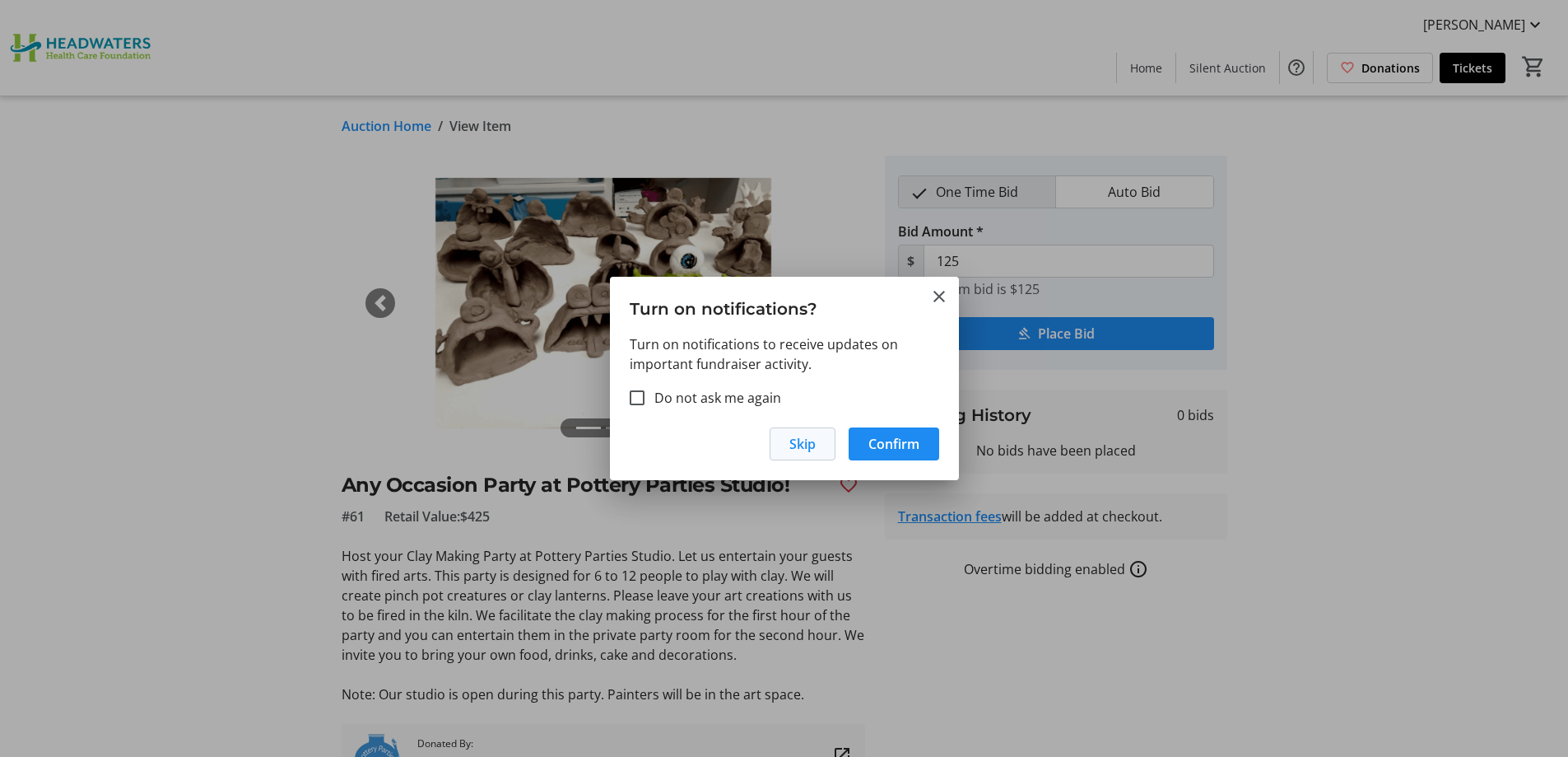
click at [806, 447] on span "Skip" at bounding box center [803, 444] width 26 height 20
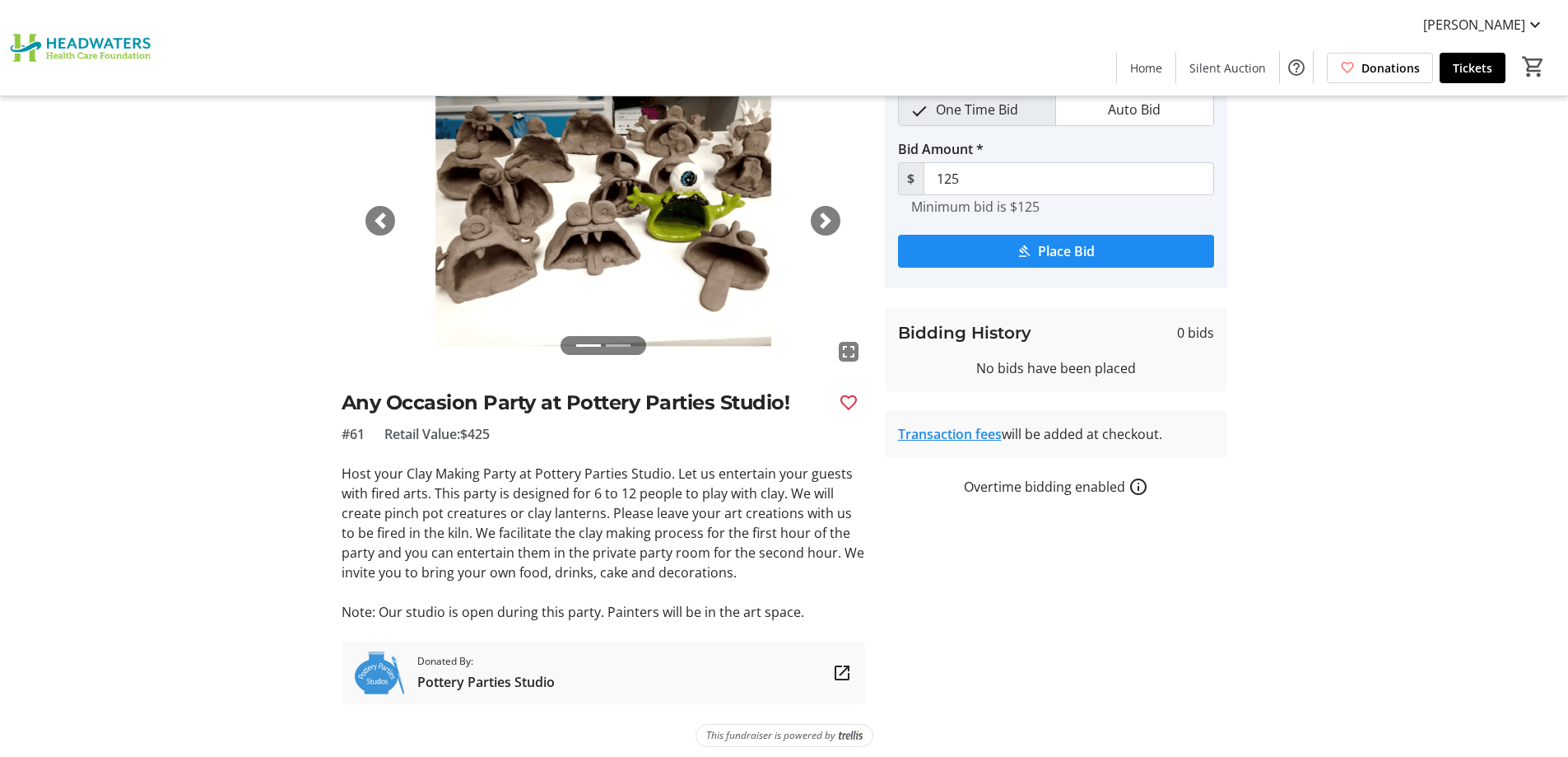
scroll to position [92, 0]
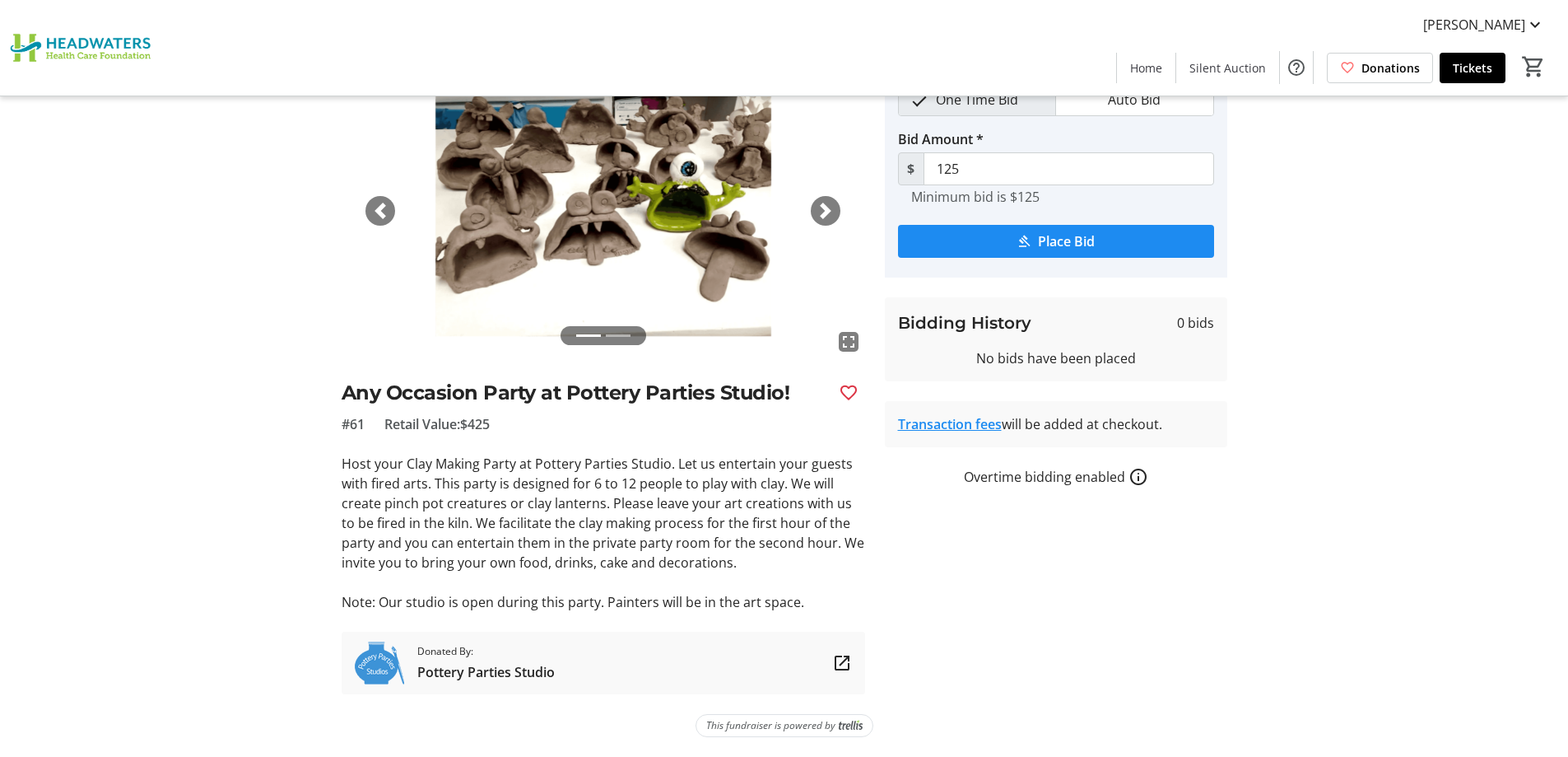
click at [825, 214] on span "button" at bounding box center [825, 211] width 17 height 17
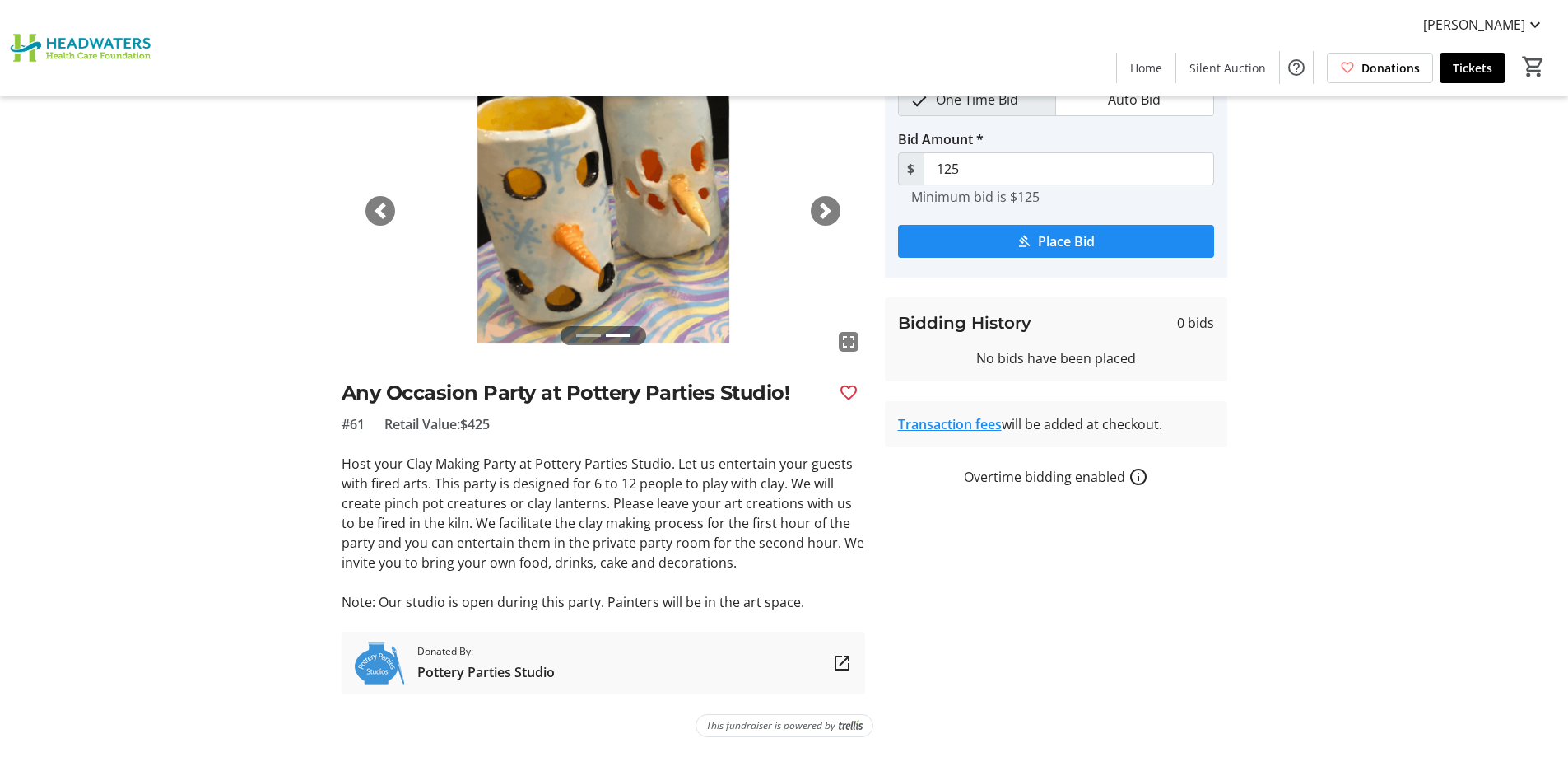
click at [825, 214] on span "button" at bounding box center [825, 211] width 17 height 17
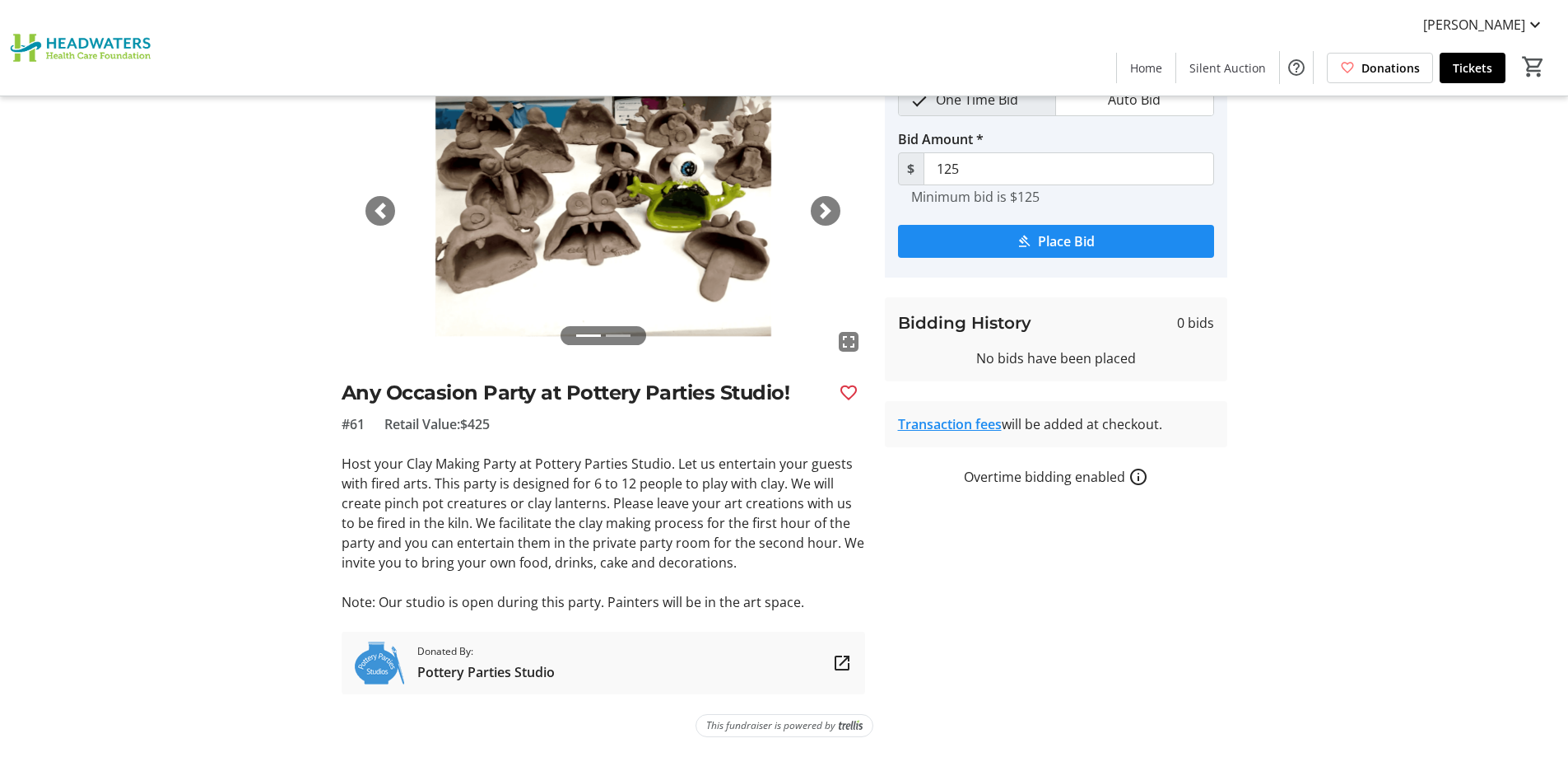
click at [825, 214] on span "button" at bounding box center [825, 211] width 17 height 17
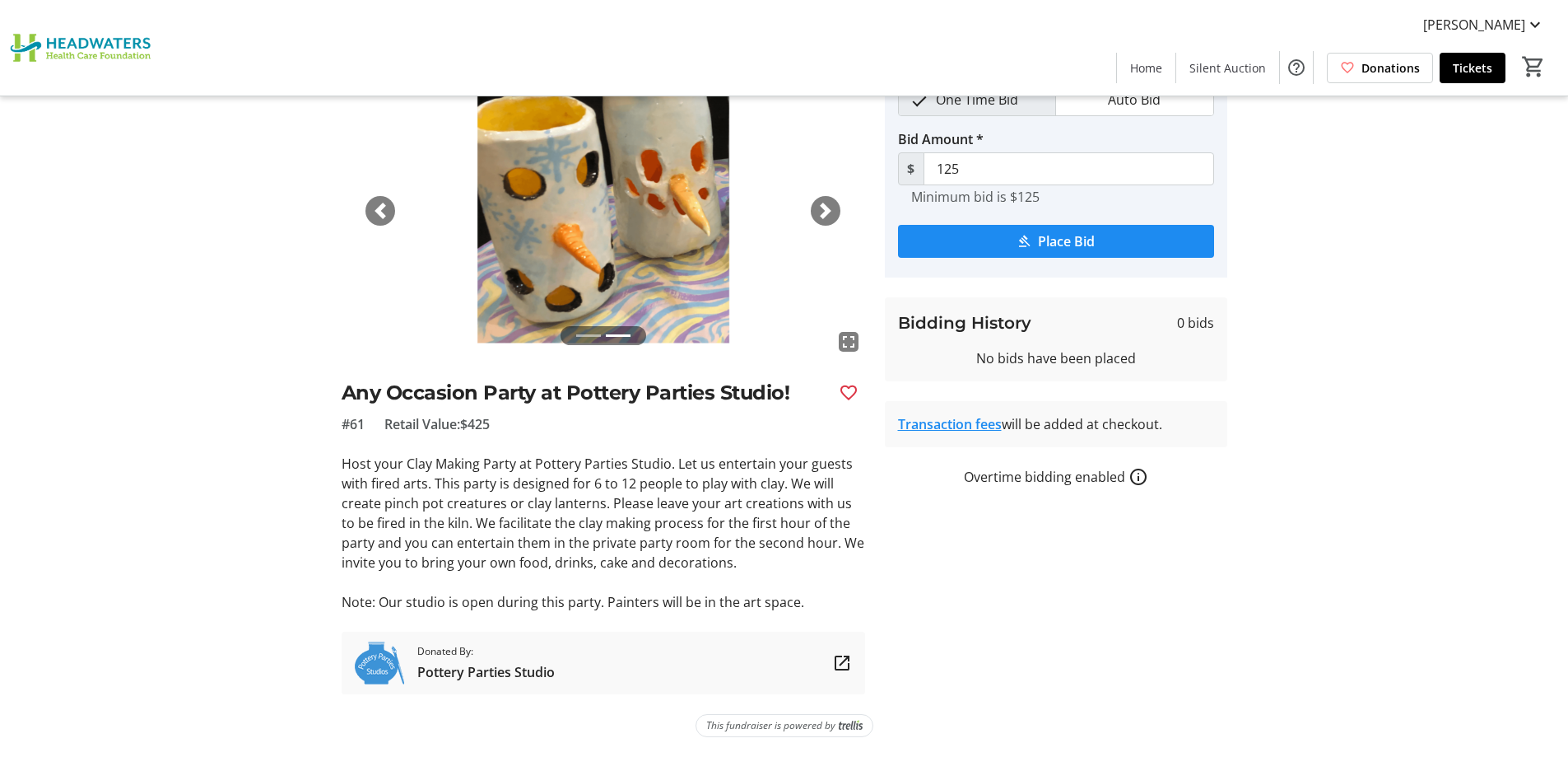
scroll to position [0, 0]
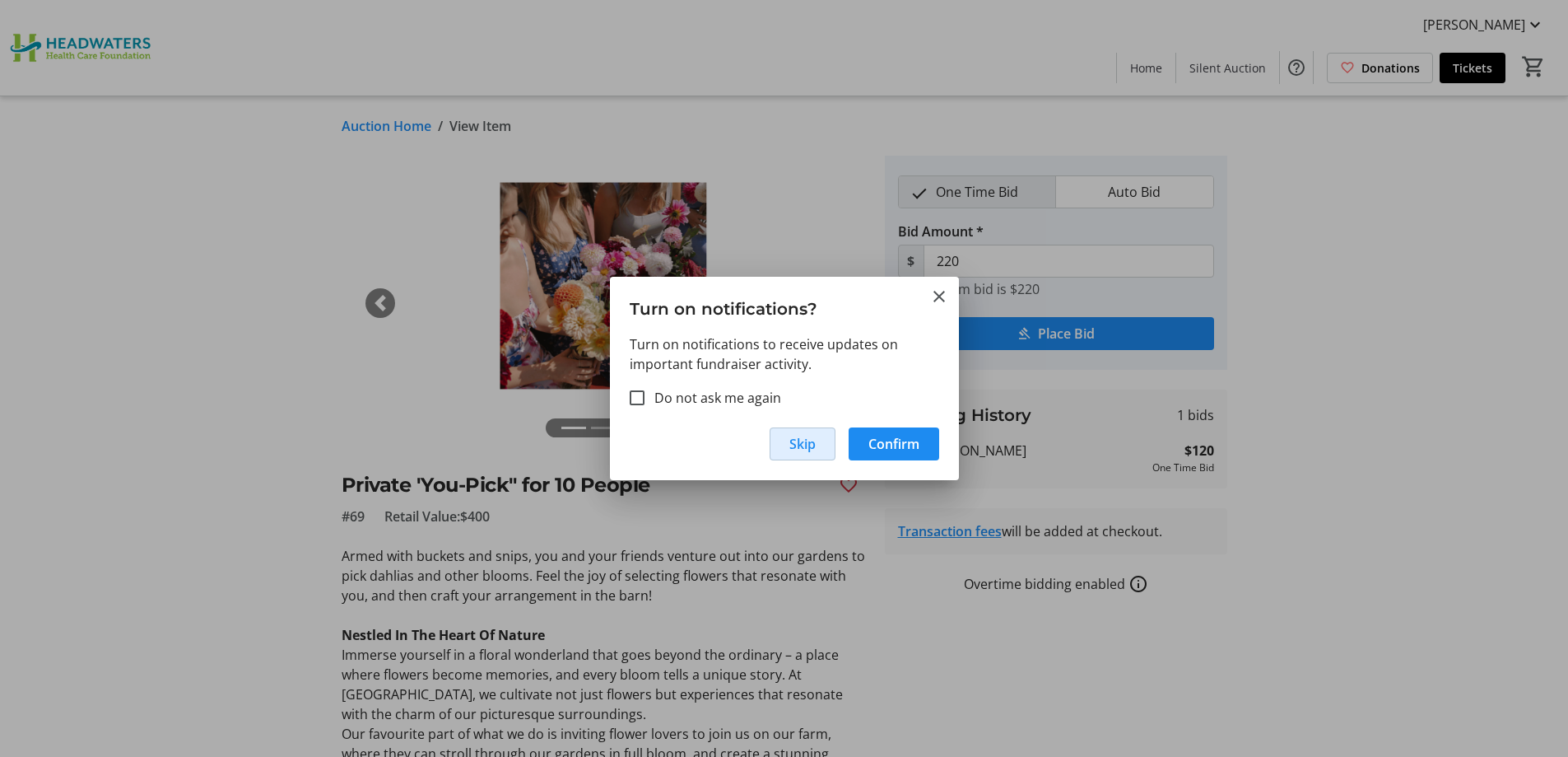
click at [810, 441] on span "Skip" at bounding box center [803, 444] width 26 height 20
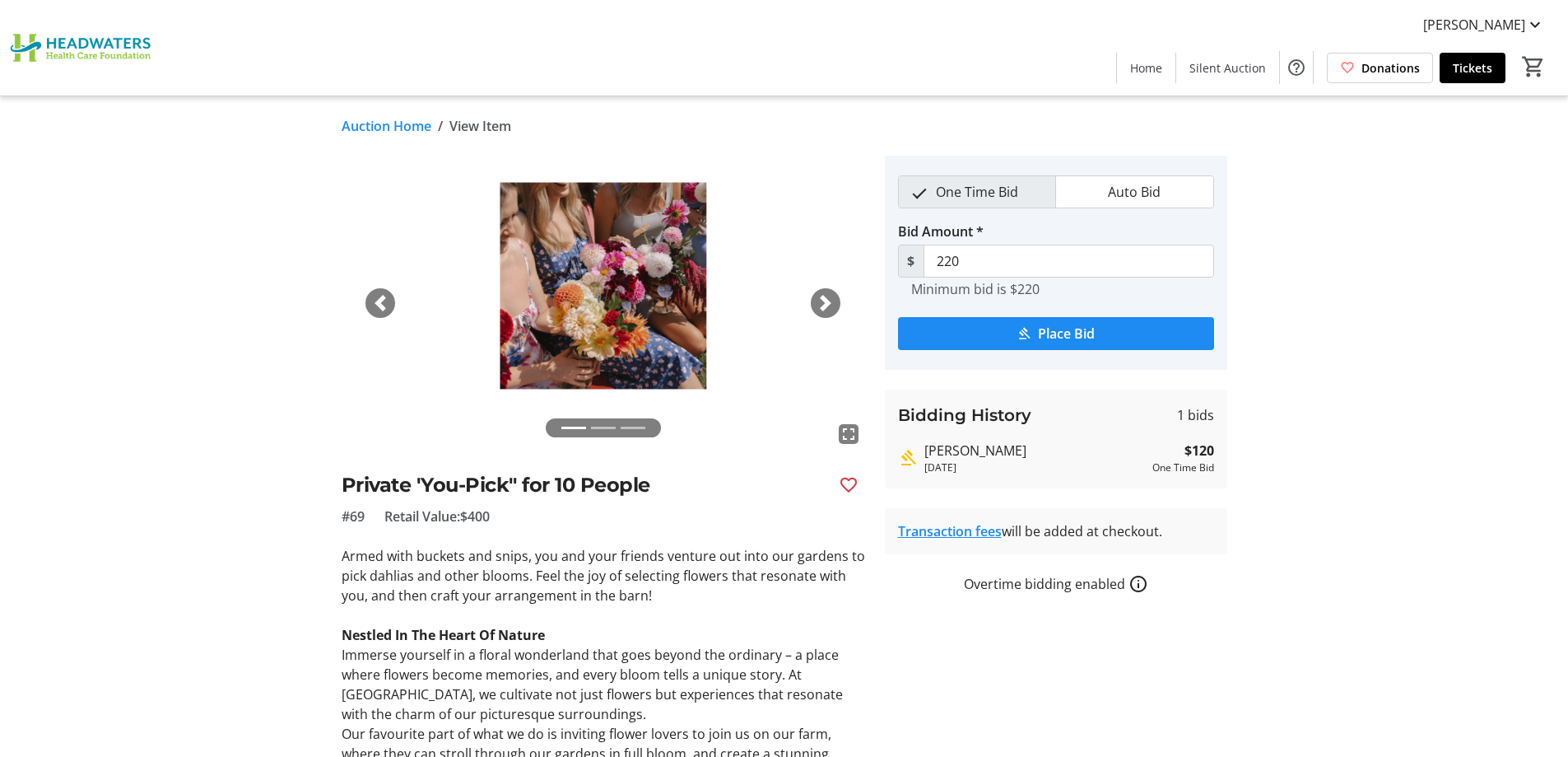
click at [825, 304] on span "button" at bounding box center [825, 303] width 17 height 17
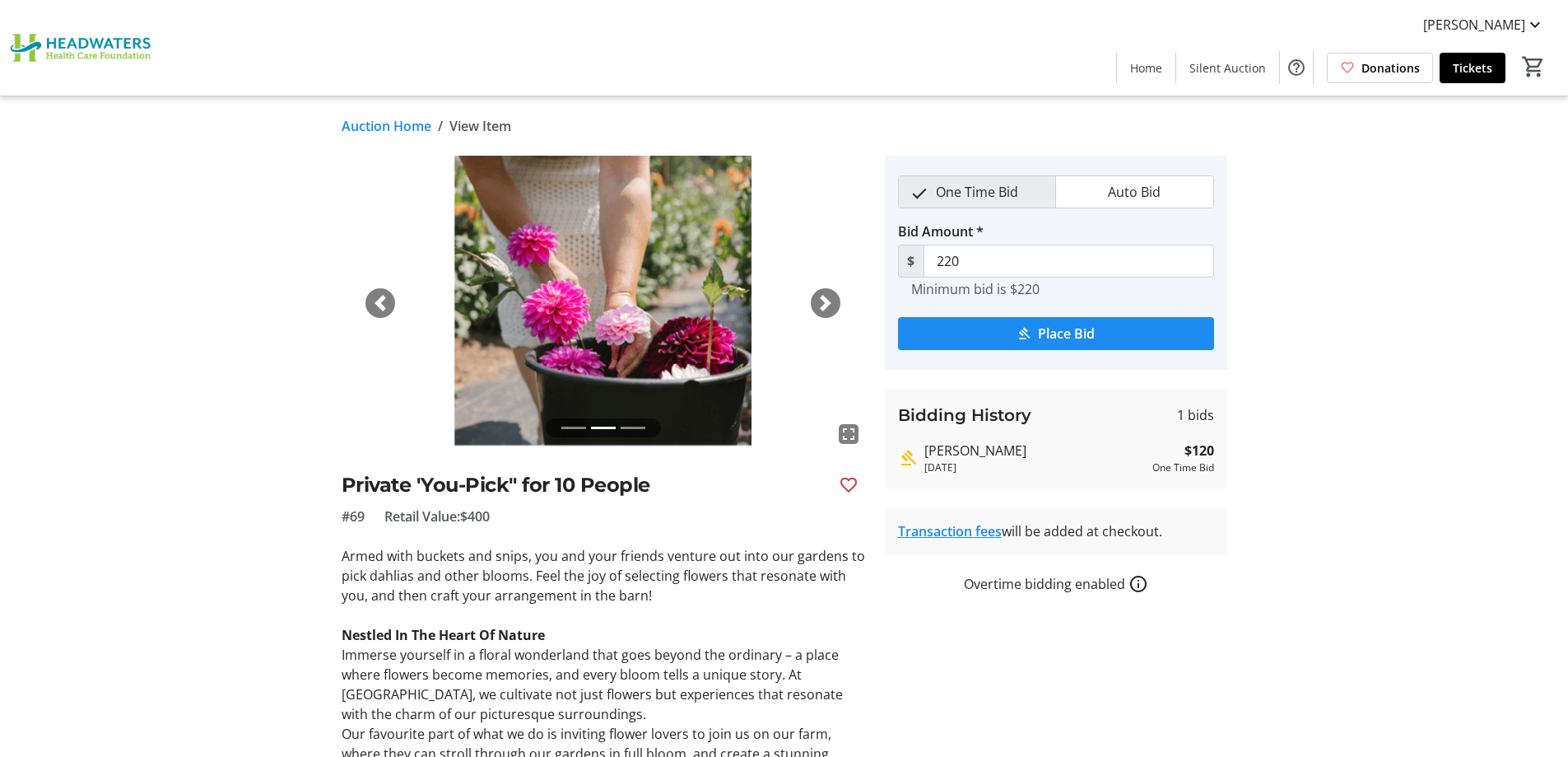
click at [825, 304] on span "button" at bounding box center [825, 303] width 17 height 17
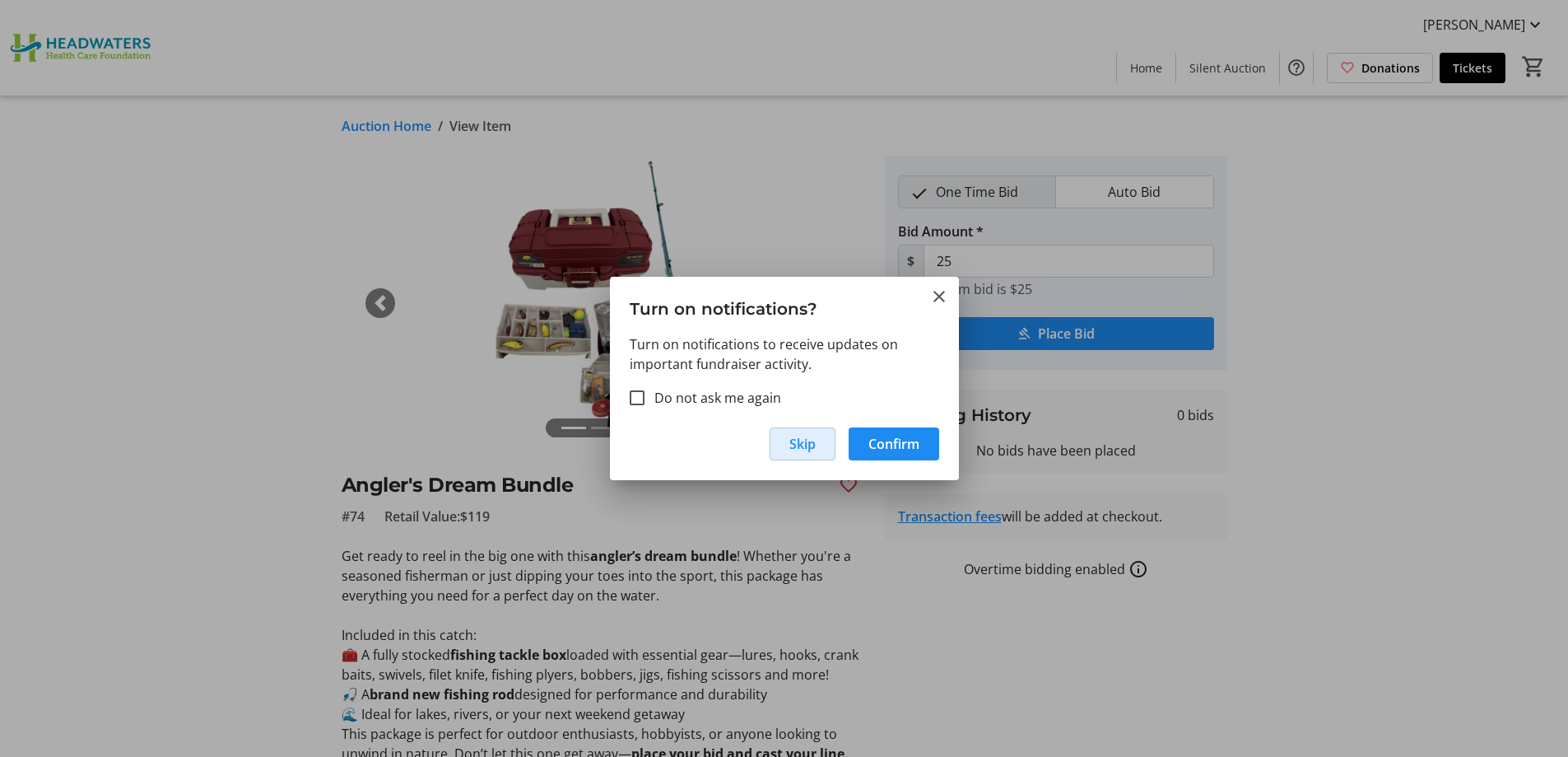
click at [790, 451] on span "Skip" at bounding box center [803, 444] width 26 height 20
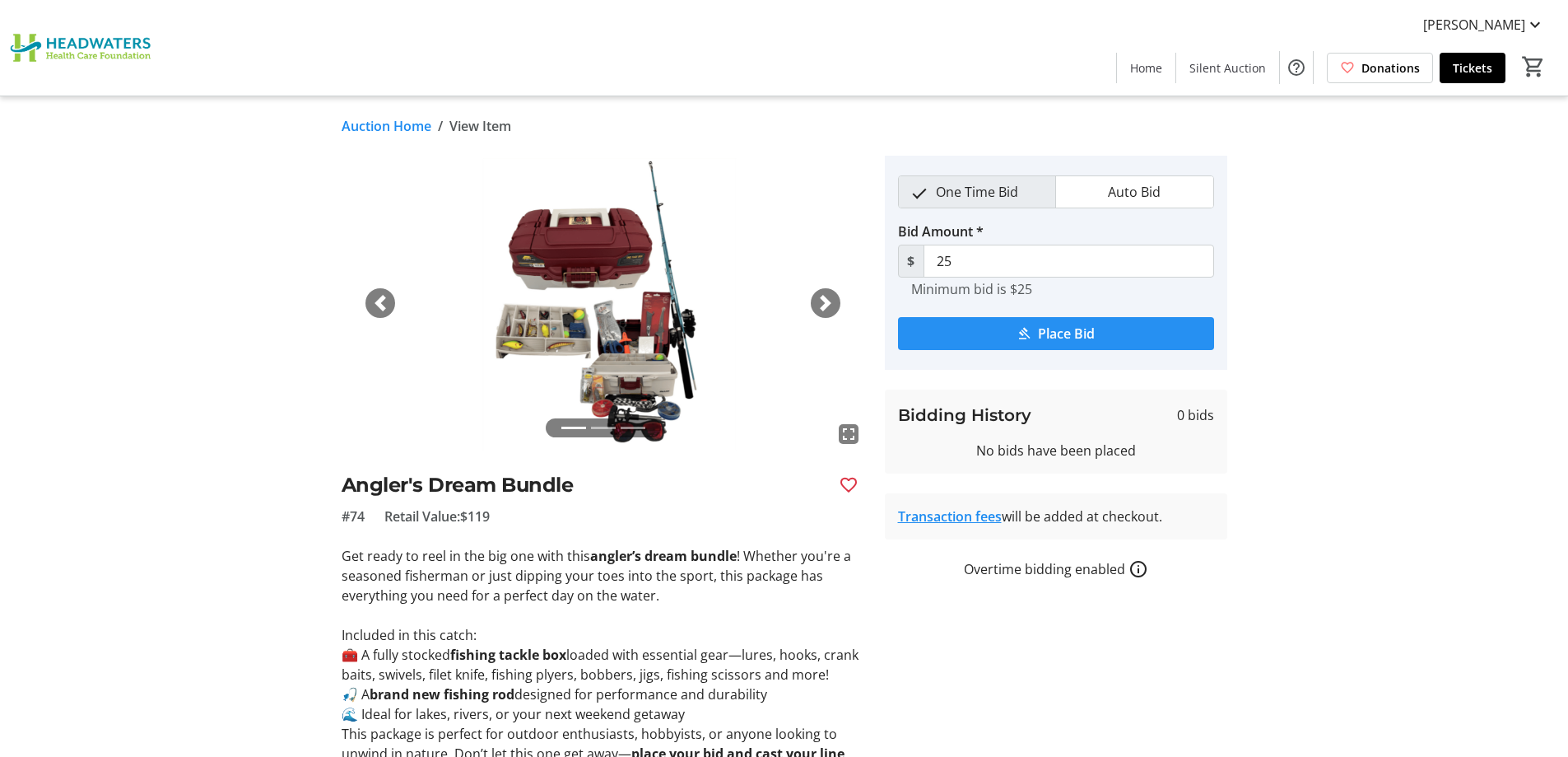
click at [1105, 333] on span "submit" at bounding box center [1056, 334] width 316 height 40
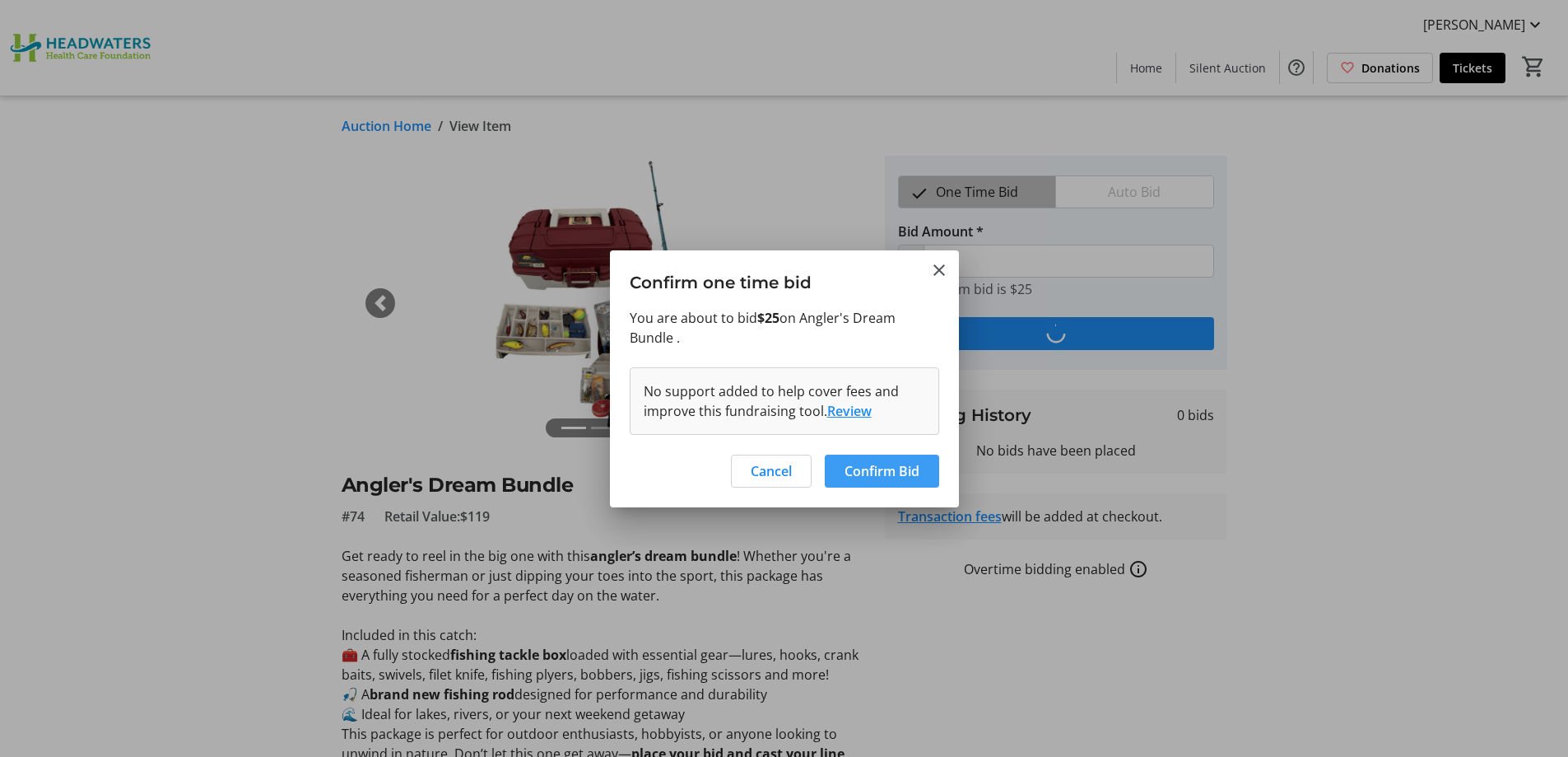
click at [904, 467] on span "Confirm Bid" at bounding box center [882, 471] width 75 height 20
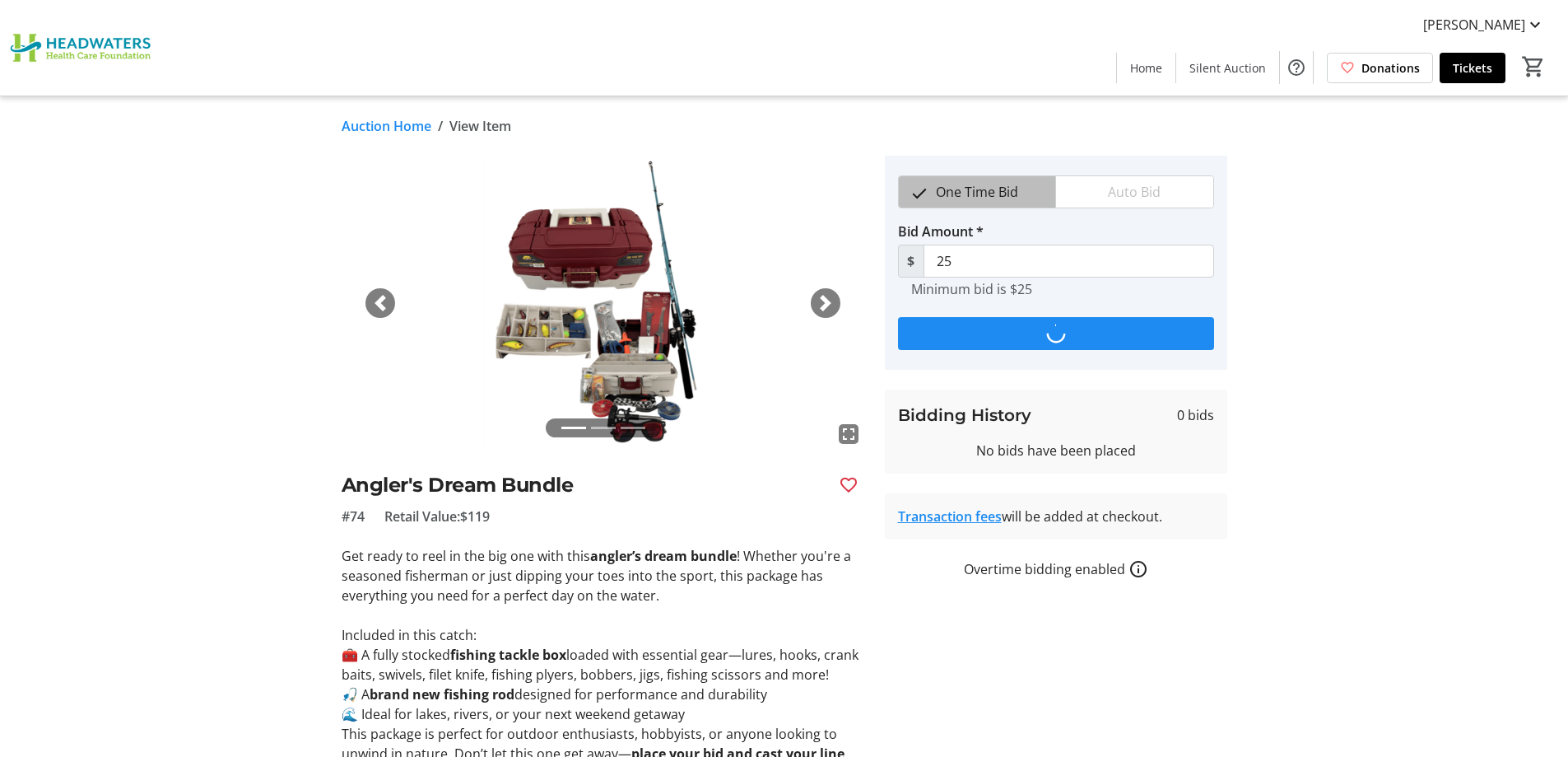
type input "50"
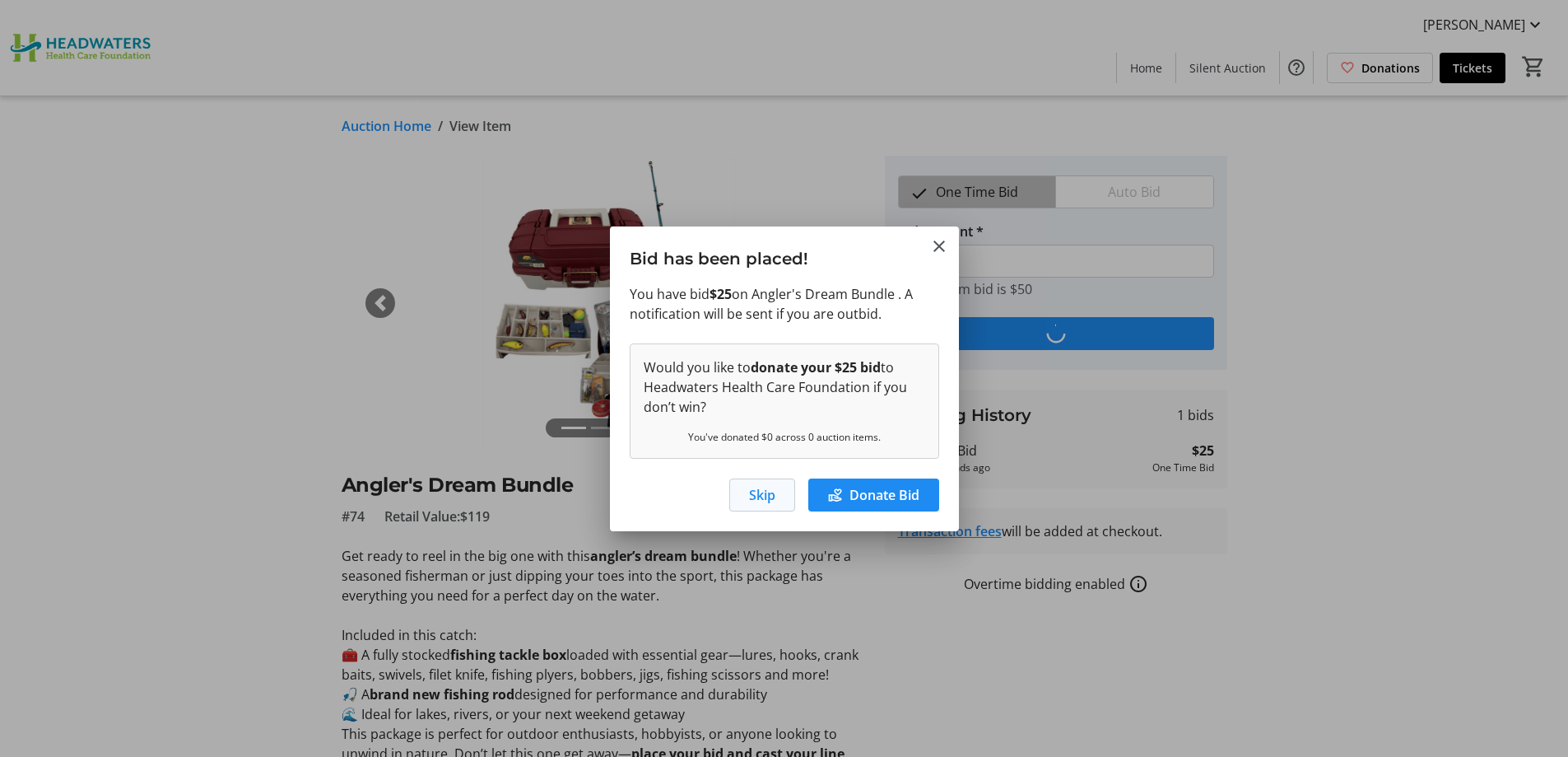
click at [764, 495] on span "Skip" at bounding box center [762, 495] width 26 height 20
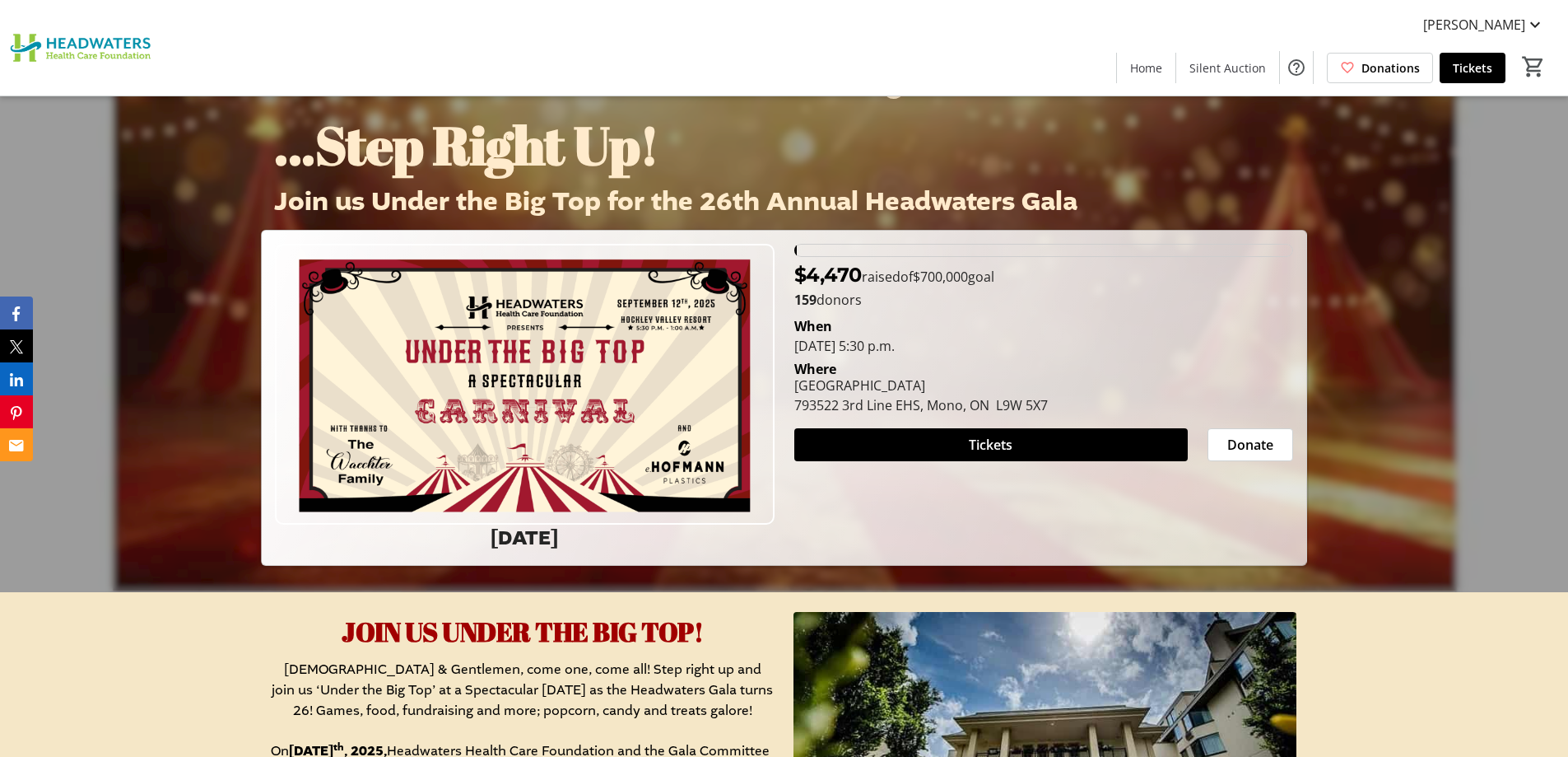
scroll to position [82, 0]
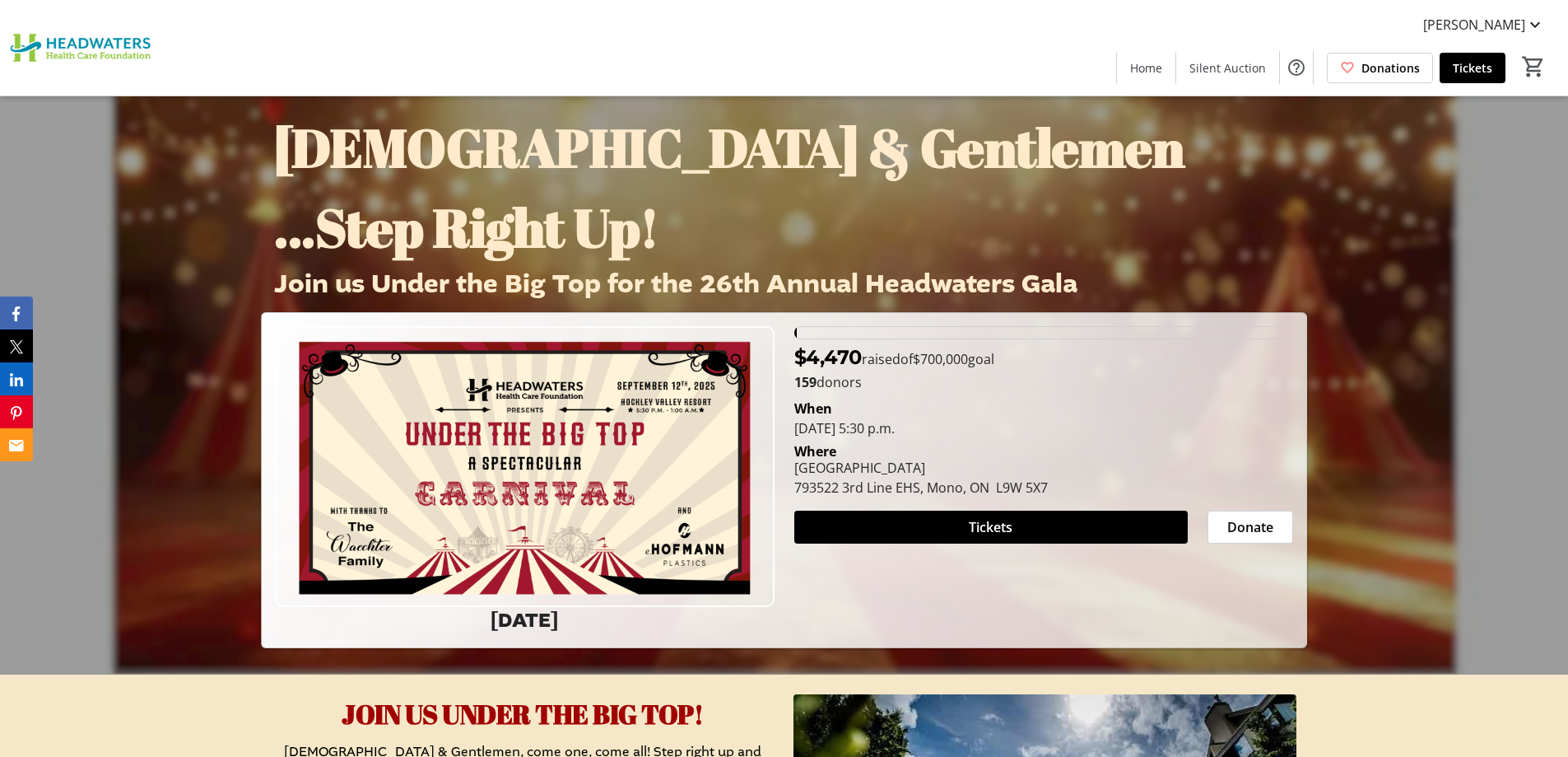
click at [643, 506] on img at bounding box center [524, 466] width 499 height 281
click at [594, 568] on img at bounding box center [524, 466] width 499 height 281
click at [479, 591] on img at bounding box center [524, 466] width 499 height 281
click at [485, 570] on img at bounding box center [524, 466] width 499 height 281
